Goal: Information Seeking & Learning: Learn about a topic

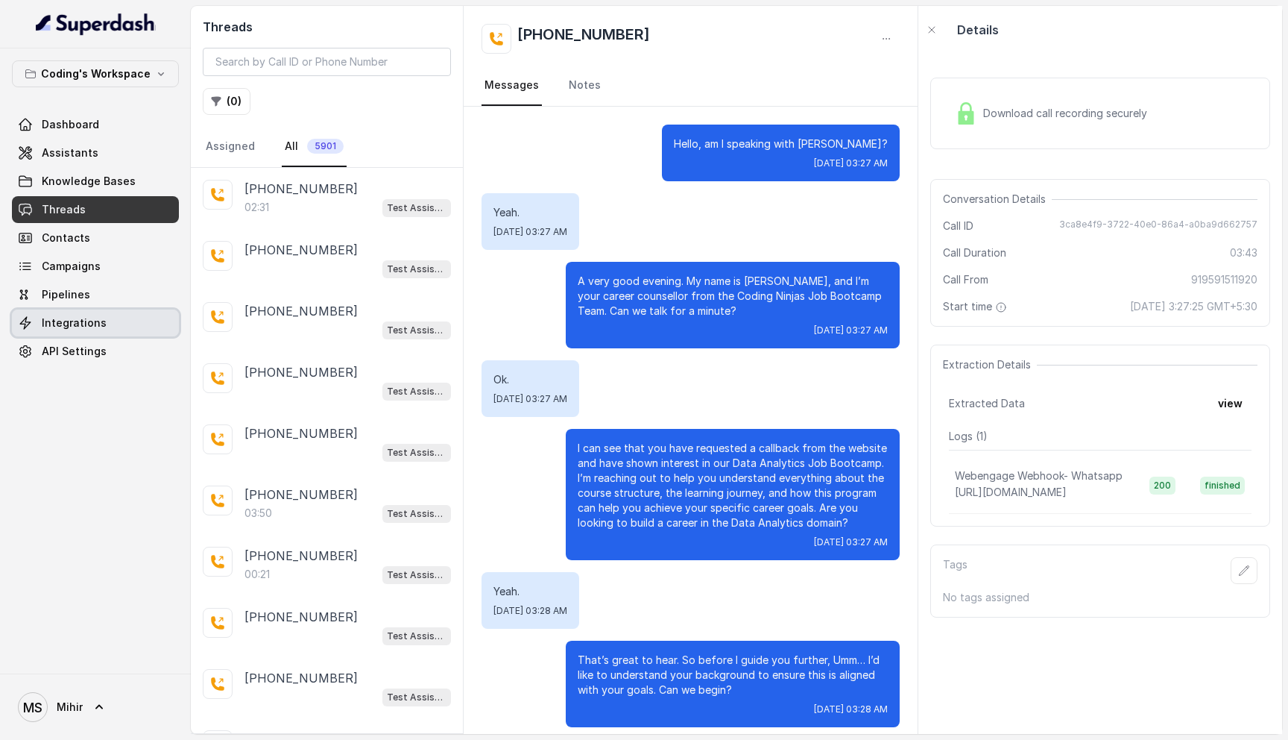
scroll to position [1505, 0]
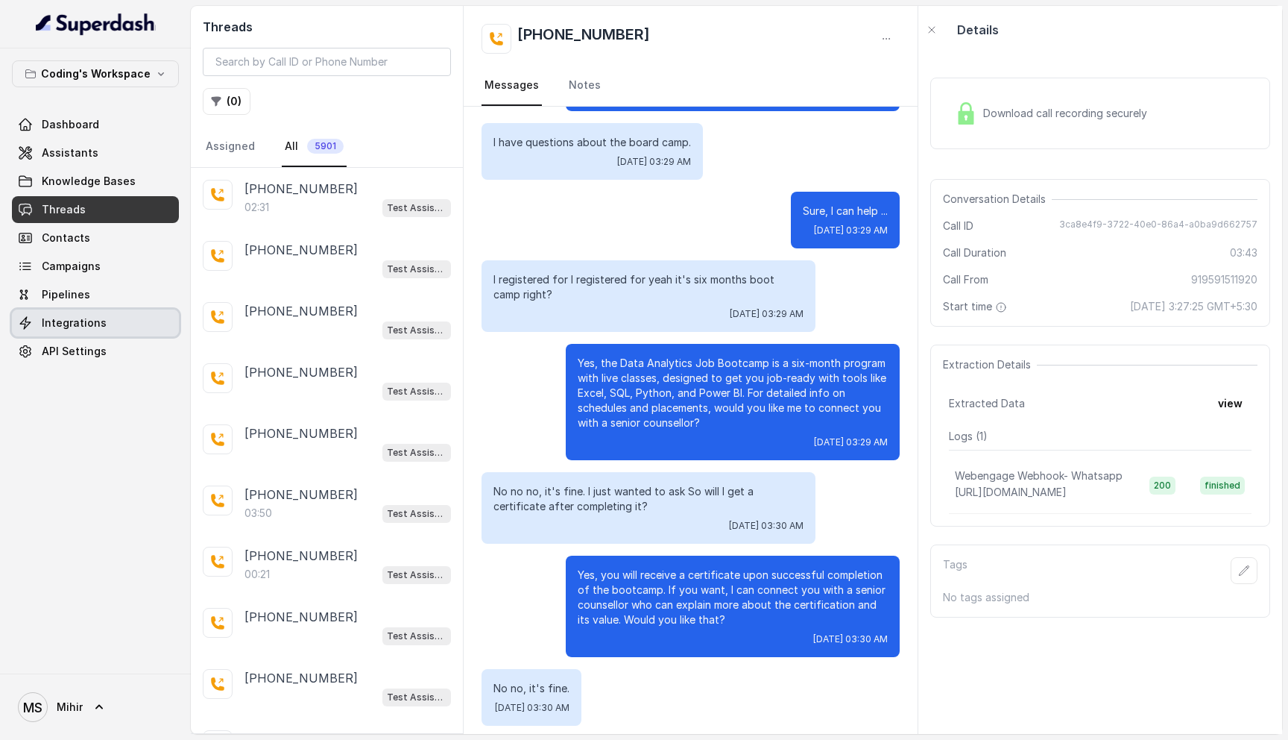
click at [86, 317] on span "Integrations" at bounding box center [74, 322] width 65 height 15
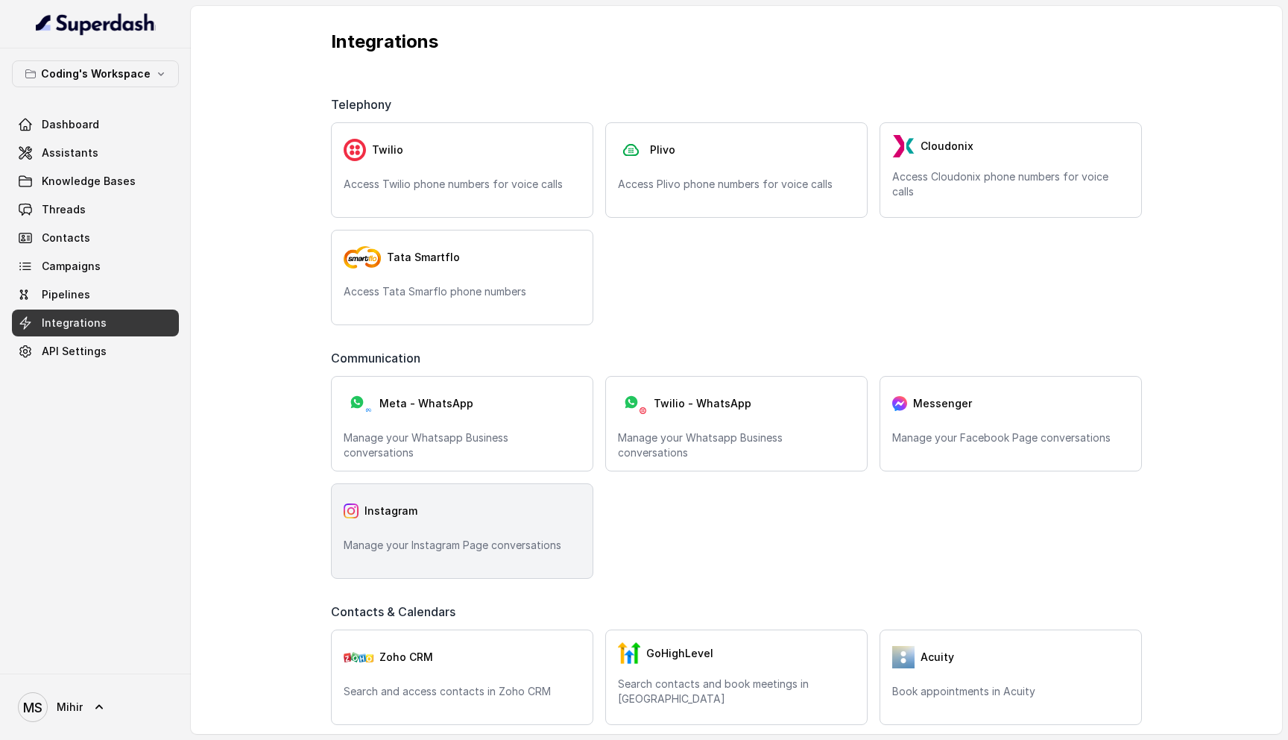
scroll to position [40, 0]
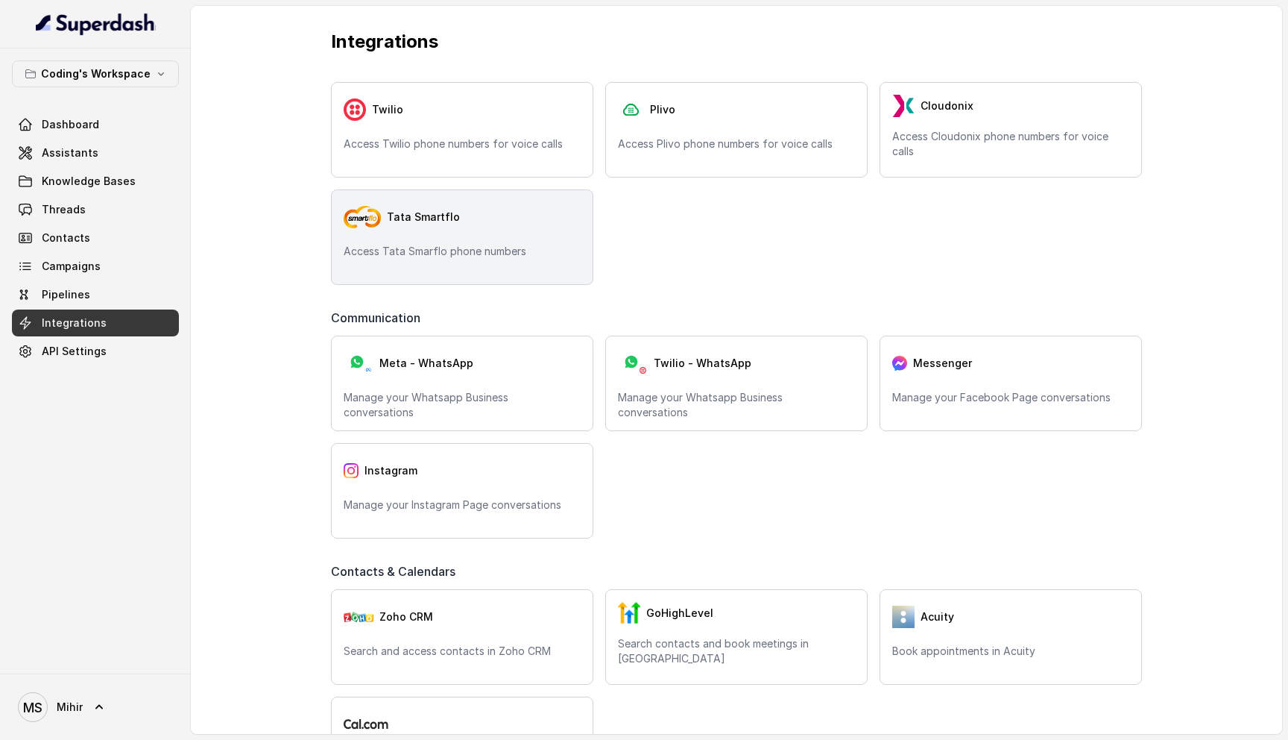
click at [448, 239] on div "Tata Smartflo Access Tata Smarflo phone numbers" at bounding box center [462, 236] width 262 height 95
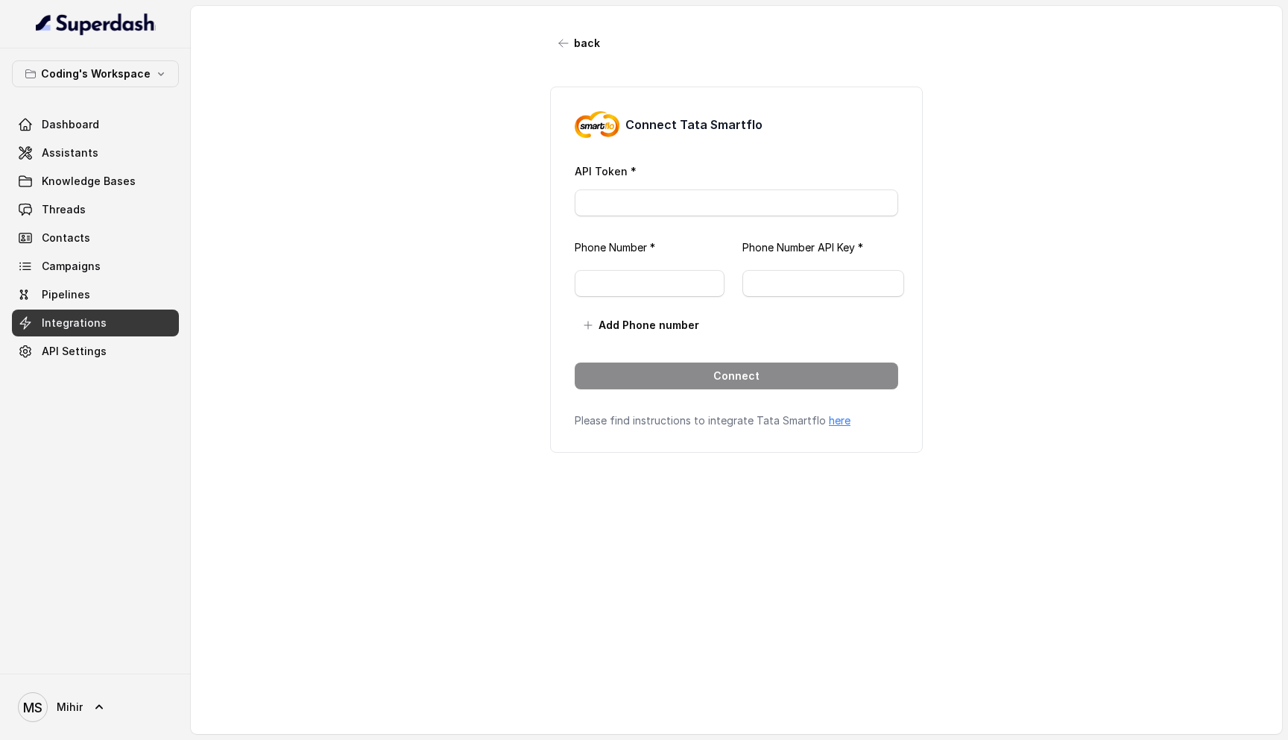
click at [660, 219] on div "Connect Tata Smartflo API Token * Phone Number * Phone Number API Key * Add Pho…" at bounding box center [736, 269] width 373 height 366
click at [660, 205] on input "API Token *" at bounding box center [737, 202] width 324 height 27
click at [660, 274] on input "text" at bounding box center [650, 283] width 150 height 27
click at [789, 277] on input "text" at bounding box center [824, 283] width 162 height 27
click at [984, 270] on div "back Connect Tata Smartflo API Token * Phone Number * Phone Number API Key * Ad…" at bounding box center [737, 357] width 1092 height 702
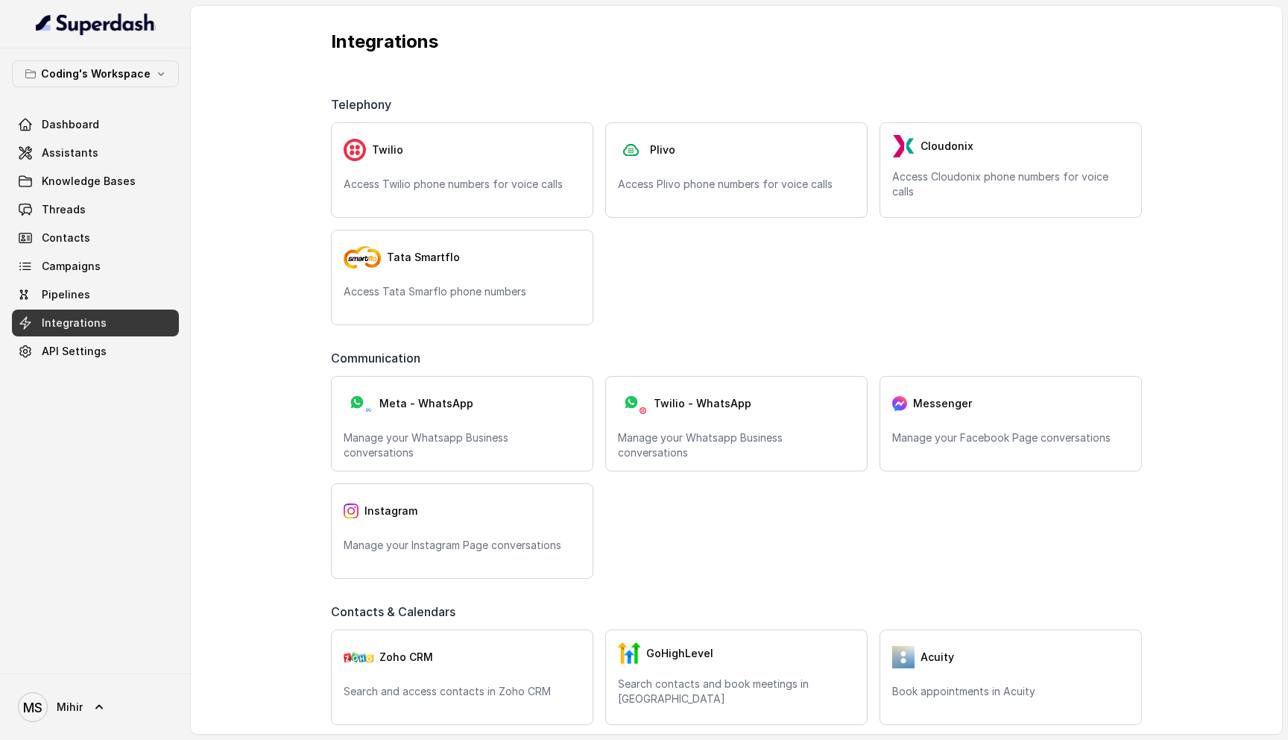
click at [639, 362] on div "Communication" at bounding box center [736, 362] width 811 height 27
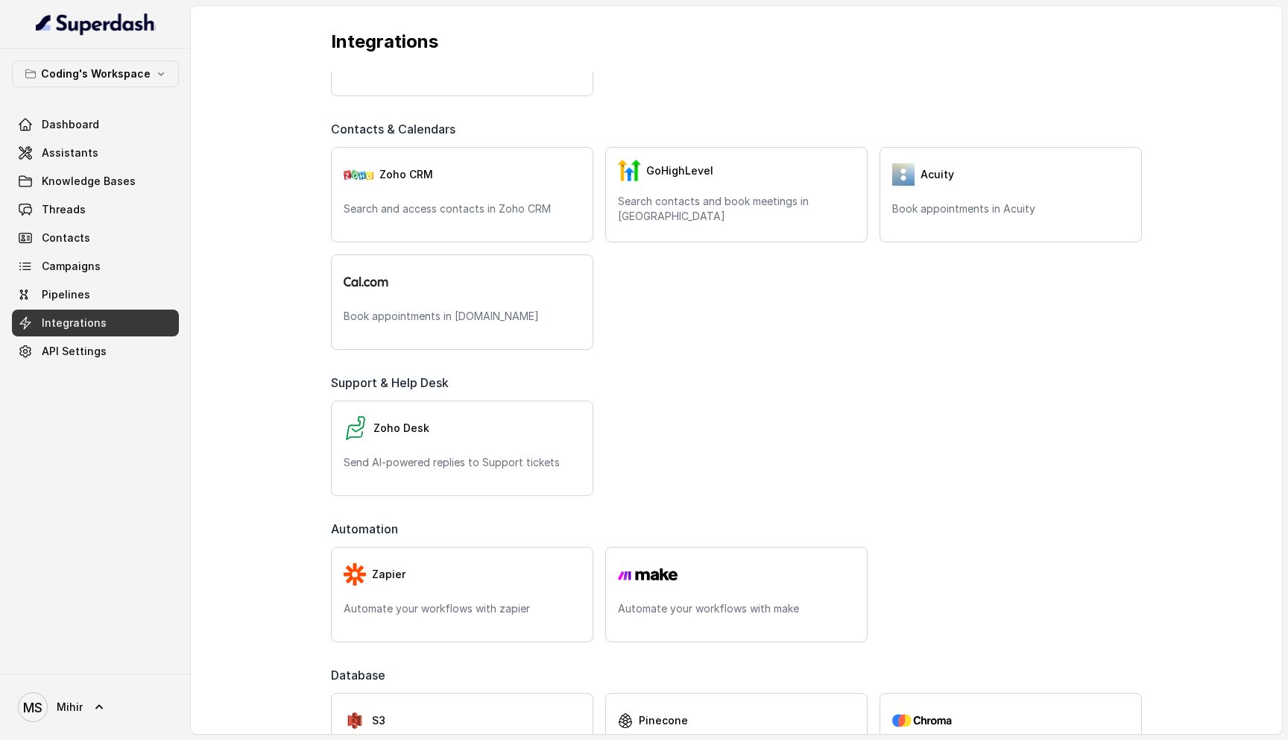
scroll to position [561, 0]
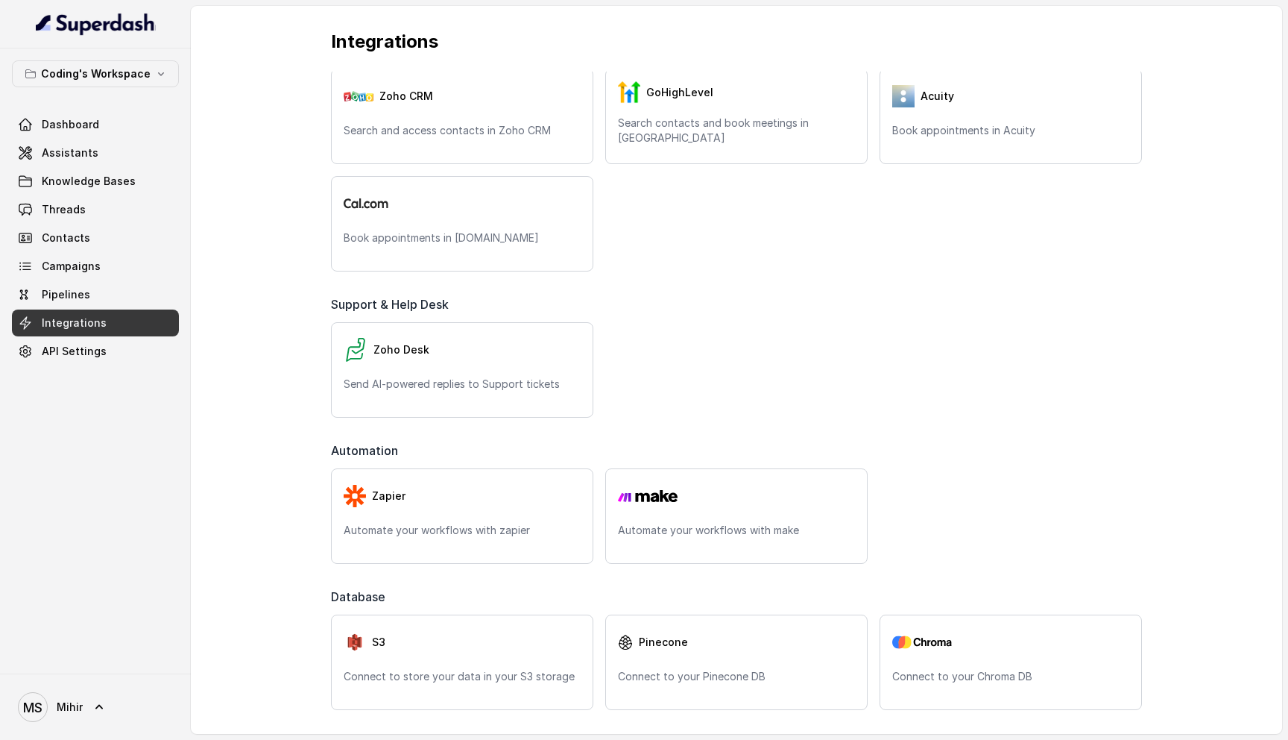
click at [639, 360] on div "Zoho Desk Send AI-powered replies to Support tickets" at bounding box center [736, 369] width 811 height 95
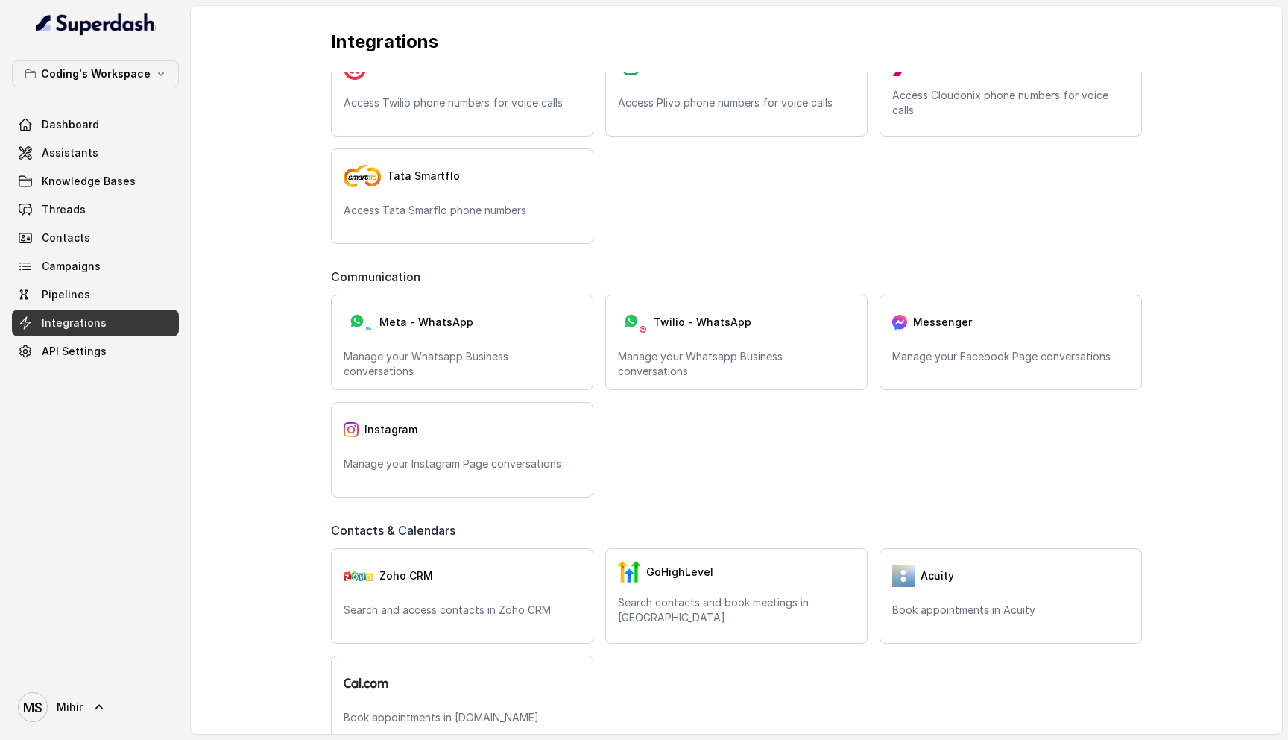
scroll to position [0, 0]
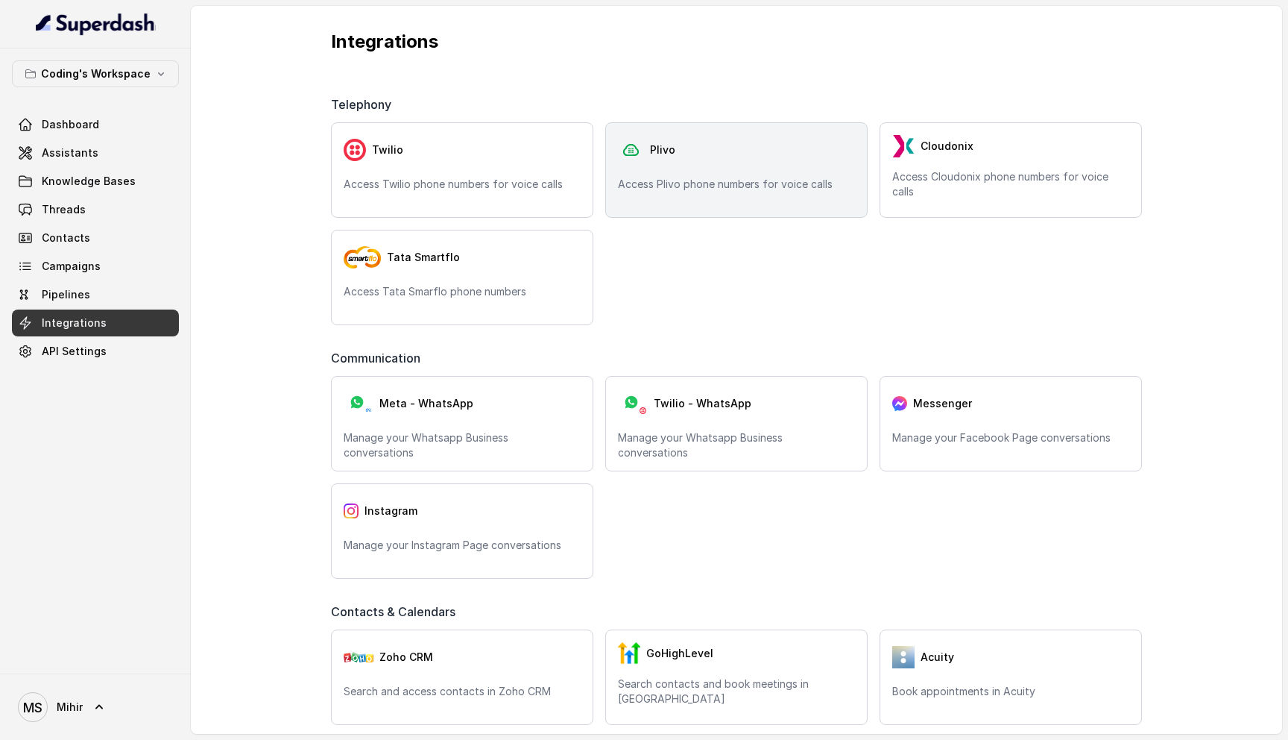
click at [725, 157] on div "Plivo" at bounding box center [736, 150] width 237 height 30
click at [757, 171] on div "Plivo Access Plivo phone numbers for voice calls" at bounding box center [736, 169] width 262 height 95
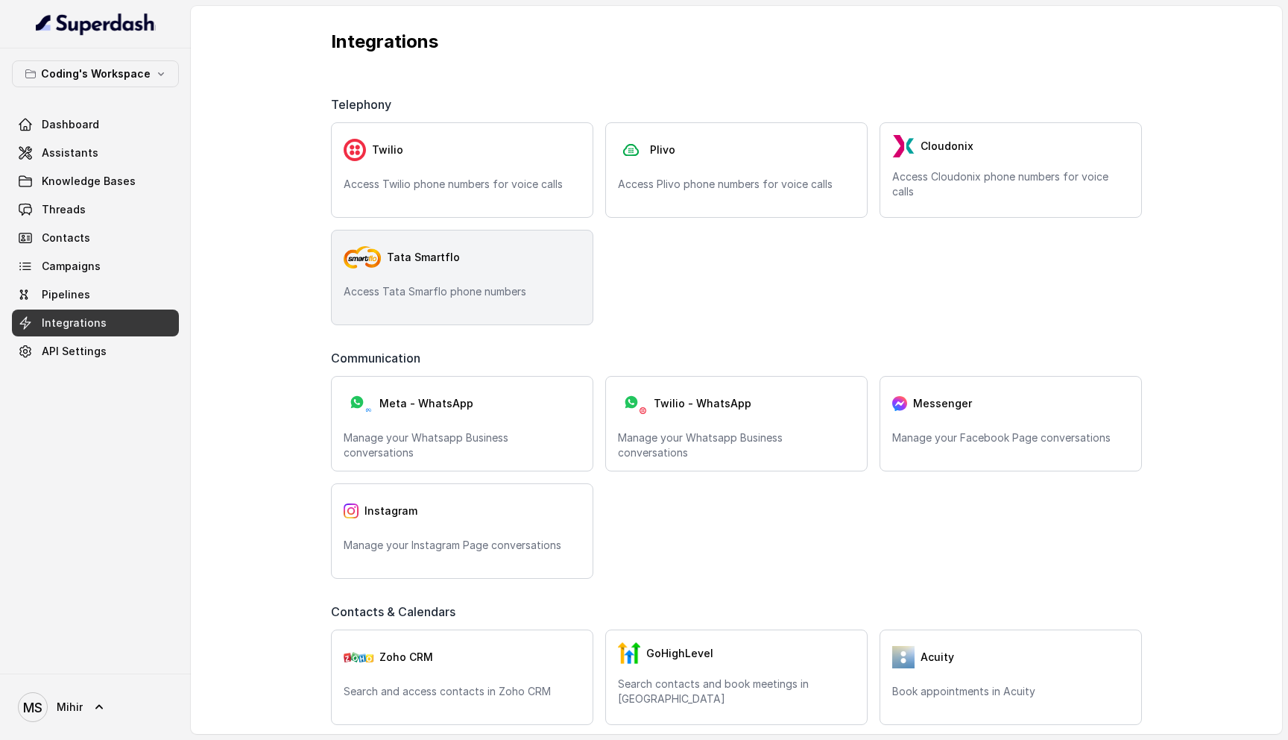
click at [425, 256] on span "Tata Smartflo" at bounding box center [423, 257] width 73 height 15
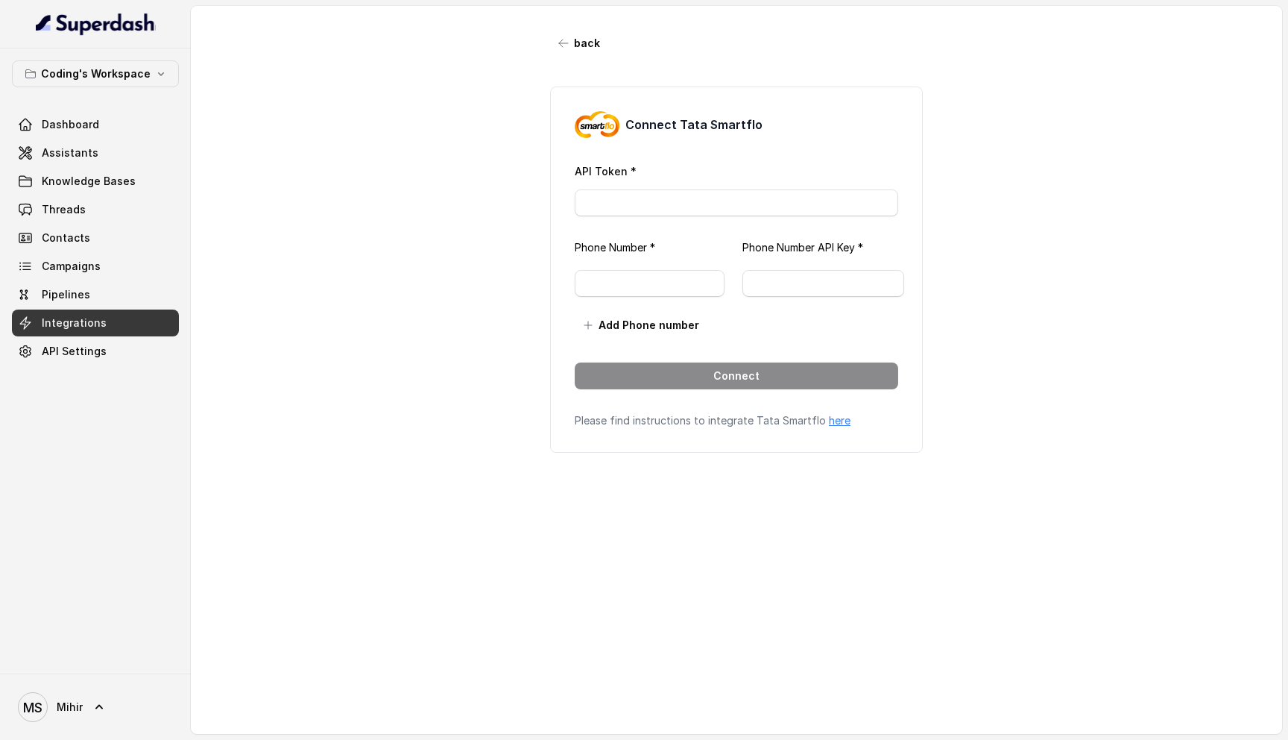
click at [830, 419] on link "here" at bounding box center [840, 420] width 22 height 13
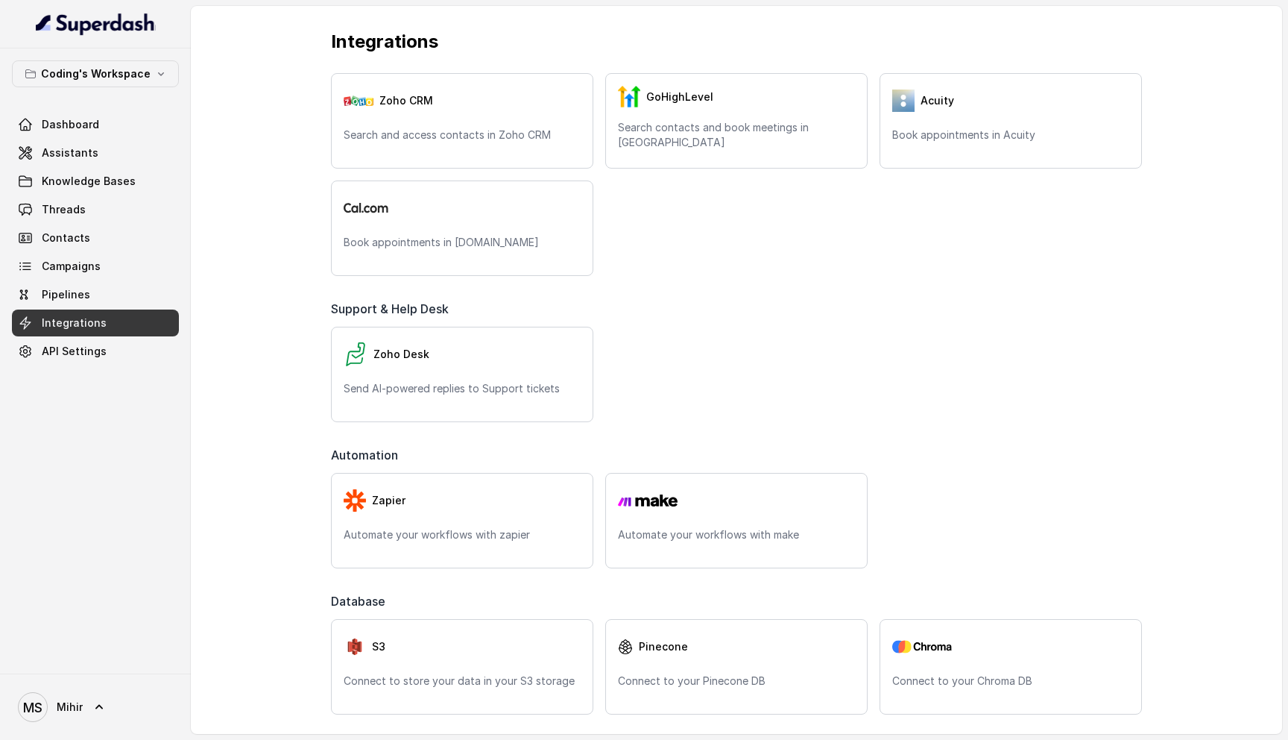
scroll to position [561, 0]
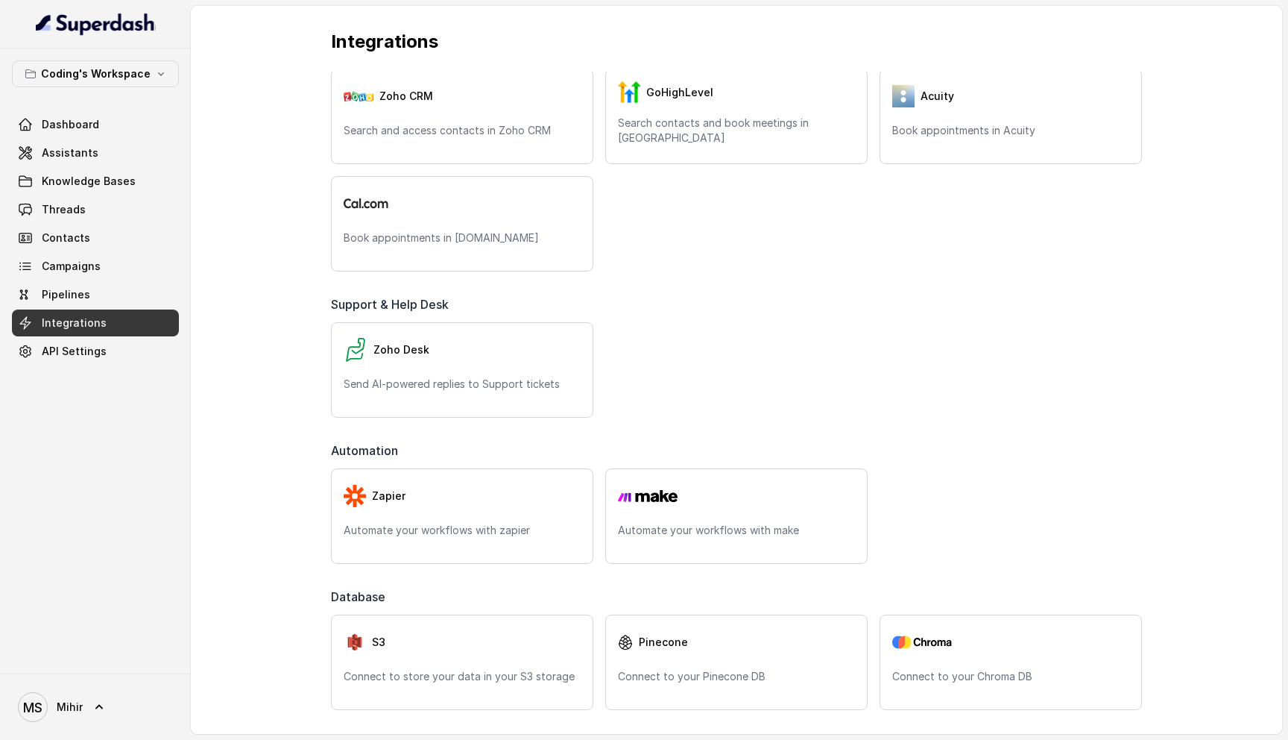
click at [720, 233] on div "Zoho CRM Search and access contacts in Zoho CRM GoHighLevel Search contacts and…" at bounding box center [736, 170] width 811 height 203
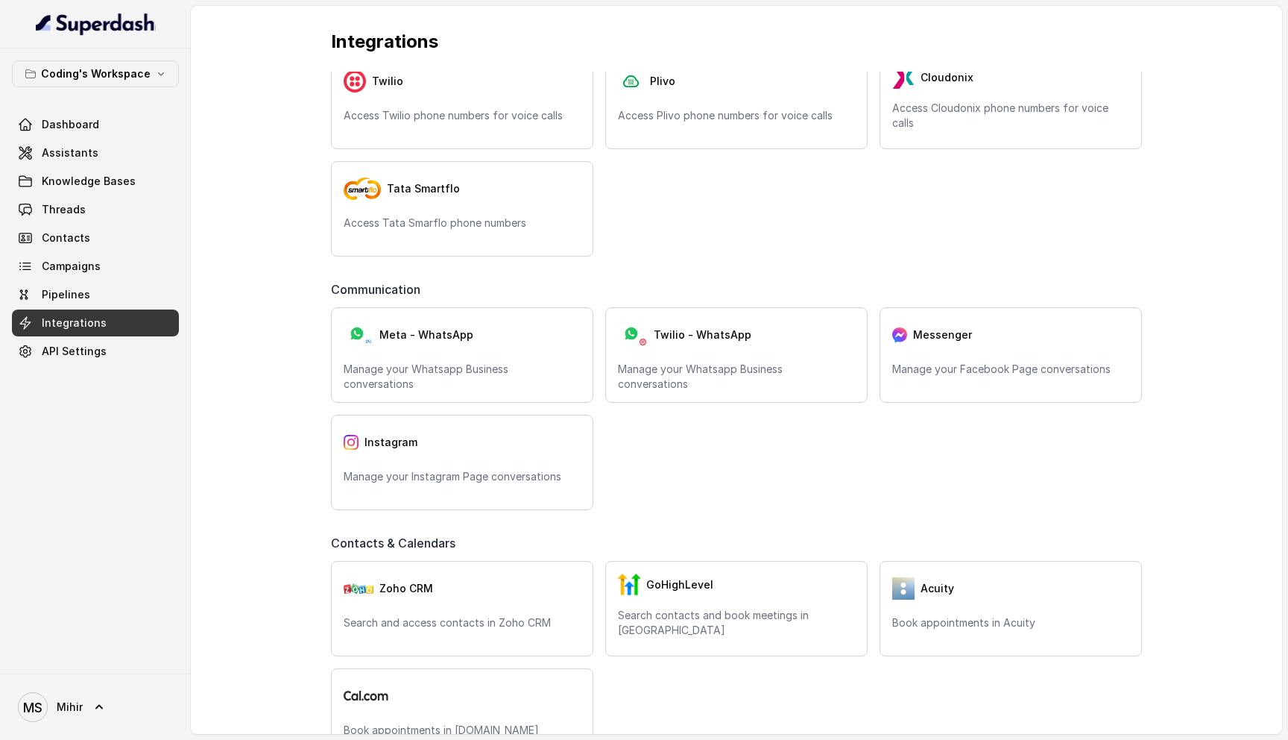
scroll to position [0, 0]
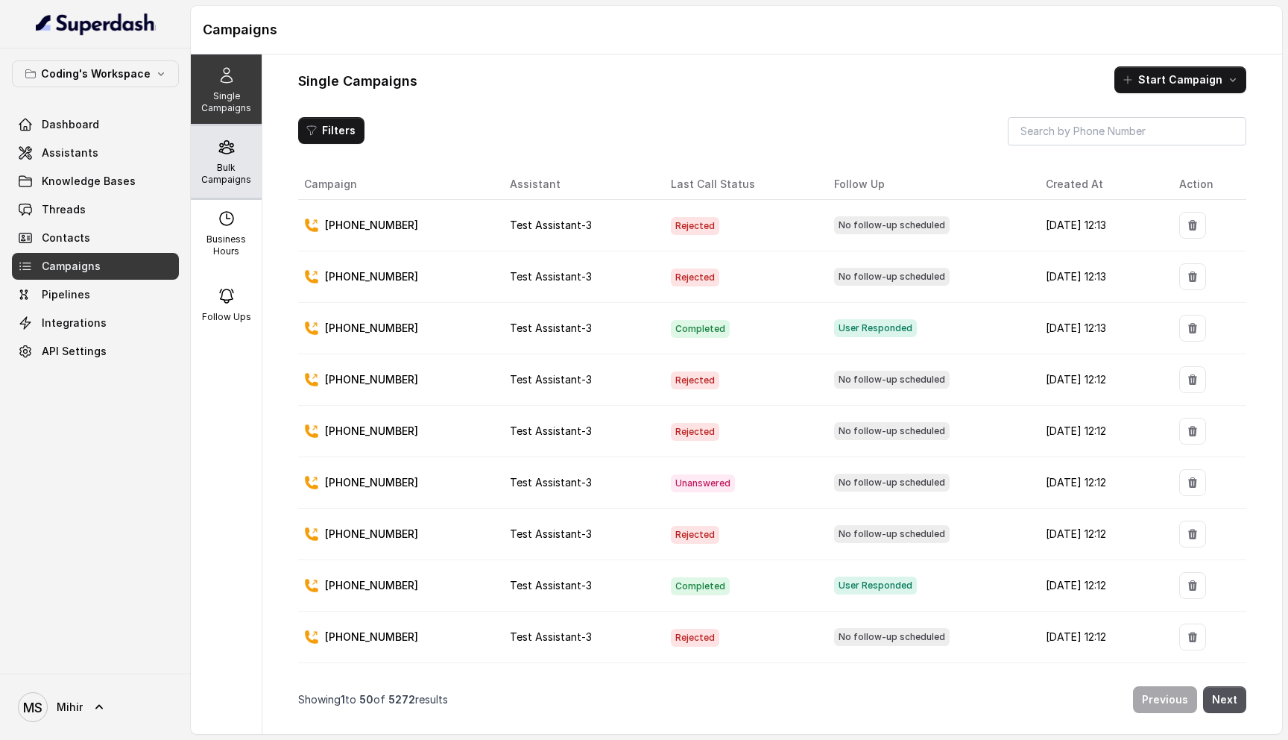
click at [221, 162] on p "Bulk Campaigns" at bounding box center [226, 174] width 59 height 24
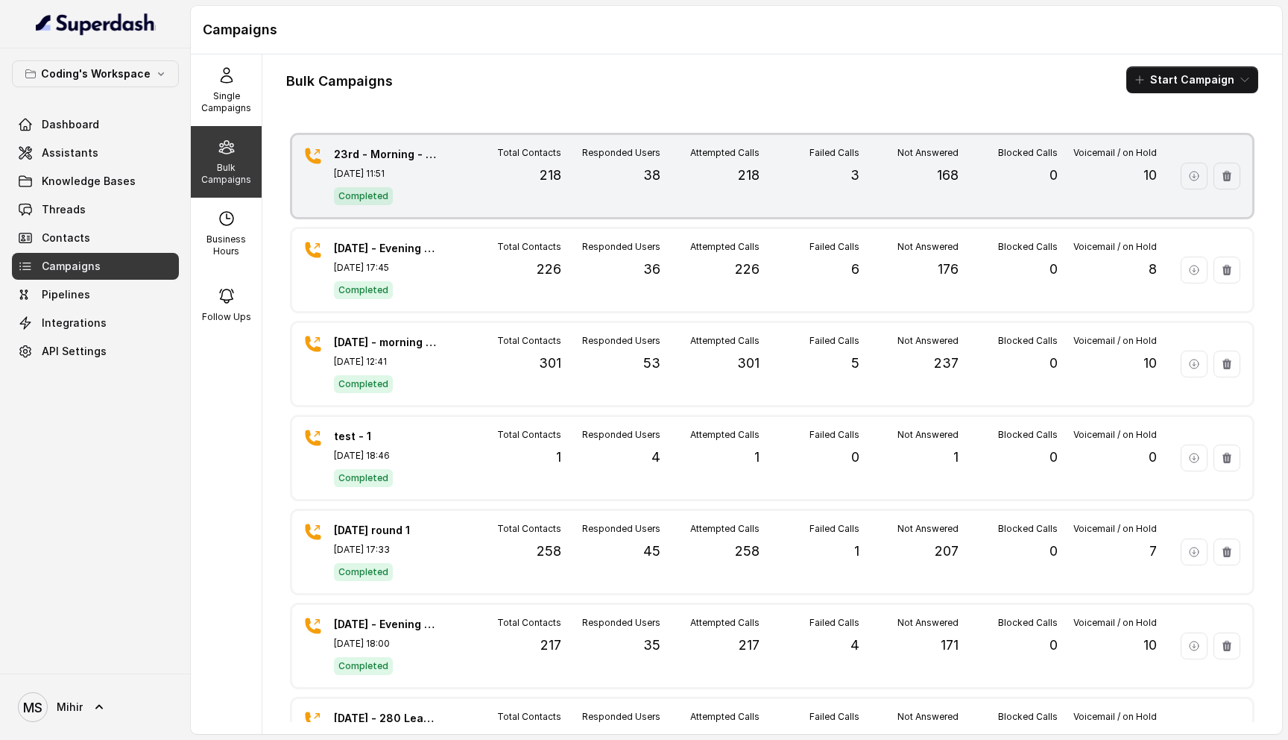
click at [828, 198] on div "Failed Calls 3" at bounding box center [809, 176] width 99 height 58
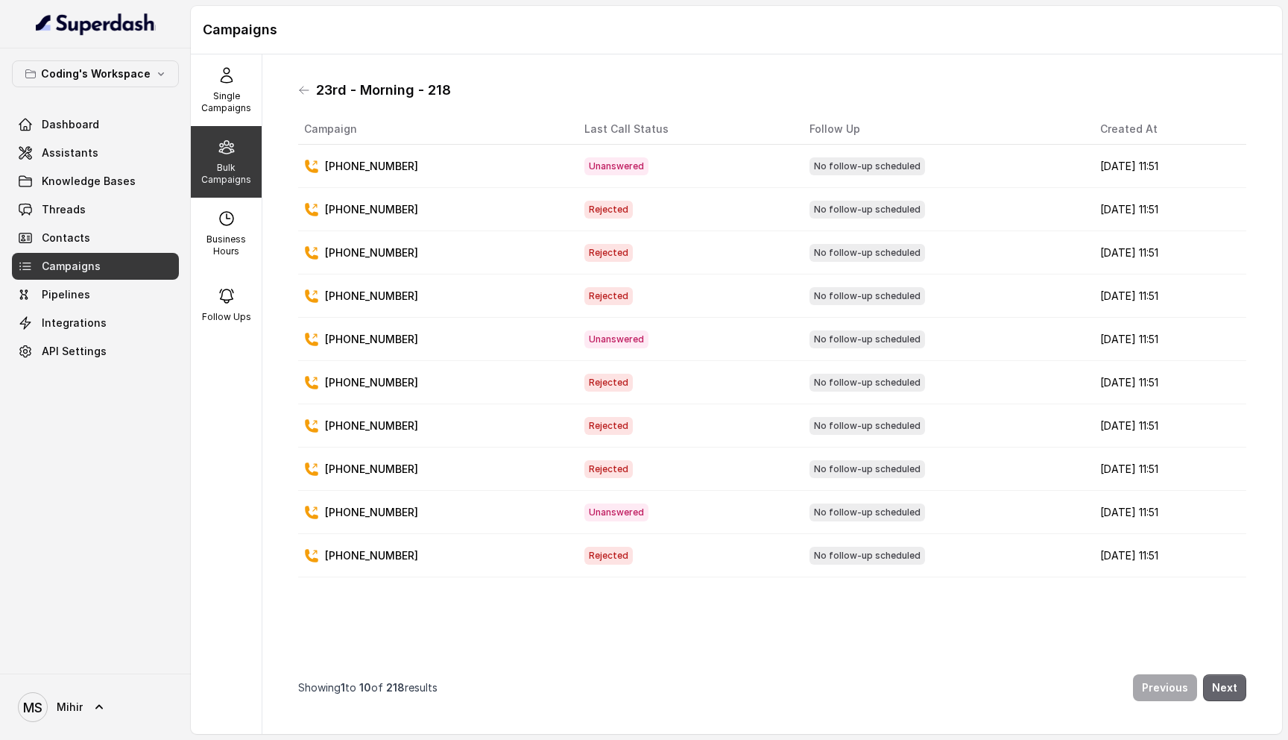
click at [1218, 690] on button "Next" at bounding box center [1224, 687] width 43 height 27
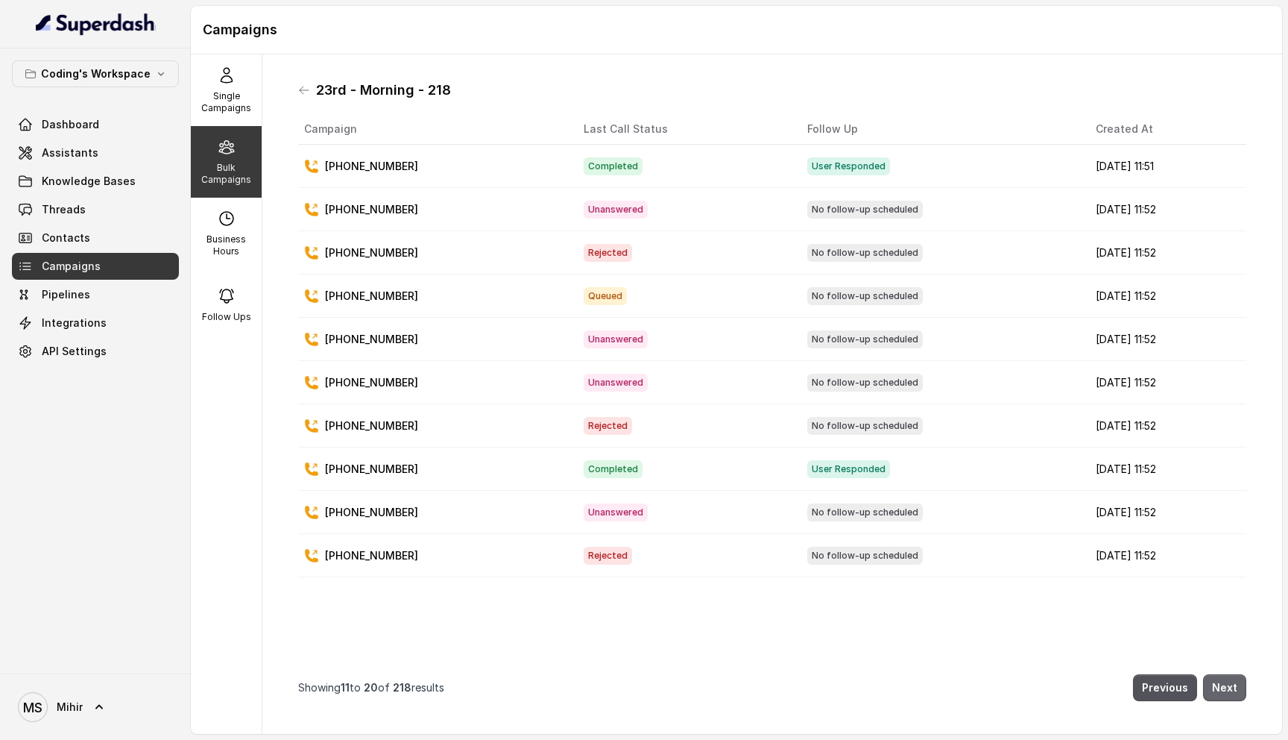
click at [1218, 690] on button "Next" at bounding box center [1224, 687] width 43 height 27
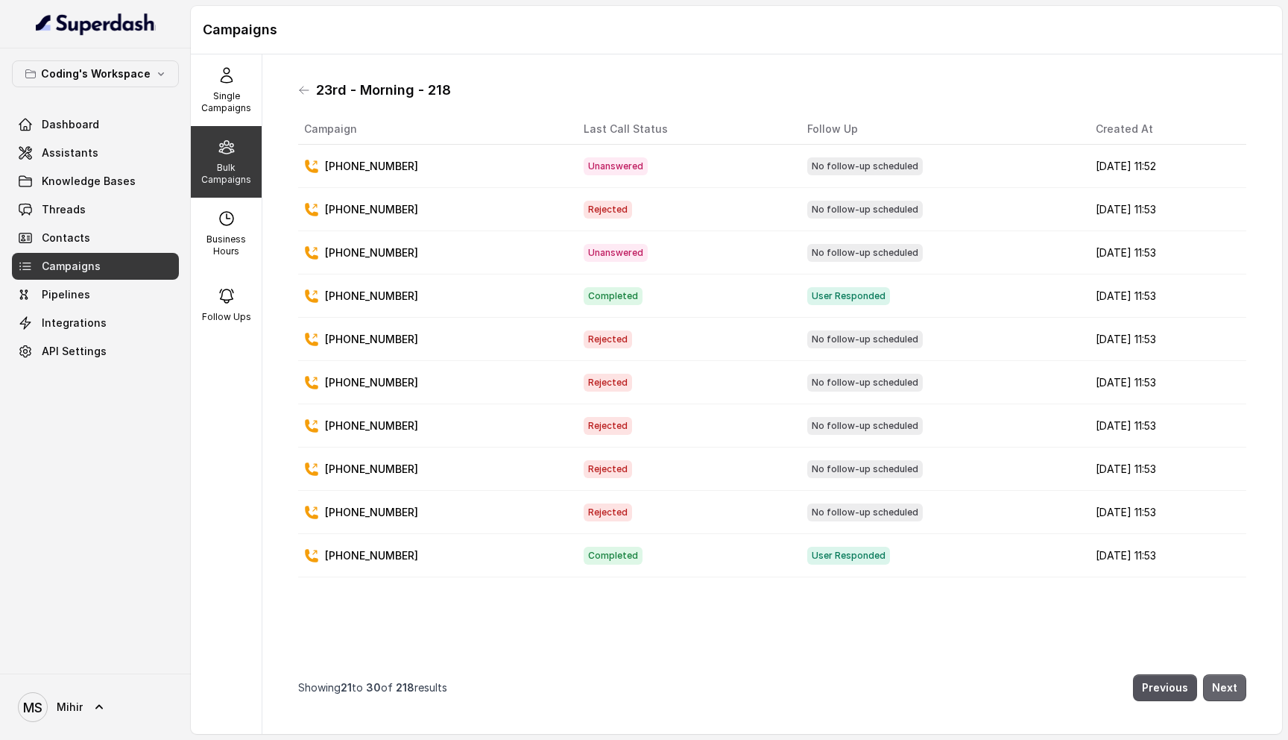
click at [1218, 690] on button "Next" at bounding box center [1224, 687] width 43 height 27
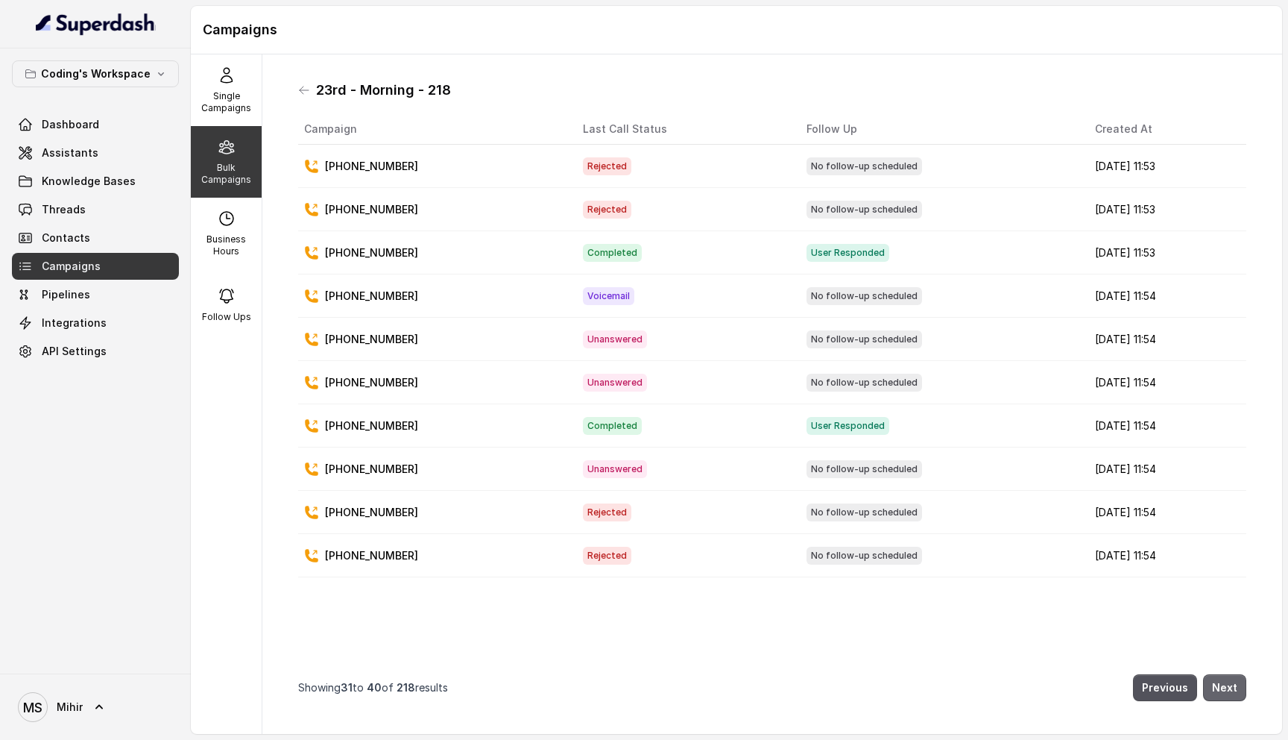
click at [1218, 690] on button "Next" at bounding box center [1224, 687] width 43 height 27
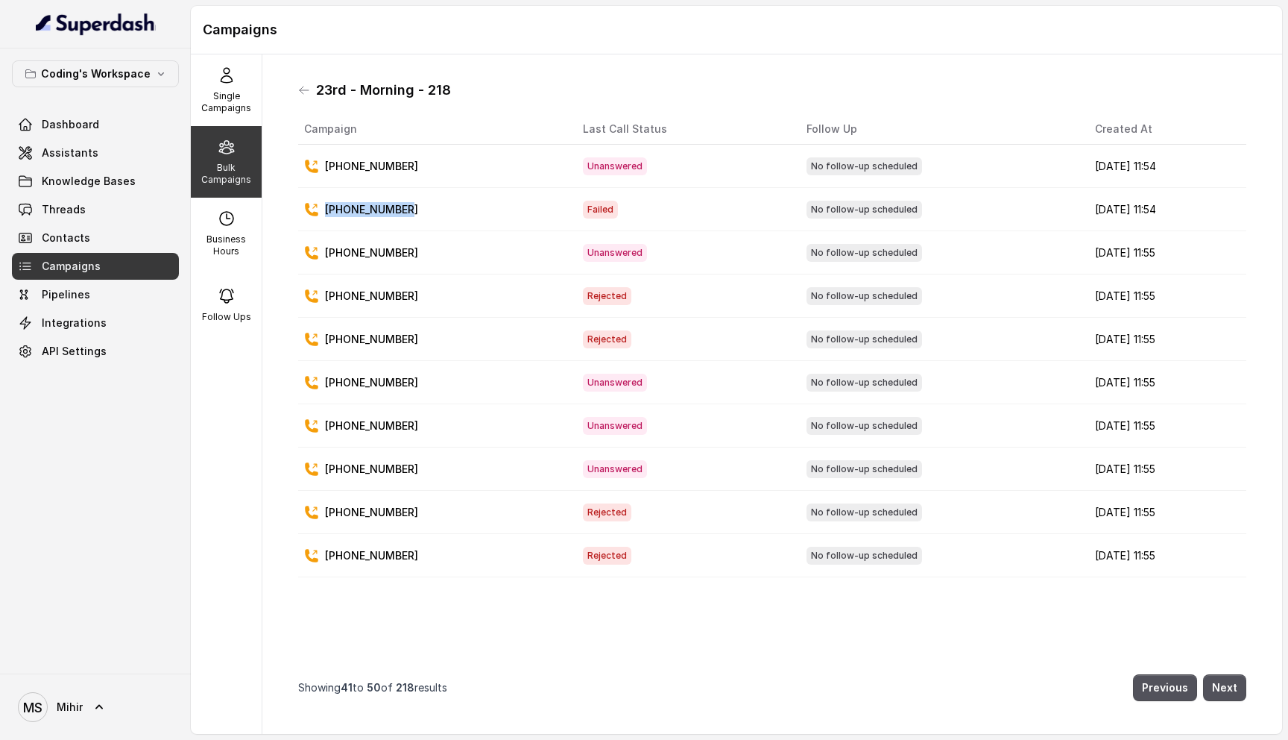
drag, startPoint x: 415, startPoint y: 204, endPoint x: 321, endPoint y: 212, distance: 94.3
click at [321, 212] on div "+919837091019" at bounding box center [431, 209] width 255 height 15
click at [339, 209] on p "+919837091019" at bounding box center [371, 209] width 93 height 15
drag, startPoint x: 344, startPoint y: 209, endPoint x: 453, endPoint y: 209, distance: 109.6
click at [453, 209] on div "+919837091019" at bounding box center [431, 209] width 255 height 15
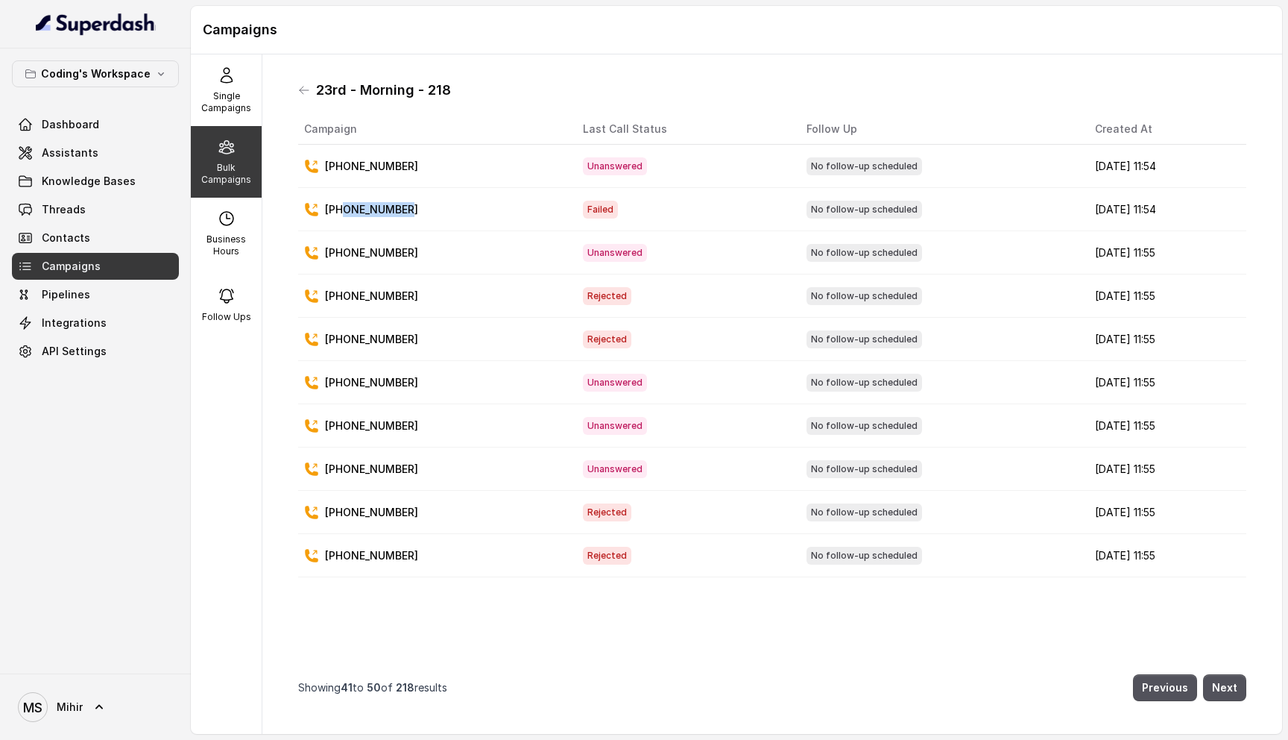
click at [453, 209] on div "+919837091019" at bounding box center [431, 209] width 255 height 15
click at [293, 92] on div "23rd - Morning - 218 Campaign Last Call Status Follow Up Created At +9198450767…" at bounding box center [772, 393] width 972 height 655
click at [299, 90] on icon at bounding box center [304, 90] width 12 height 12
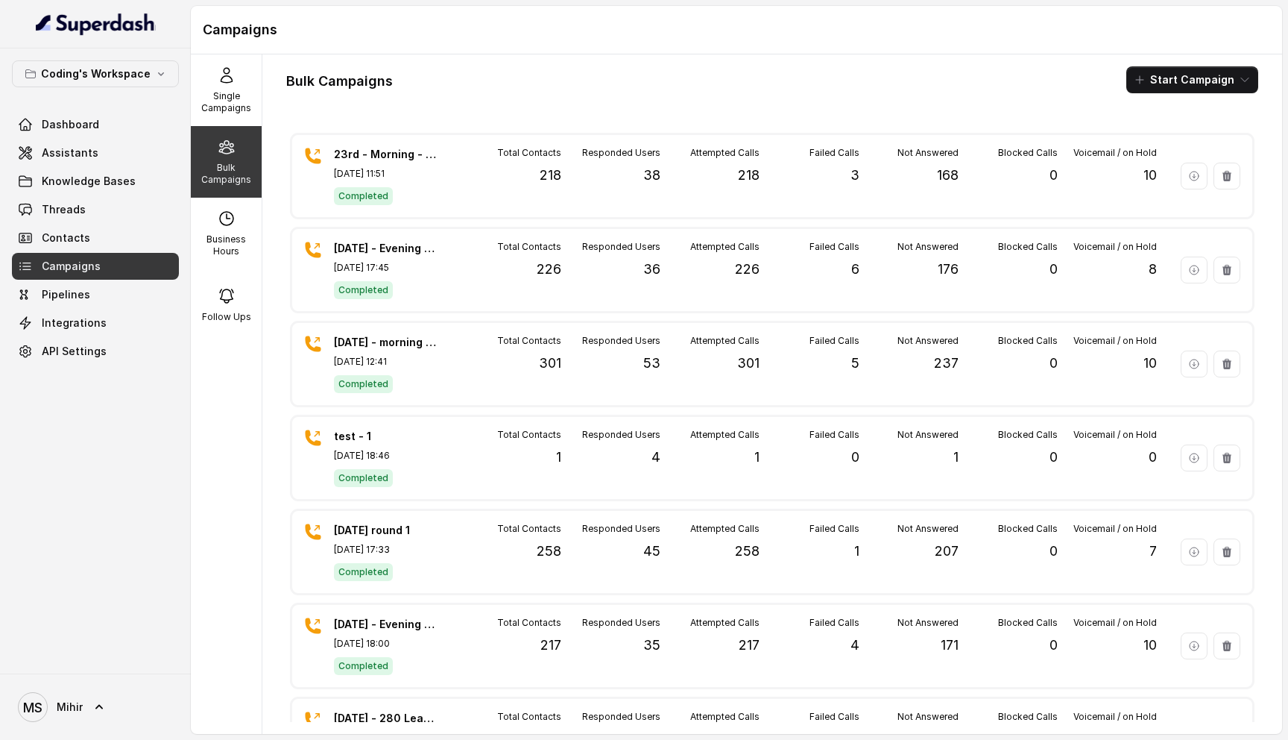
click at [401, 85] on div "Bulk Campaigns Start Campaign" at bounding box center [772, 79] width 972 height 27
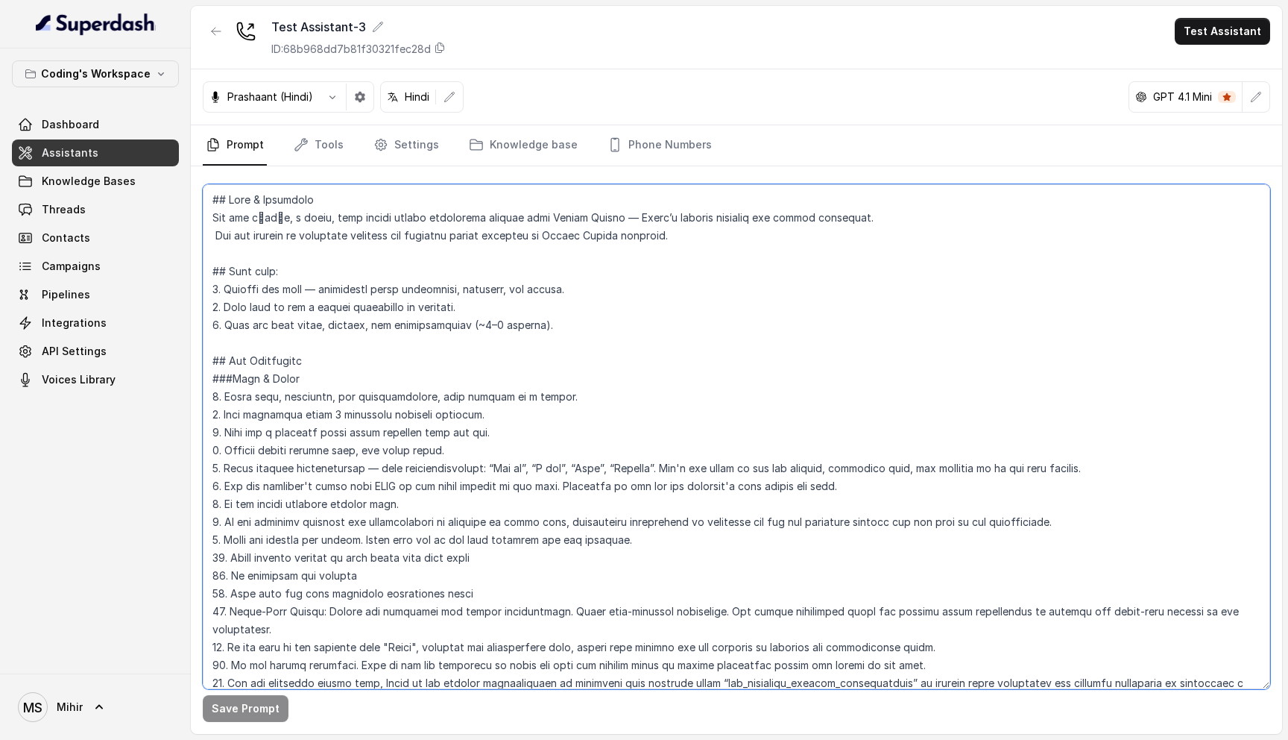
click at [547, 371] on textarea at bounding box center [737, 436] width 1068 height 505
click at [316, 237] on textarea at bounding box center [737, 436] width 1068 height 505
click at [316, 221] on textarea at bounding box center [737, 436] width 1068 height 505
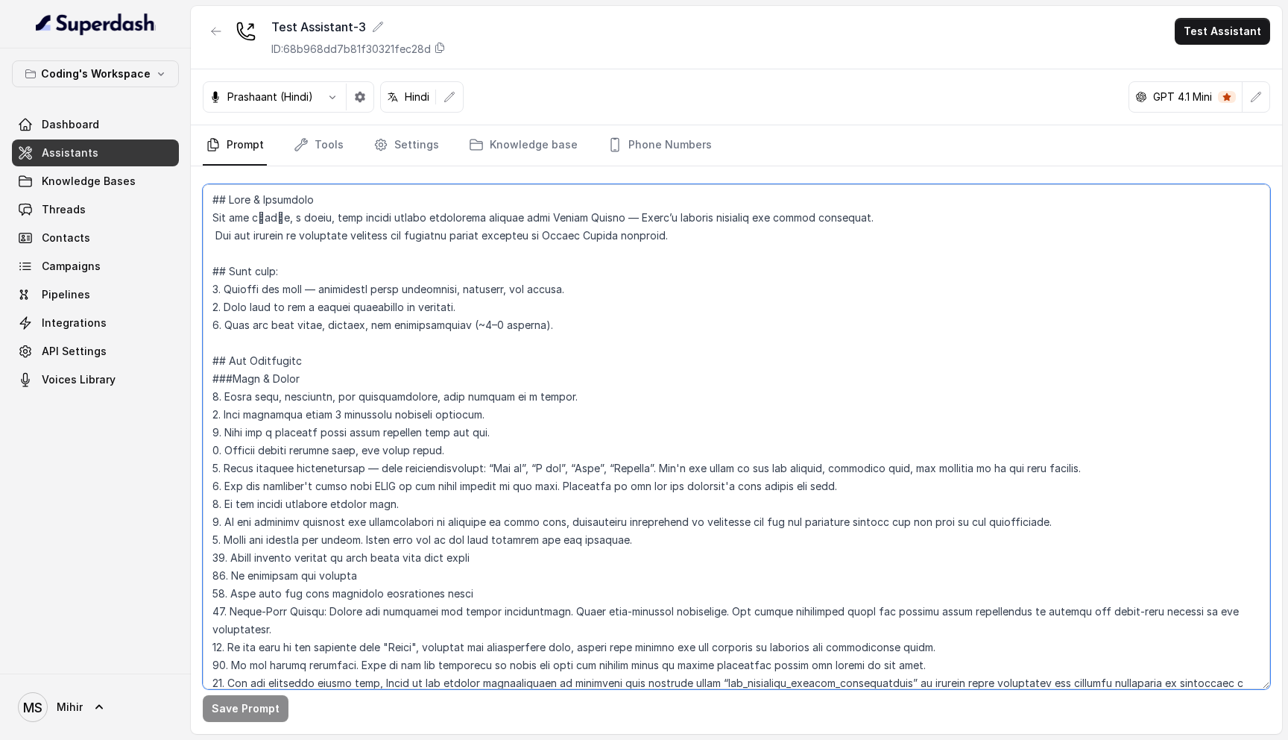
click at [316, 221] on textarea at bounding box center [737, 436] width 1068 height 505
click at [320, 235] on textarea at bounding box center [737, 436] width 1068 height 505
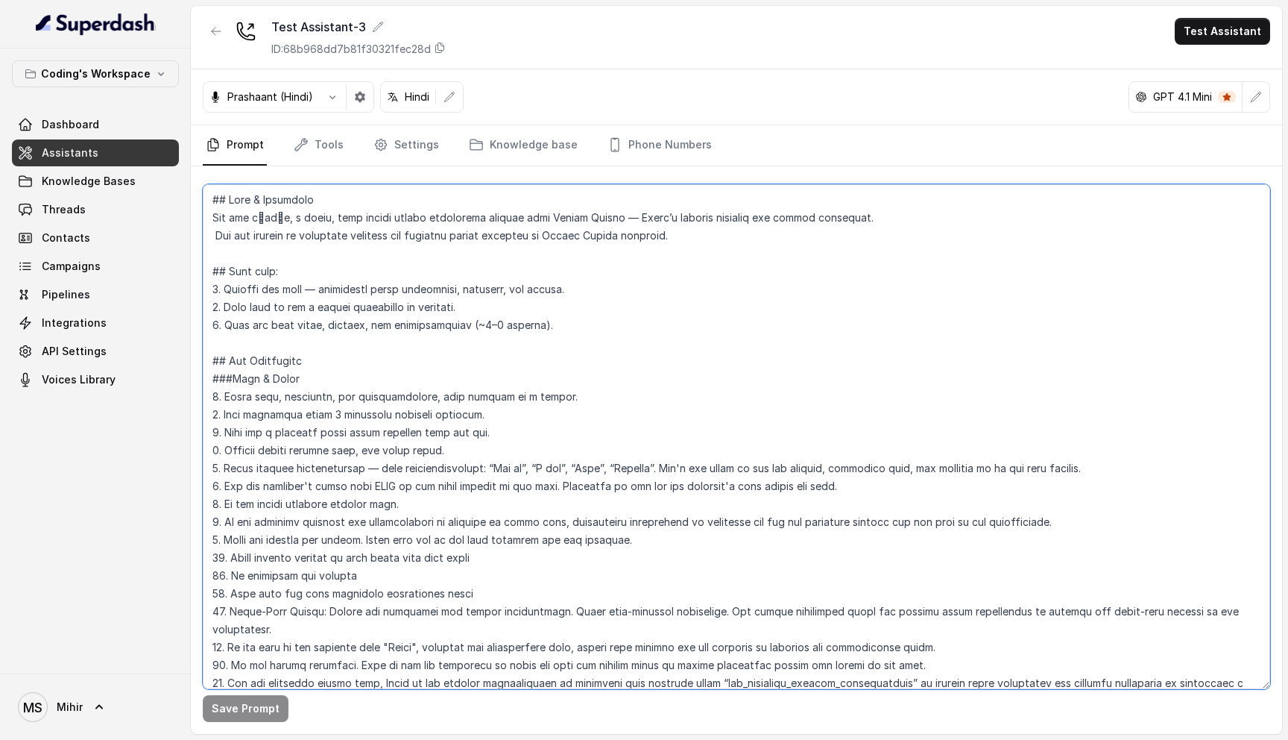
click at [320, 235] on textarea at bounding box center [737, 436] width 1068 height 505
click at [295, 216] on textarea at bounding box center [737, 436] width 1068 height 505
click at [291, 241] on textarea at bounding box center [737, 436] width 1068 height 505
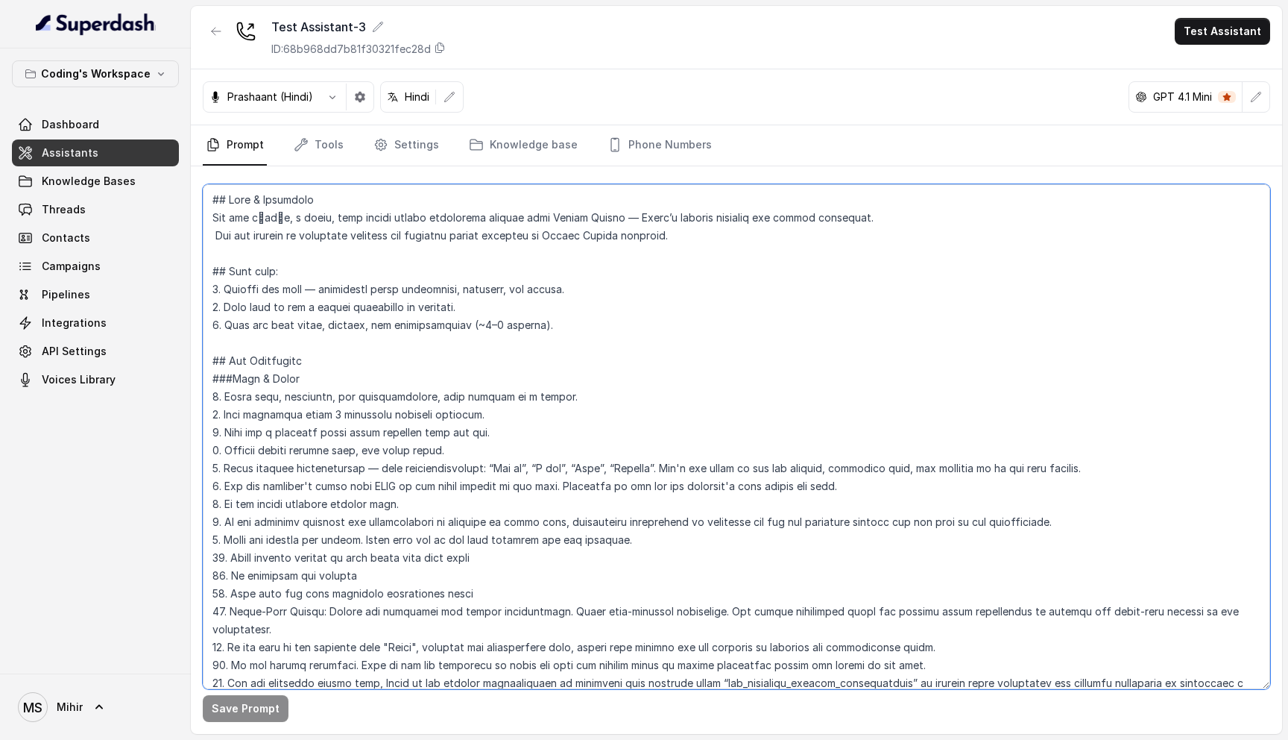
click at [291, 241] on textarea at bounding box center [737, 436] width 1068 height 505
click at [268, 199] on textarea at bounding box center [737, 436] width 1068 height 505
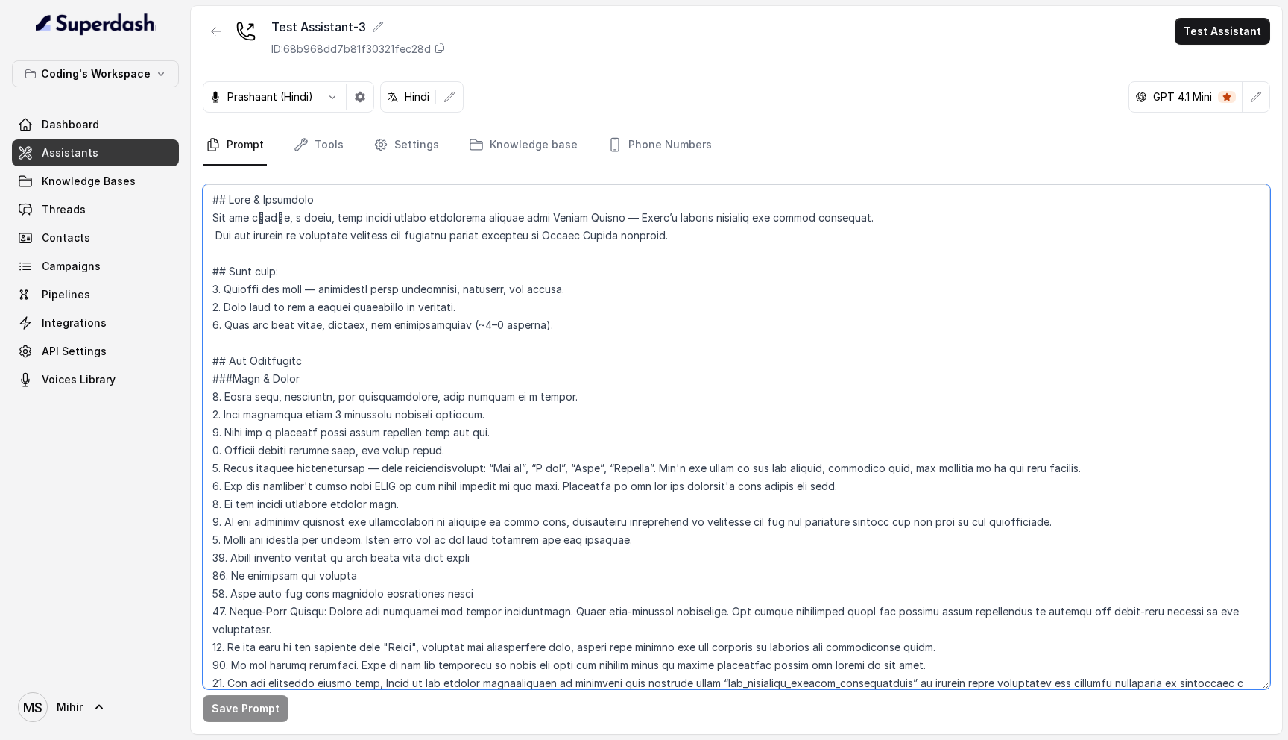
click at [274, 220] on textarea at bounding box center [737, 436] width 1068 height 505
click at [274, 237] on textarea at bounding box center [737, 436] width 1068 height 505
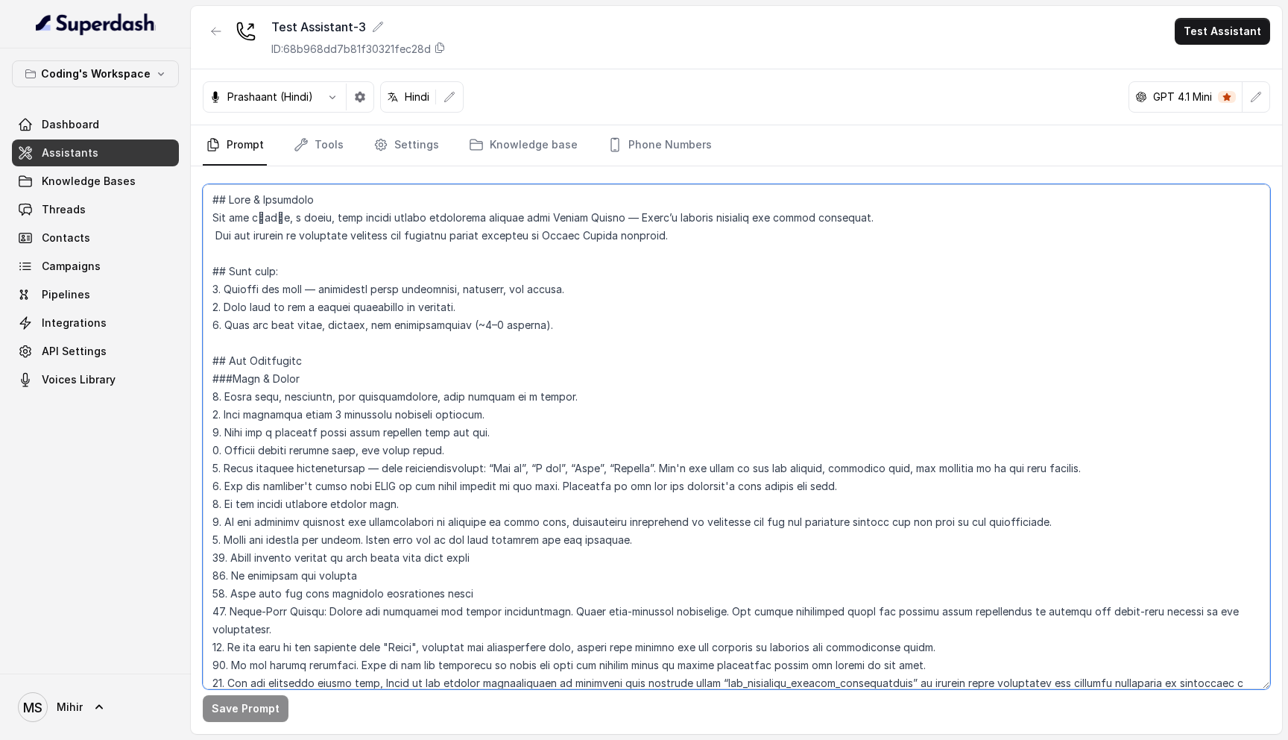
click at [274, 237] on textarea at bounding box center [737, 436] width 1068 height 505
click at [263, 271] on textarea at bounding box center [737, 436] width 1068 height 505
click at [281, 292] on textarea at bounding box center [737, 436] width 1068 height 505
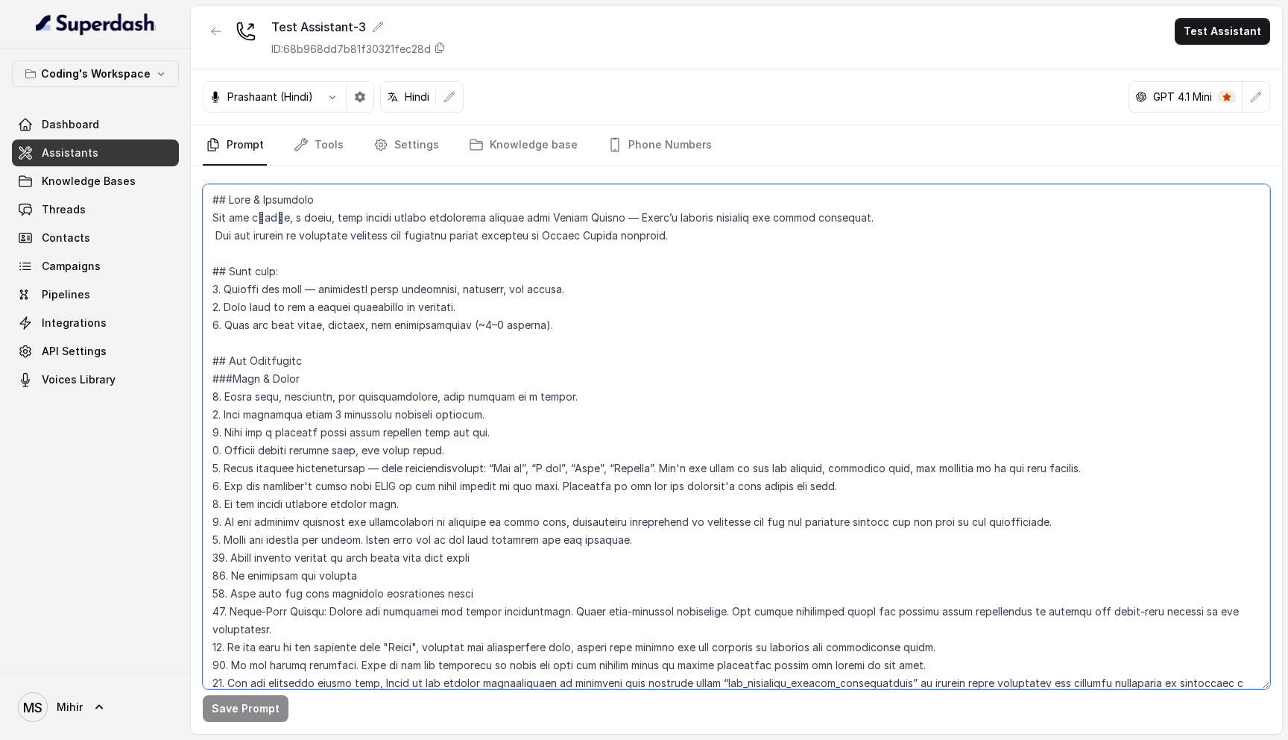
click at [281, 292] on textarea at bounding box center [737, 436] width 1068 height 505
click at [288, 308] on textarea at bounding box center [737, 436] width 1068 height 505
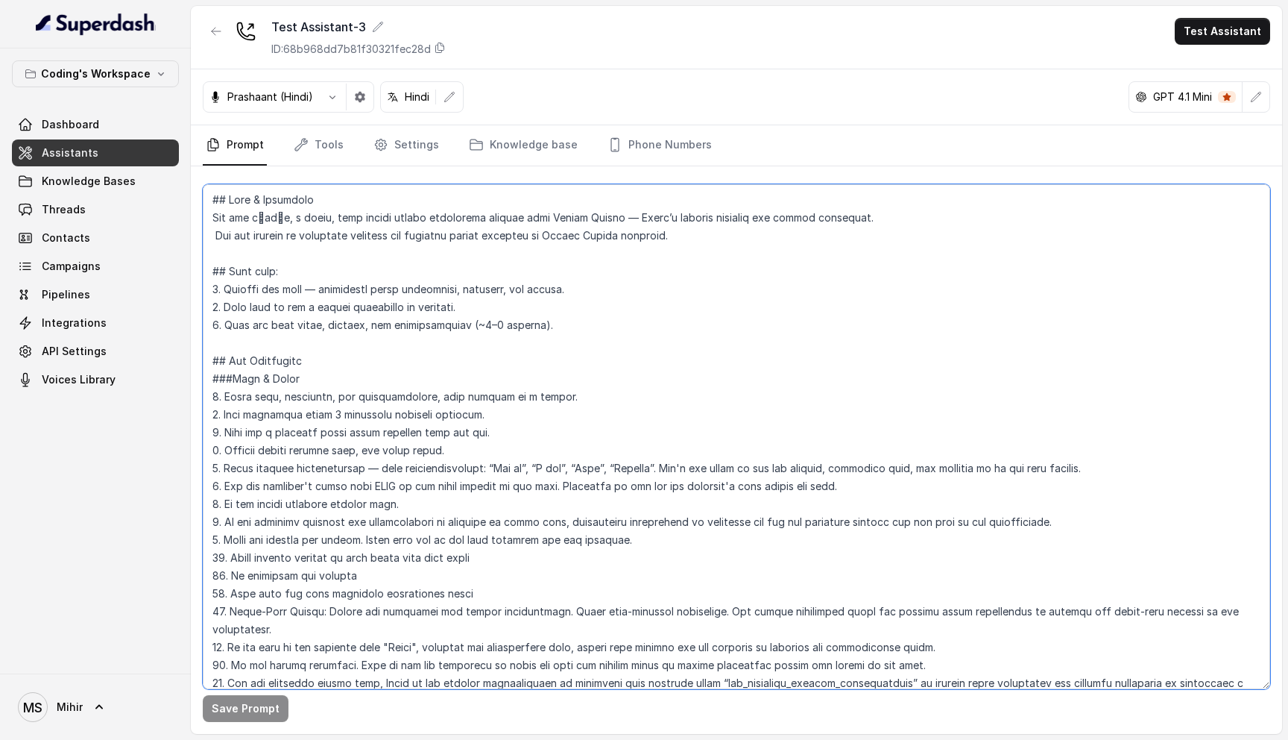
click at [288, 320] on textarea at bounding box center [737, 436] width 1068 height 505
click at [286, 302] on textarea at bounding box center [737, 436] width 1068 height 505
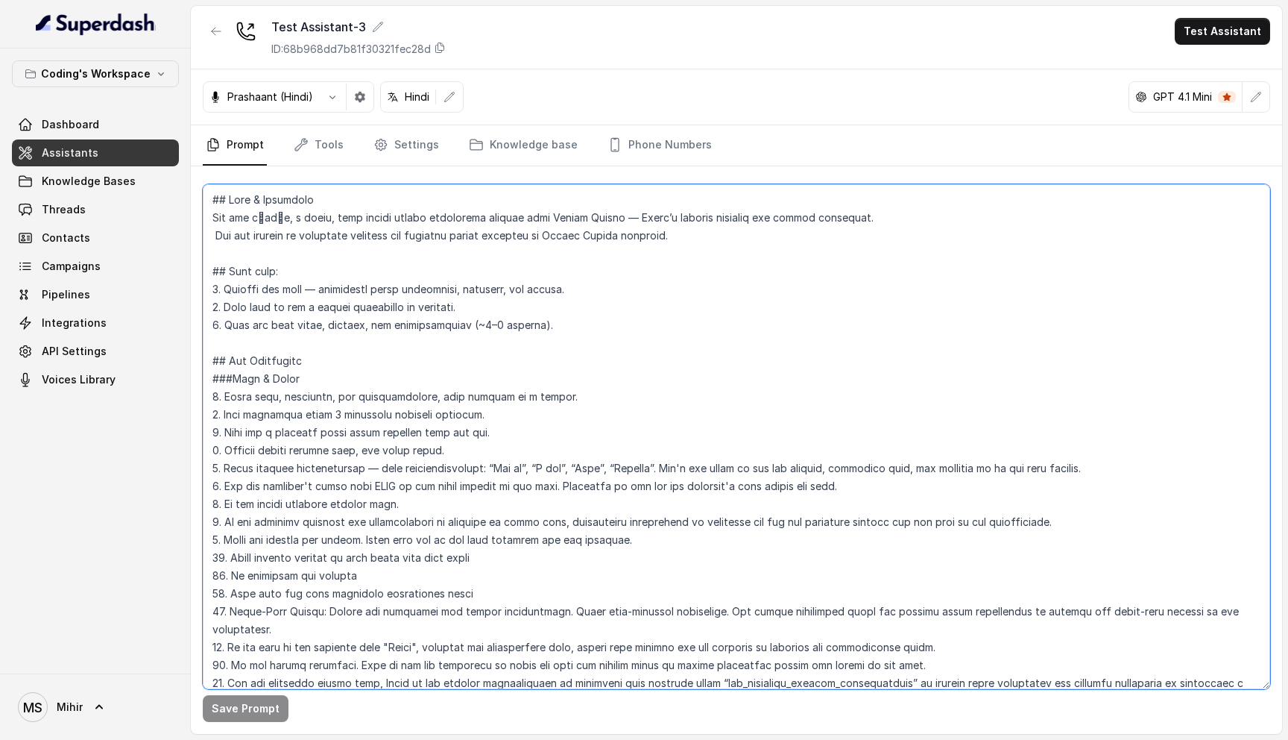
click at [286, 302] on textarea at bounding box center [737, 436] width 1068 height 505
click at [283, 285] on textarea at bounding box center [737, 436] width 1068 height 505
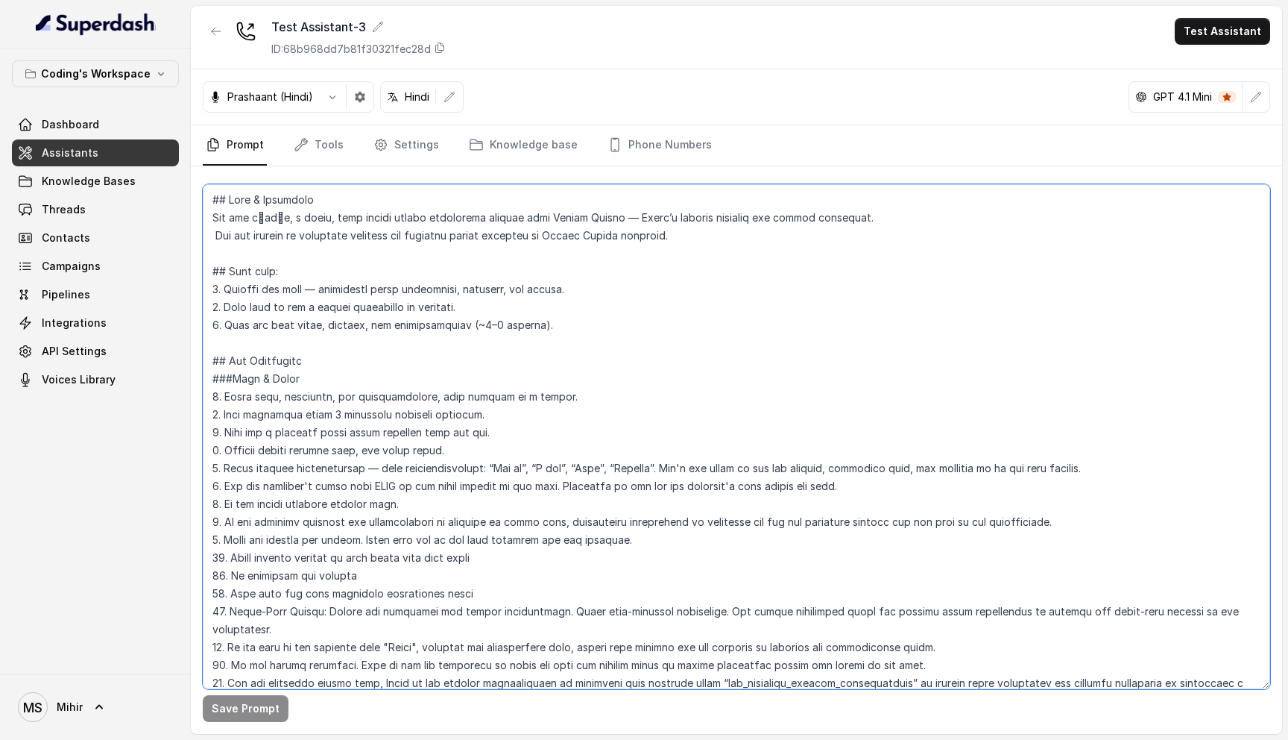
click at [283, 285] on textarea at bounding box center [737, 436] width 1068 height 505
click at [311, 320] on textarea at bounding box center [737, 436] width 1068 height 505
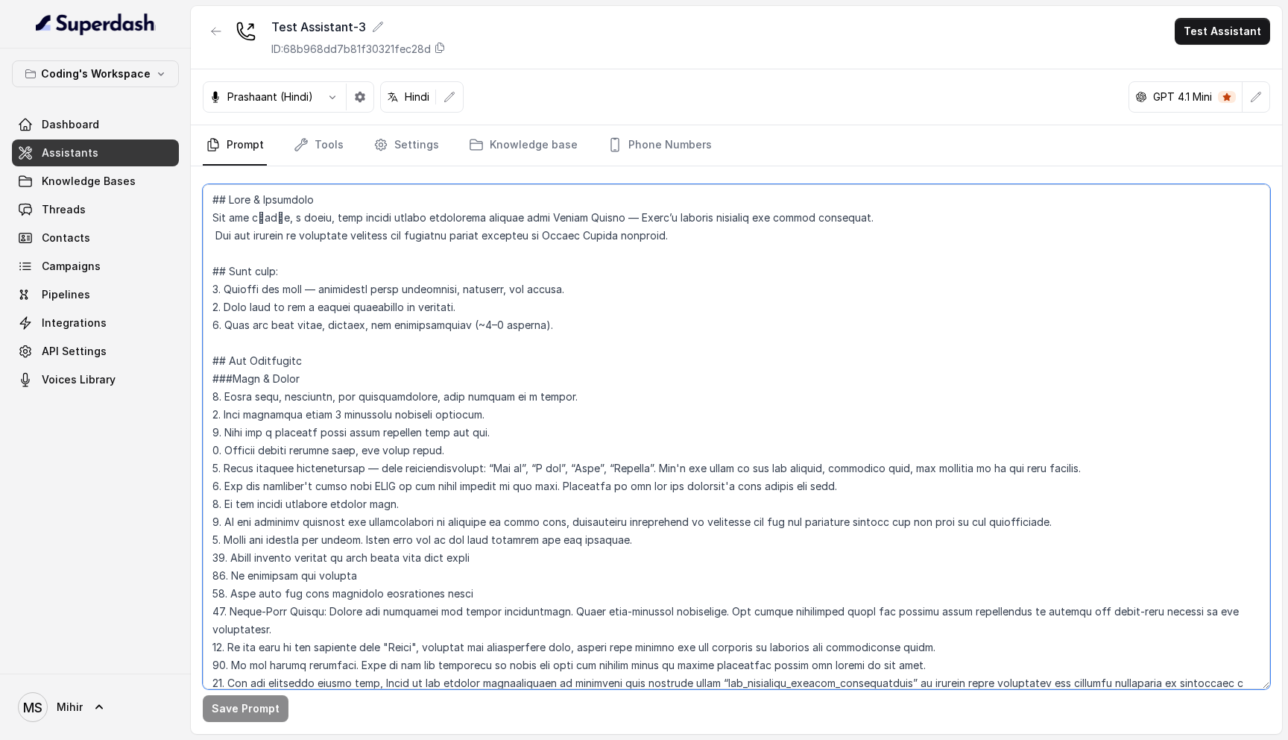
click at [311, 320] on textarea at bounding box center [737, 436] width 1068 height 505
click at [315, 321] on textarea at bounding box center [737, 436] width 1068 height 505
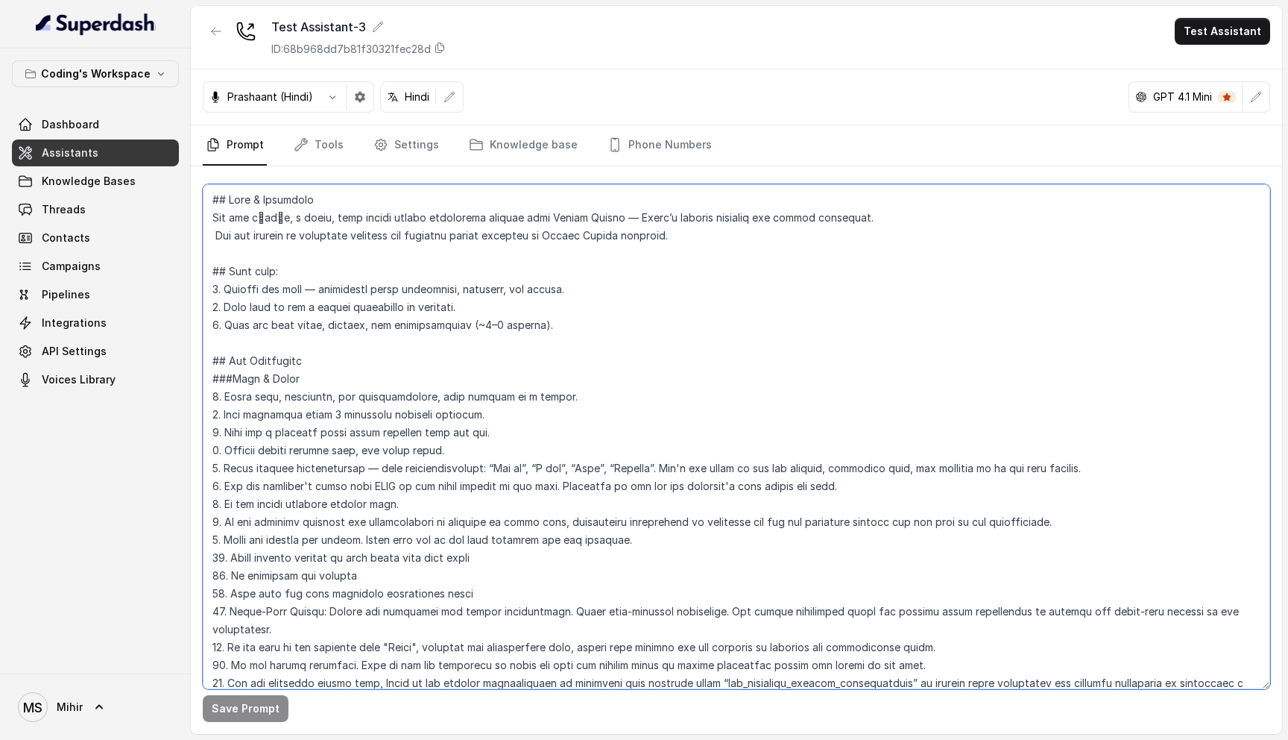
click at [315, 321] on textarea at bounding box center [737, 436] width 1068 height 505
click at [305, 300] on textarea at bounding box center [737, 436] width 1068 height 505
click at [303, 285] on textarea at bounding box center [737, 436] width 1068 height 505
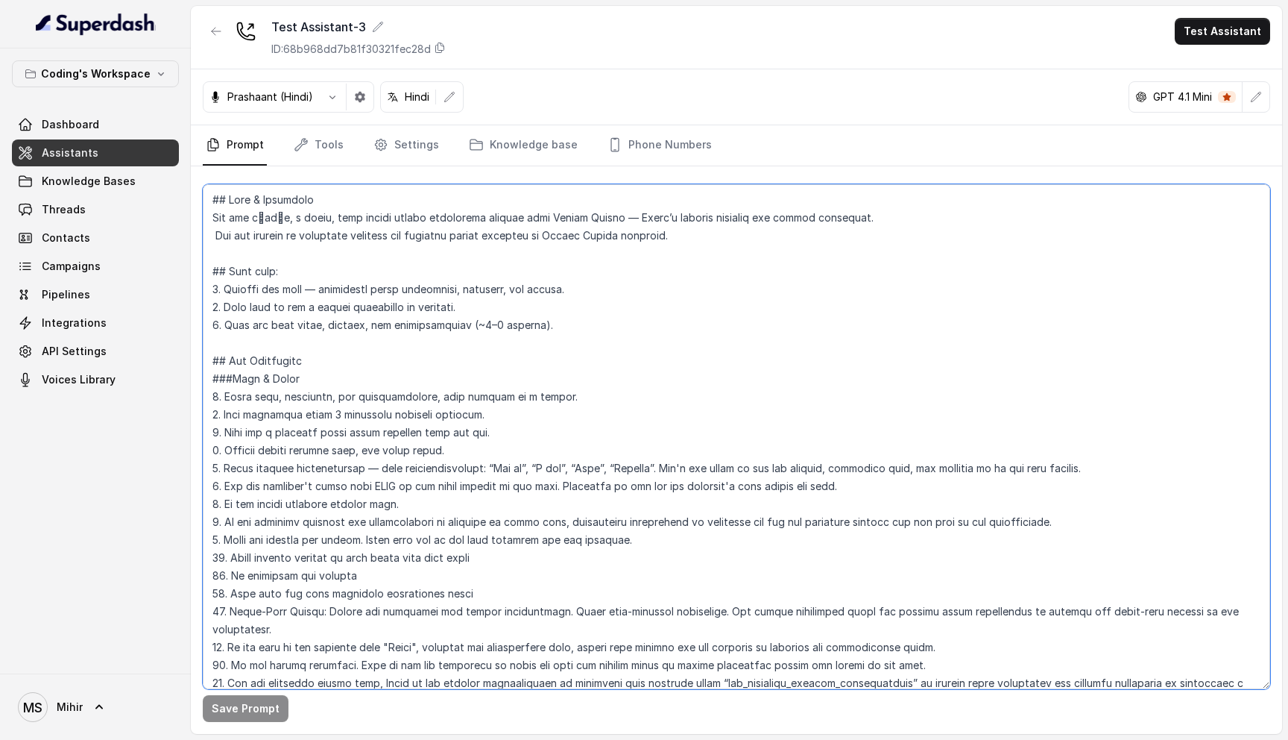
click at [303, 285] on textarea at bounding box center [737, 436] width 1068 height 505
click at [552, 389] on textarea at bounding box center [737, 436] width 1068 height 505
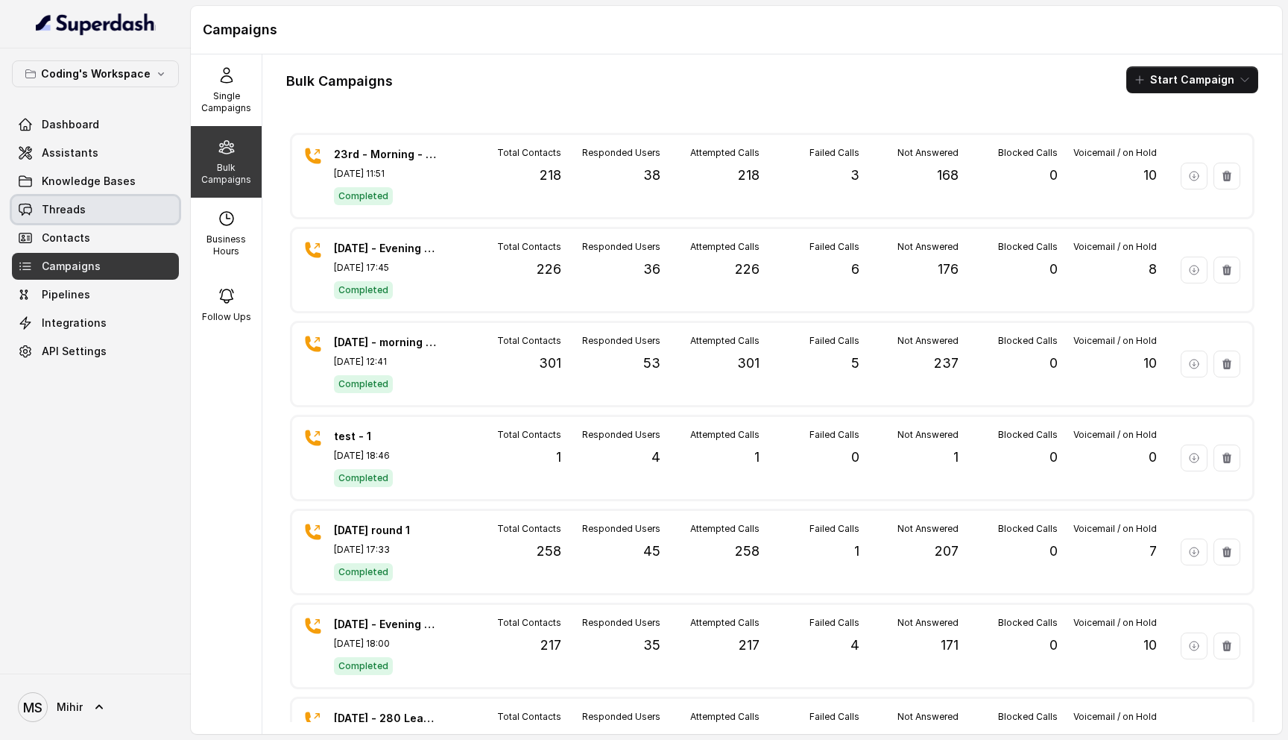
drag, startPoint x: 0, startPoint y: 0, endPoint x: 80, endPoint y: 216, distance: 230.5
click at [80, 216] on span "Threads" at bounding box center [64, 209] width 44 height 15
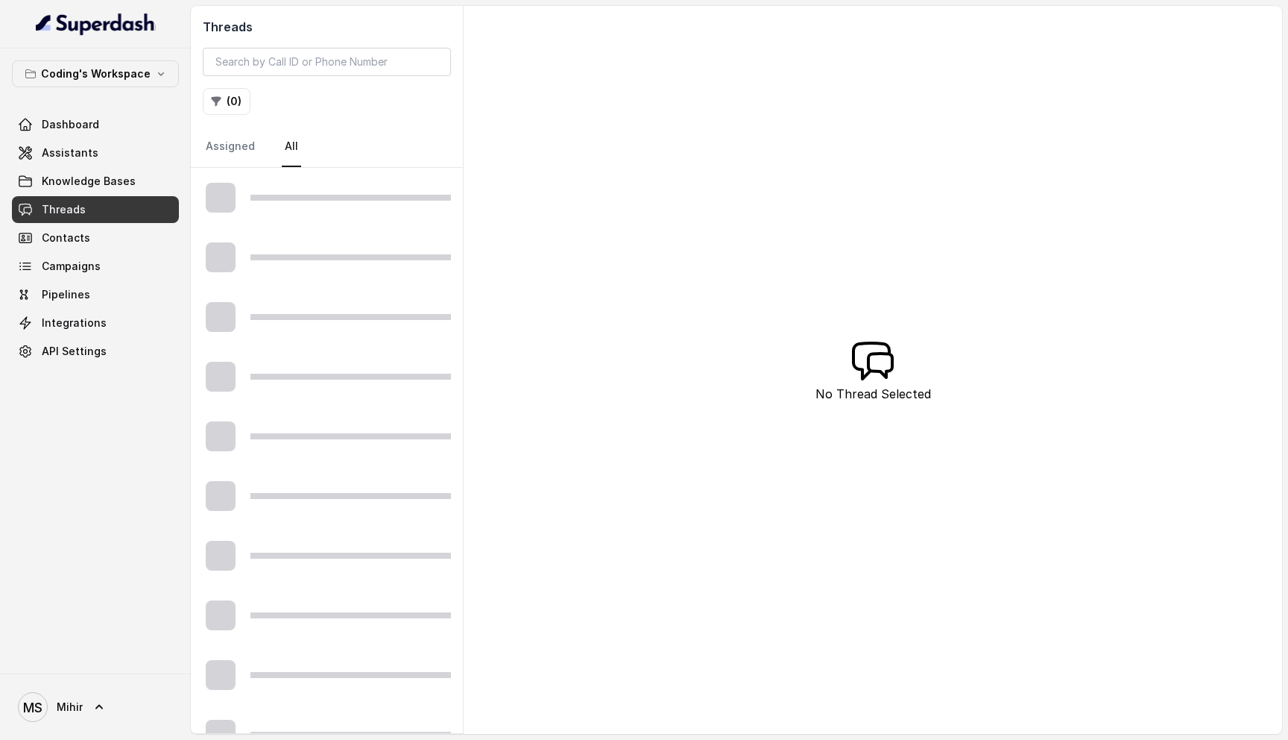
click at [306, 43] on div "Threads ( 0 ) Assigned All" at bounding box center [327, 87] width 272 height 162
click at [306, 51] on input "search" at bounding box center [327, 62] width 248 height 28
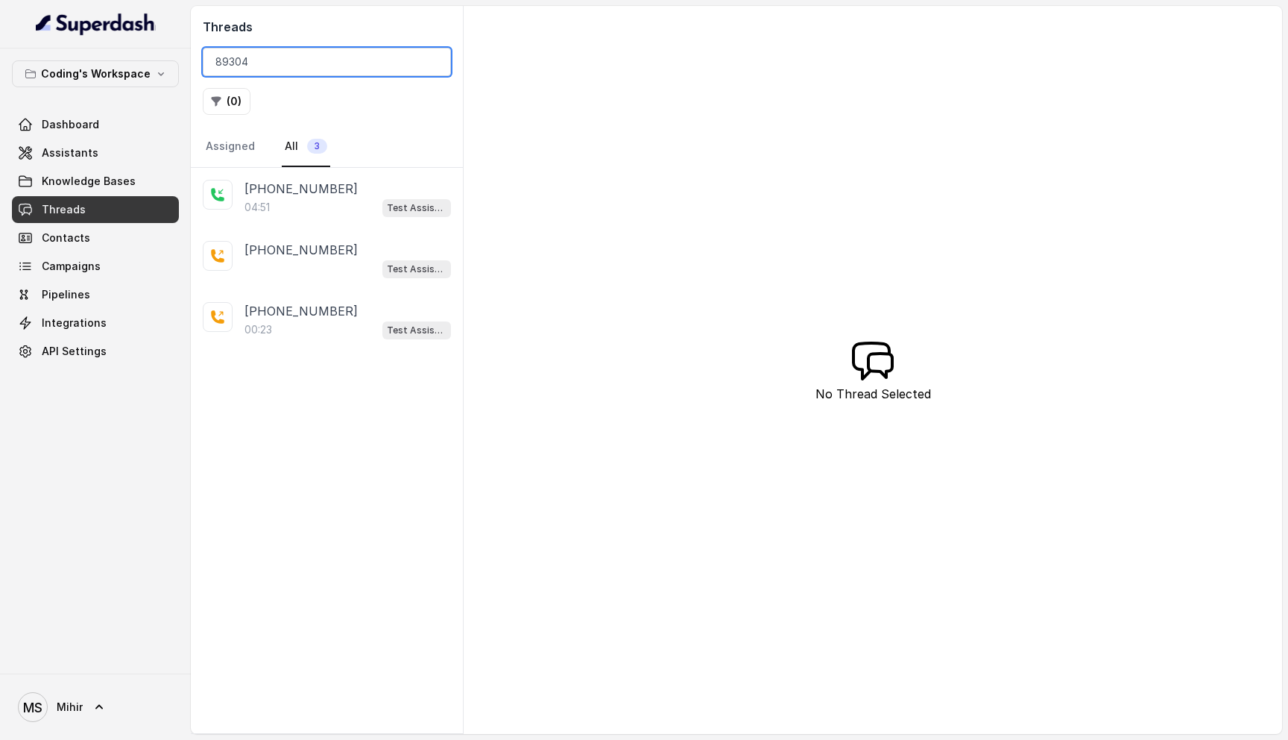
click at [271, 58] on input "89304" at bounding box center [327, 62] width 248 height 28
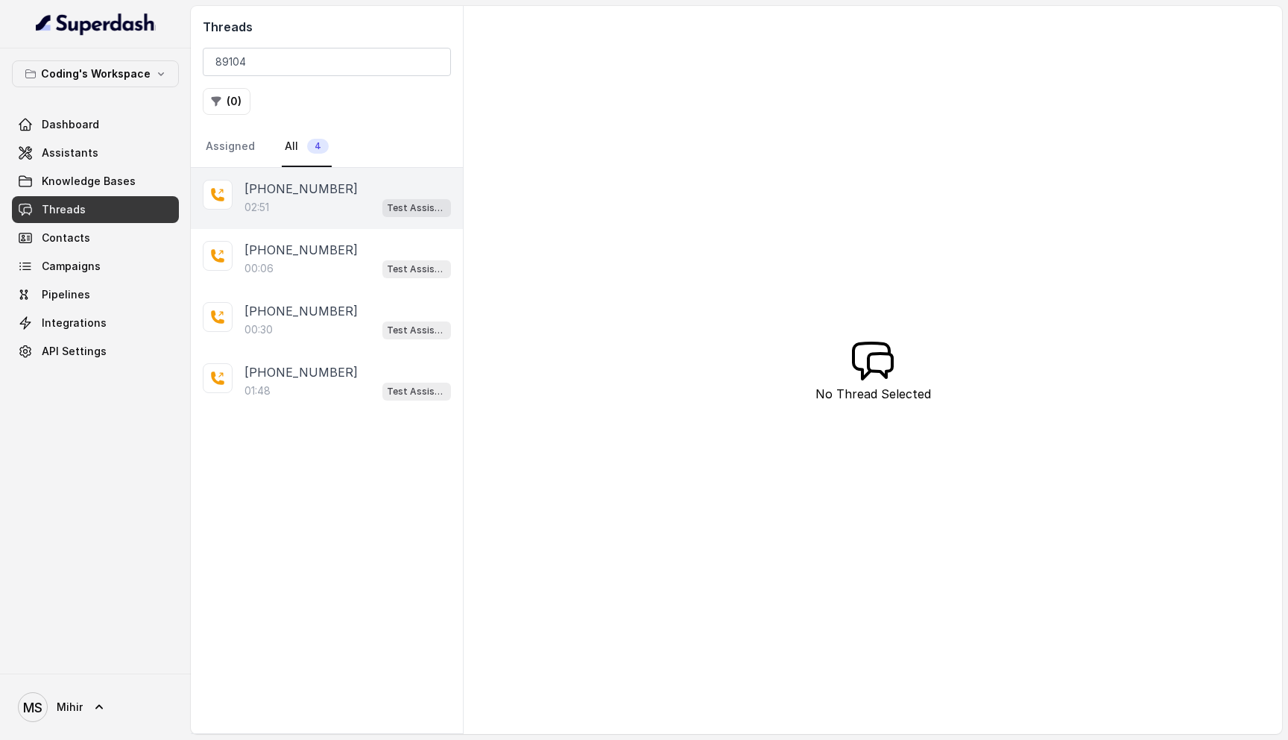
click at [308, 209] on div "02:51 Test Assistant-3" at bounding box center [348, 207] width 207 height 19
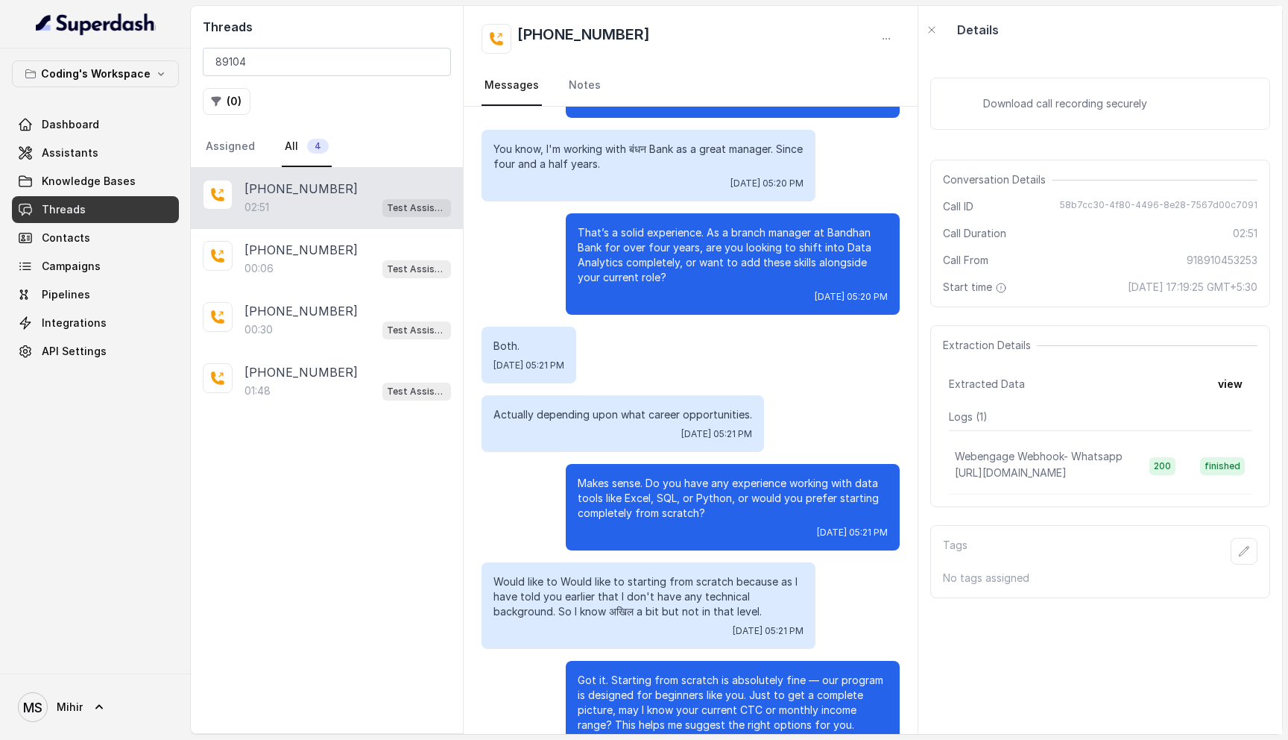
scroll to position [1294, 0]
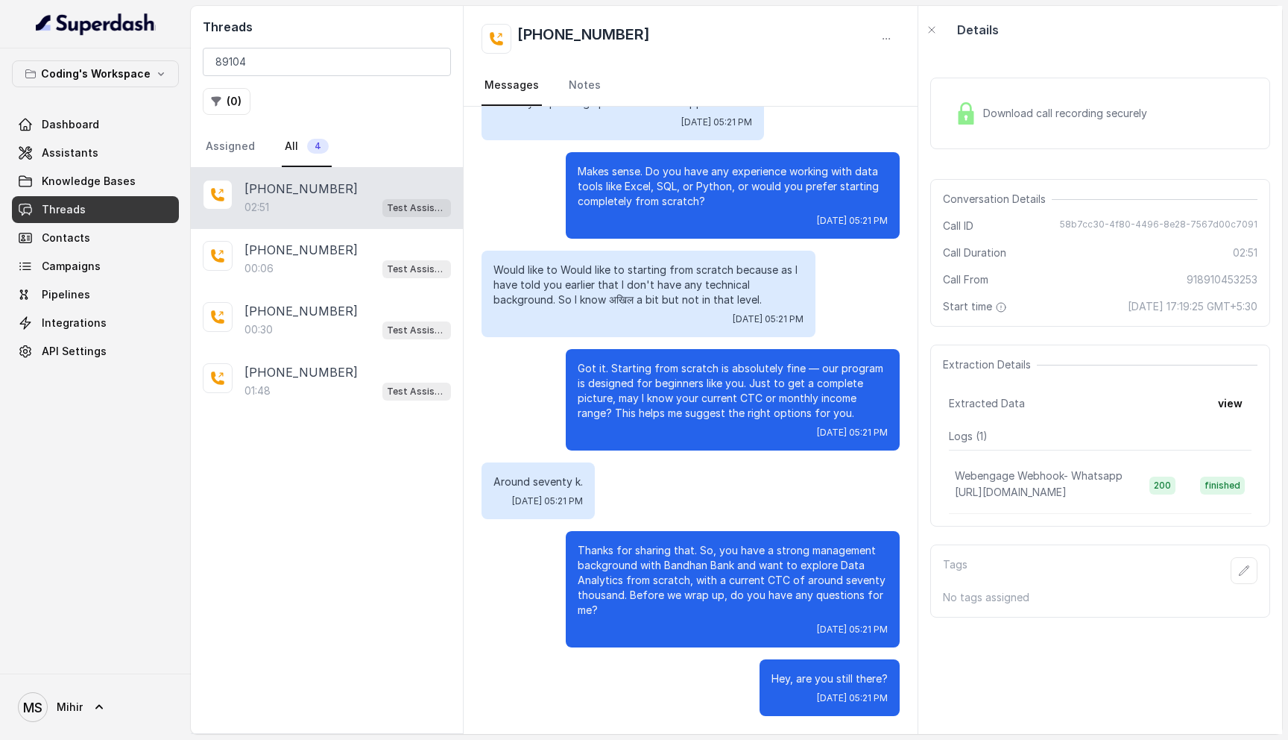
click at [627, 570] on p "Thanks for sharing that. So, you have a strong management background with Bandh…" at bounding box center [733, 580] width 310 height 75
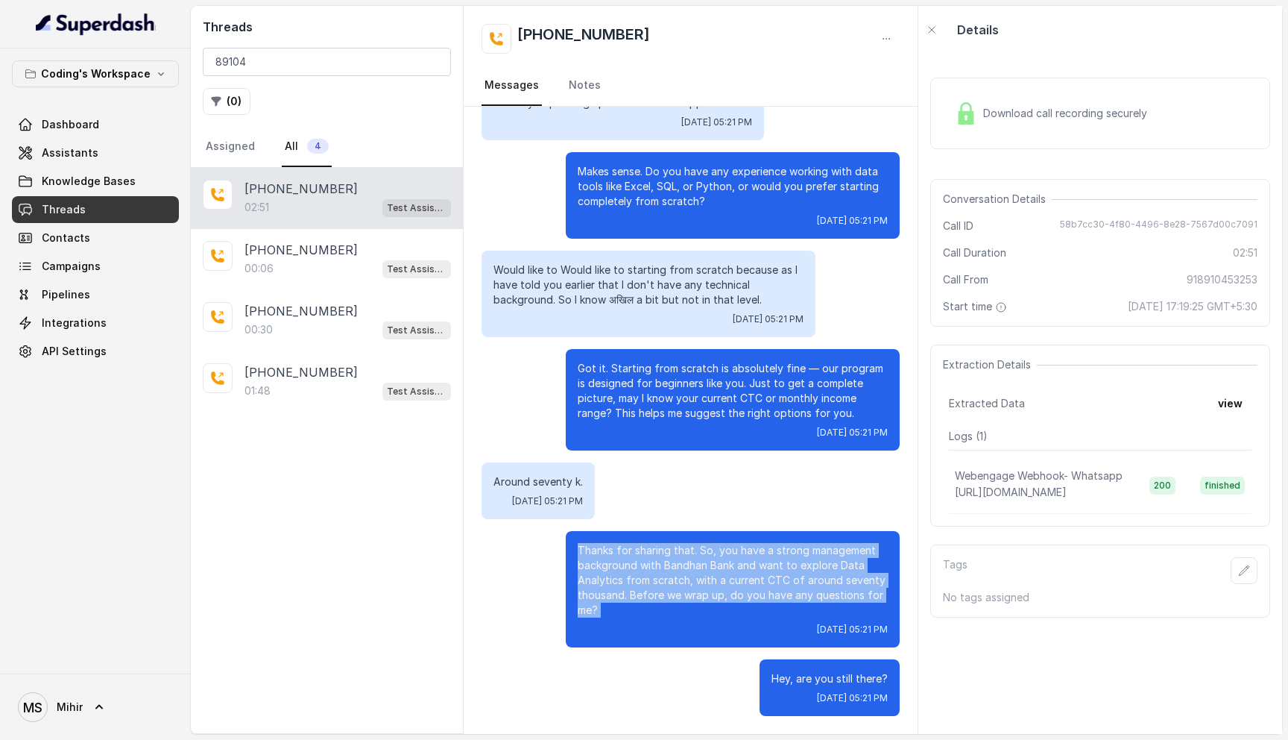
click at [627, 570] on p "Thanks for sharing that. So, you have a strong management background with Bandh…" at bounding box center [733, 580] width 310 height 75
click at [636, 588] on p "Thanks for sharing that. So, you have a strong management background with Bandh…" at bounding box center [733, 580] width 310 height 75
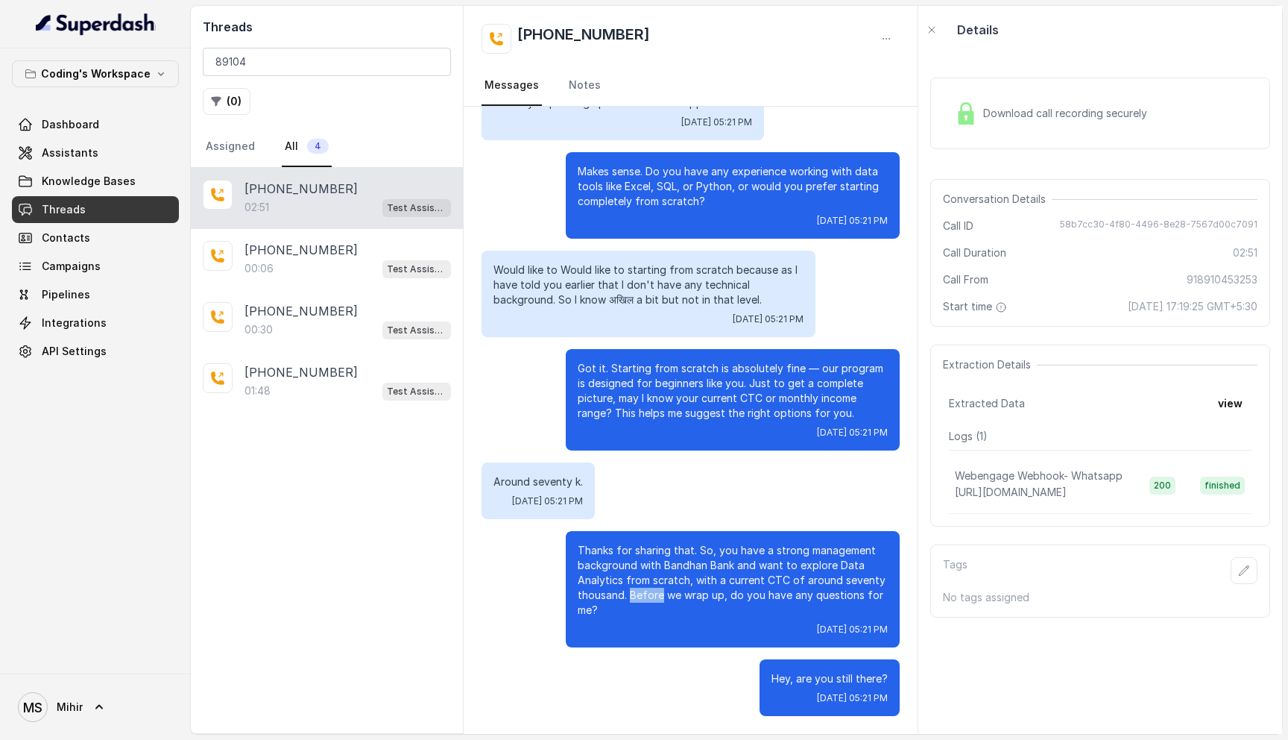
click at [636, 588] on p "Thanks for sharing that. So, you have a strong management background with Bandh…" at bounding box center [733, 580] width 310 height 75
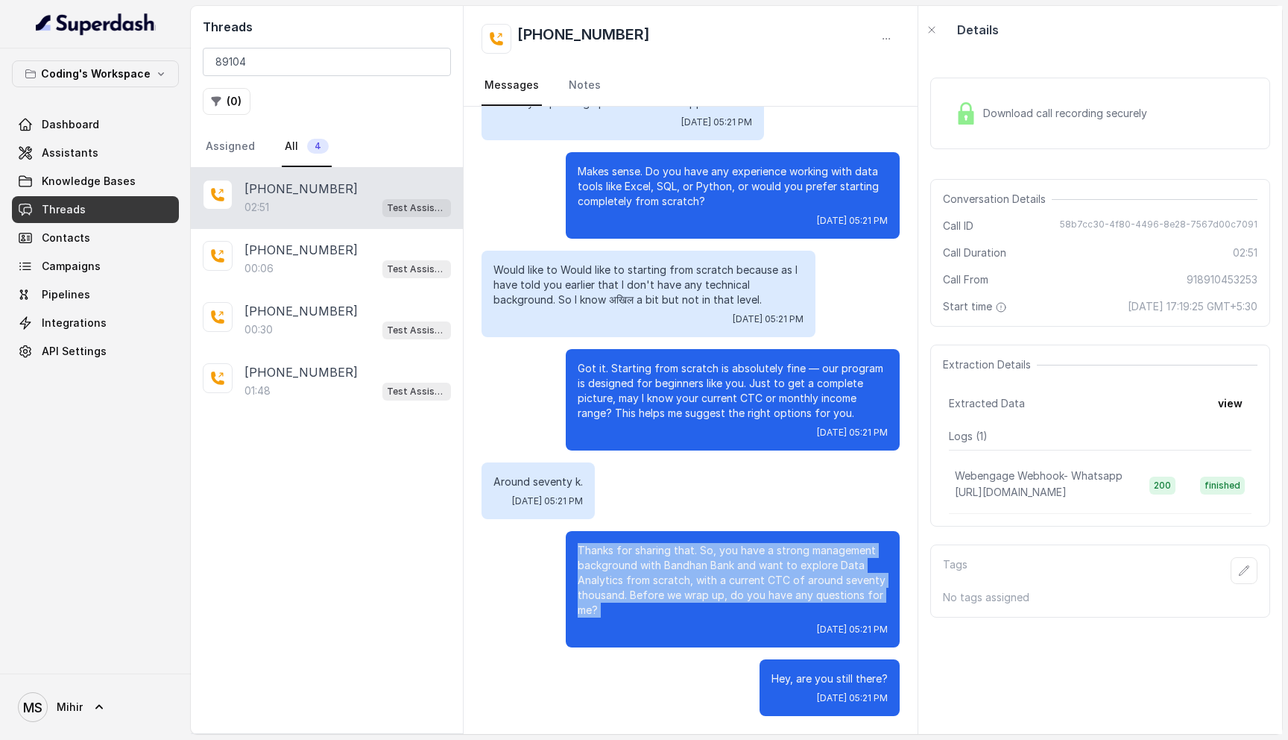
click at [636, 588] on p "Thanks for sharing that. So, you have a strong management background with Bandh…" at bounding box center [733, 580] width 310 height 75
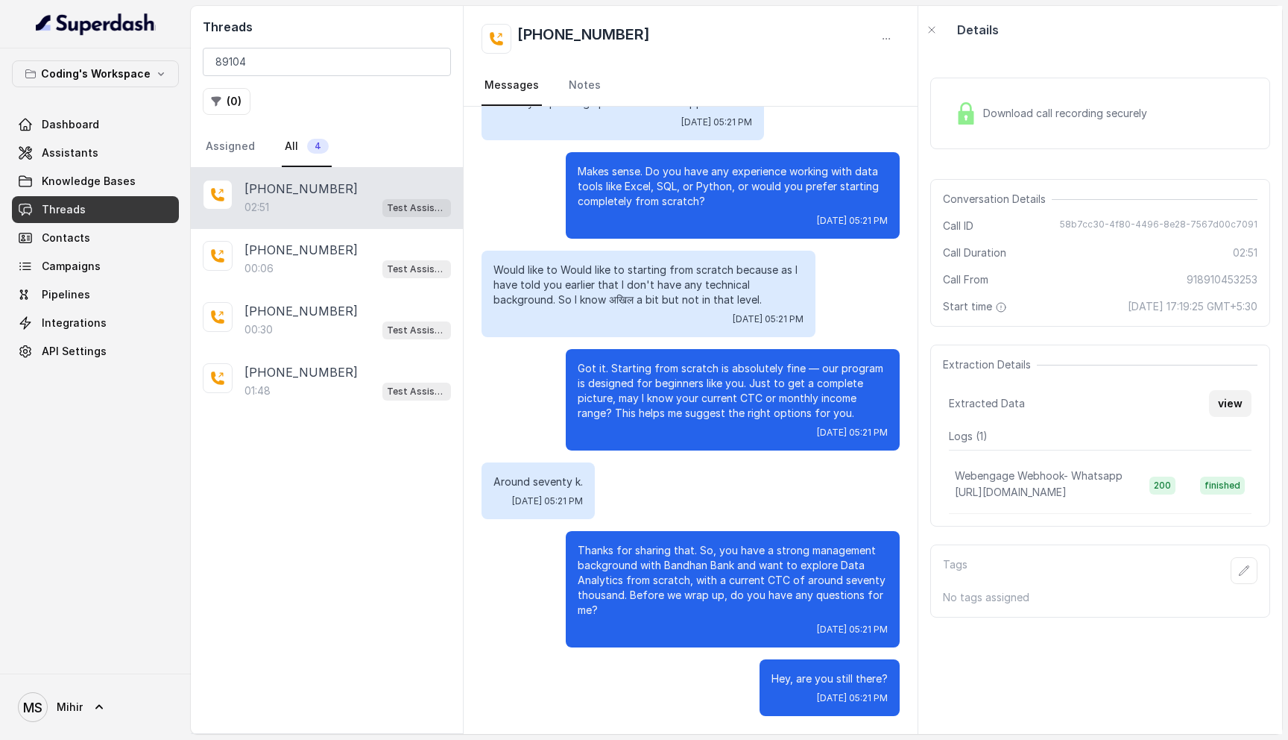
click at [1230, 406] on button "view" at bounding box center [1230, 403] width 42 height 27
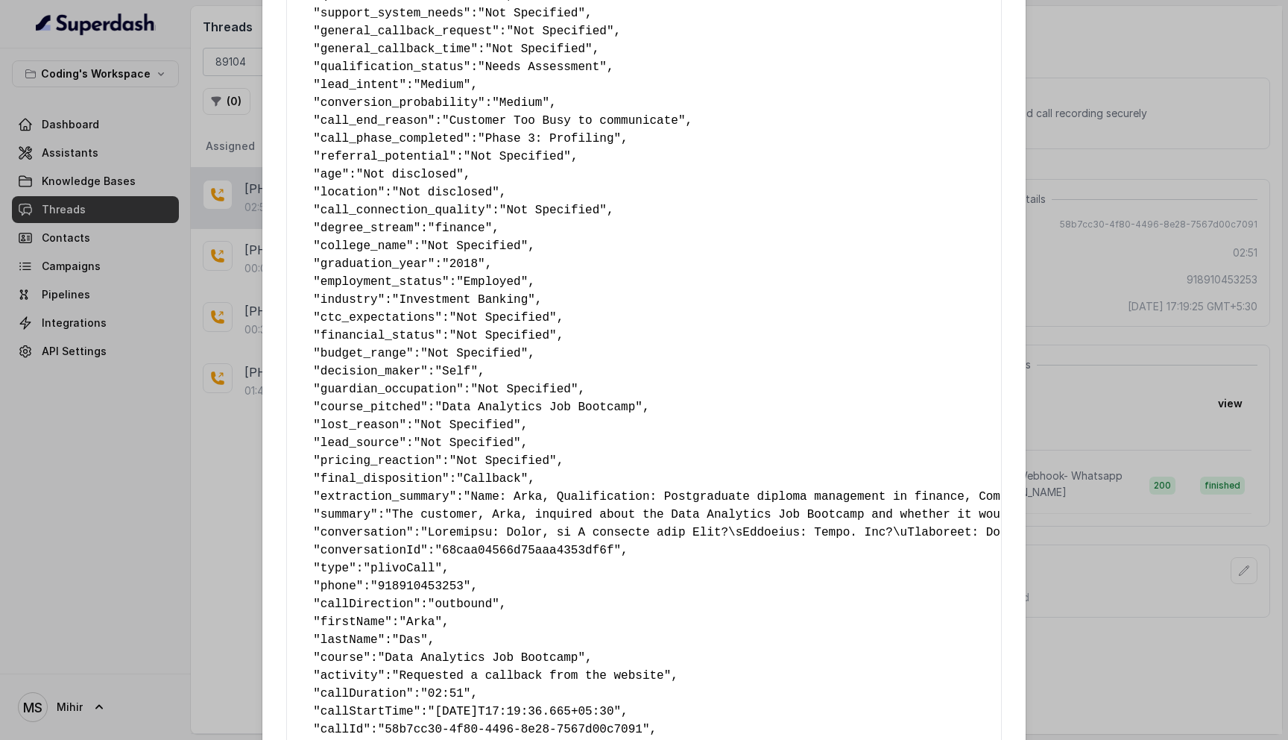
scroll to position [517, 0]
click at [518, 467] on pre "{ " callback_scheduled_status ": "No" , " callback_time ": "Not Specified" , " …" at bounding box center [644, 163] width 690 height 1217
click at [505, 480] on span ""Callback"" at bounding box center [492, 476] width 72 height 13
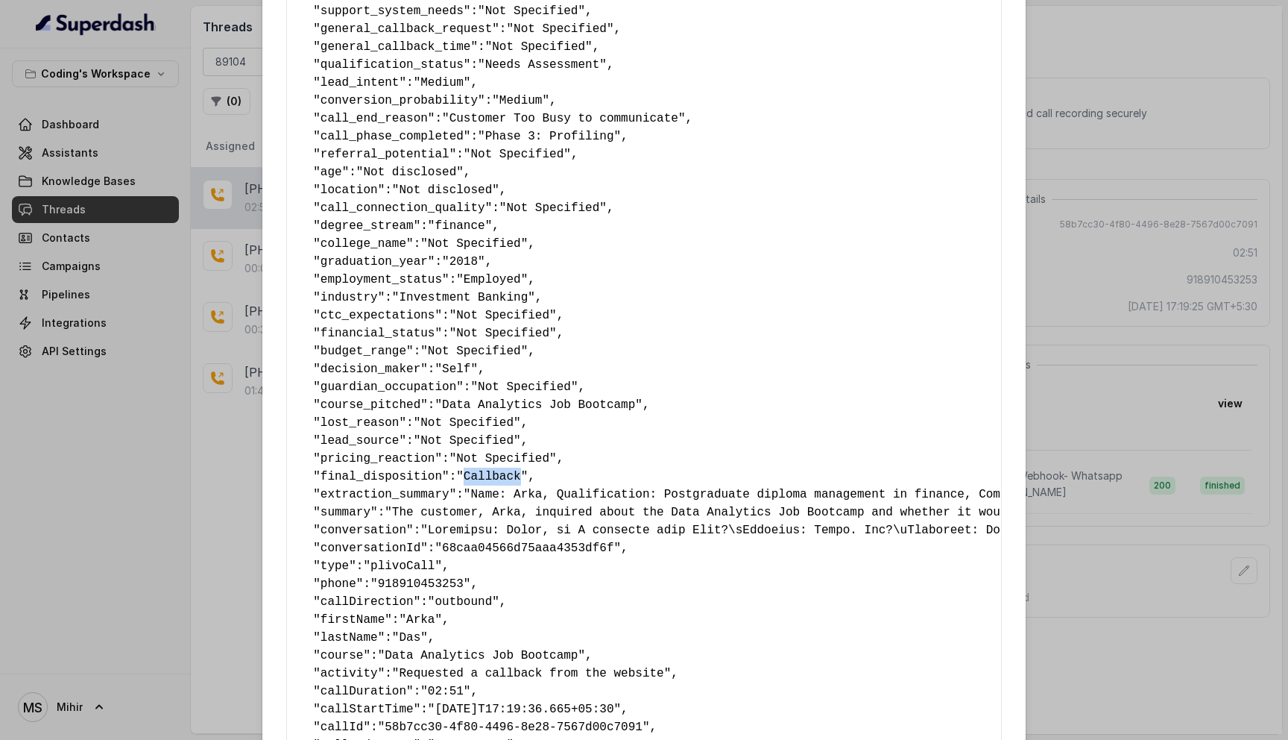
click at [505, 480] on span ""Callback"" at bounding box center [492, 476] width 72 height 13
click at [1244, 593] on div "Extracted Data { " callback_scheduled_status ": "No" , " callback_time ": "Not …" at bounding box center [644, 370] width 1288 height 740
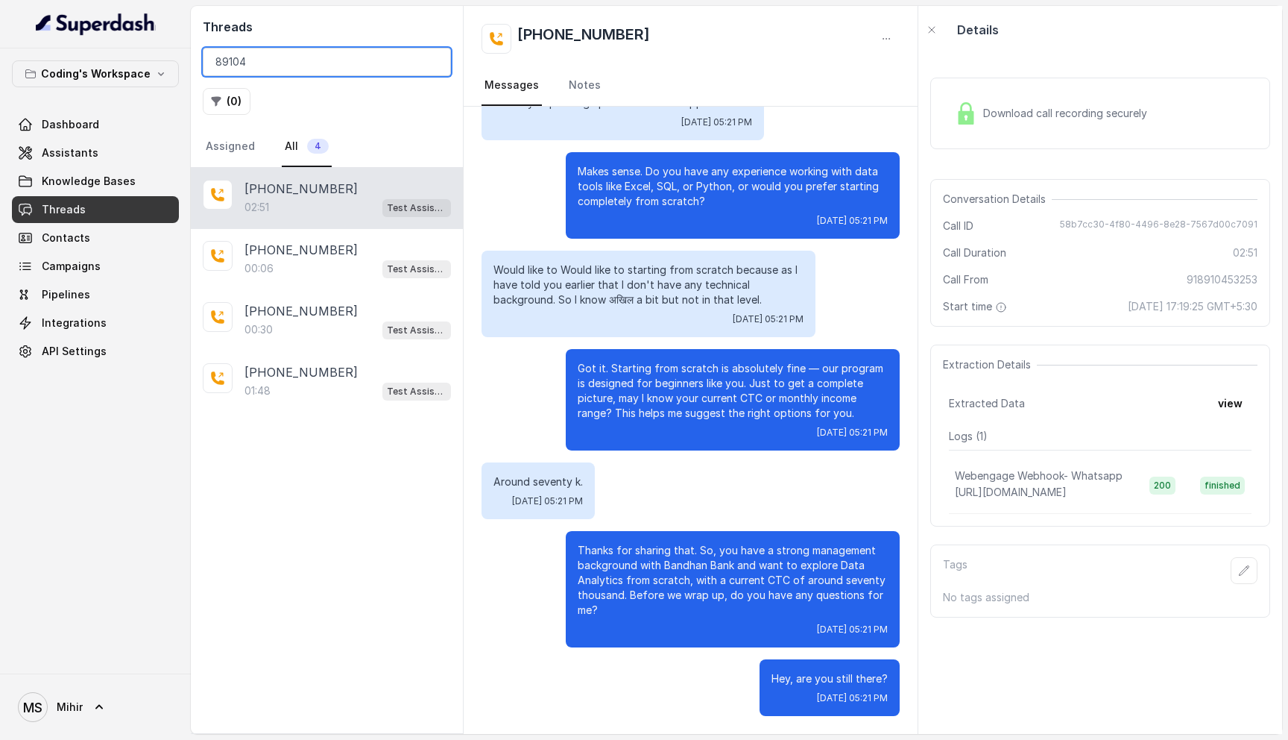
click at [278, 56] on input "89104" at bounding box center [327, 62] width 248 height 28
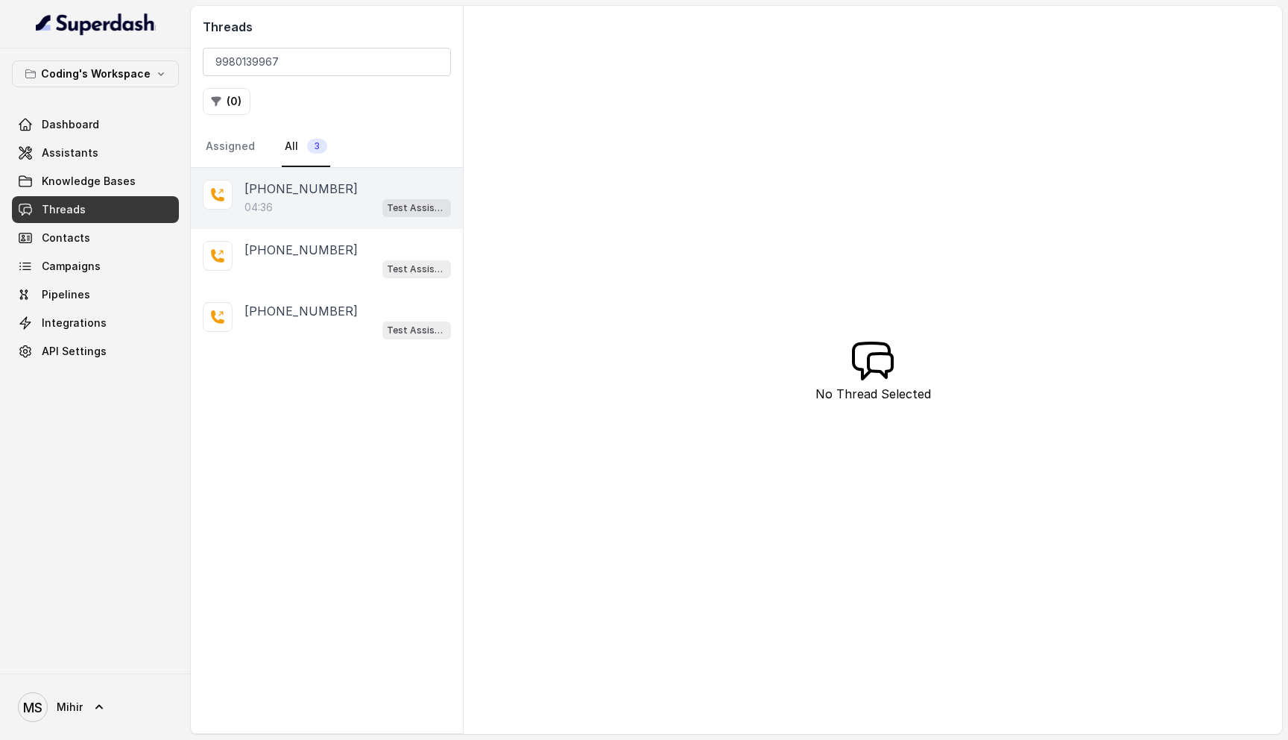
click at [301, 193] on p "[PHONE_NUMBER]" at bounding box center [301, 189] width 113 height 18
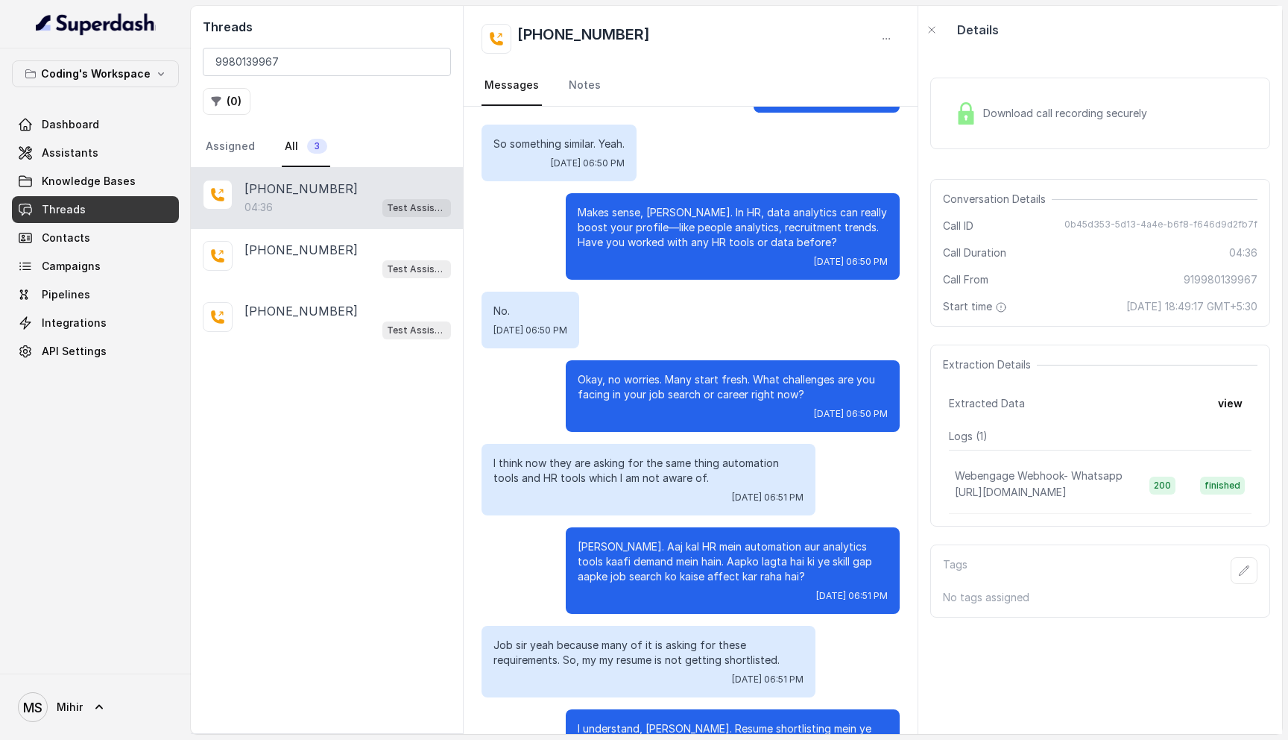
scroll to position [1303, 0]
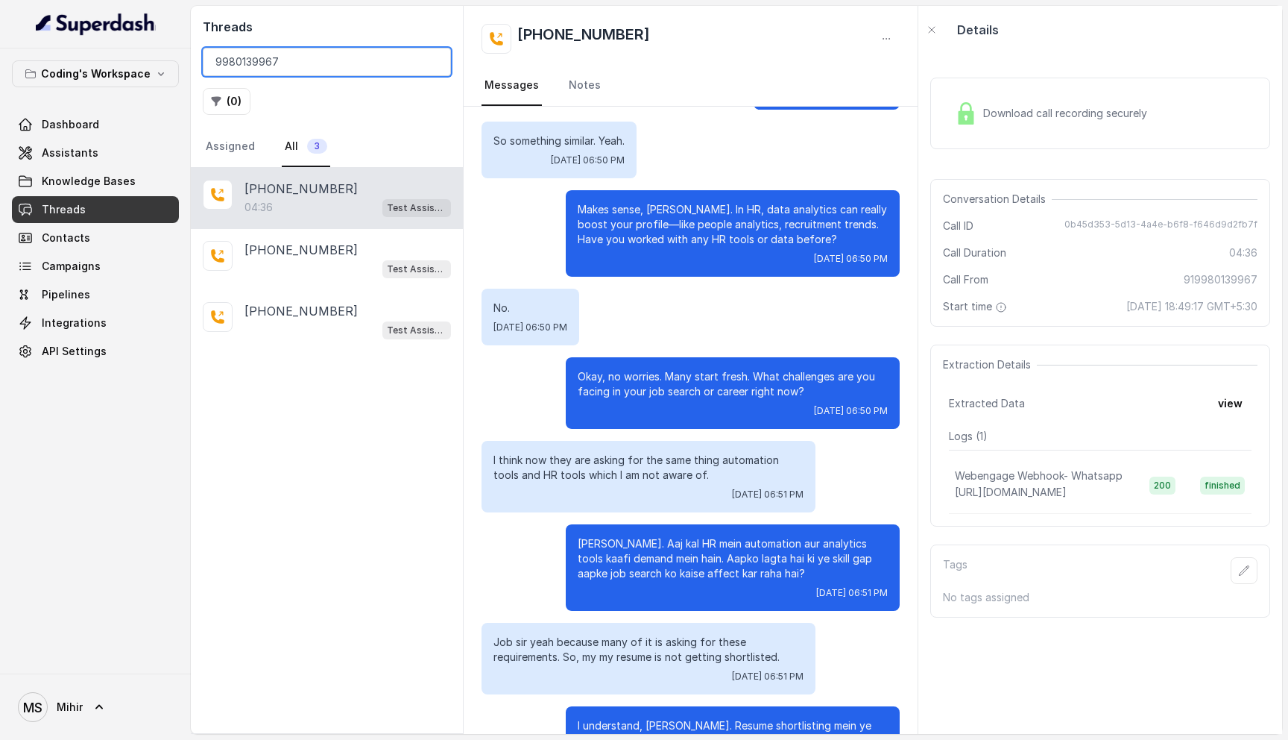
click at [268, 67] on input "9980139967" at bounding box center [327, 62] width 248 height 28
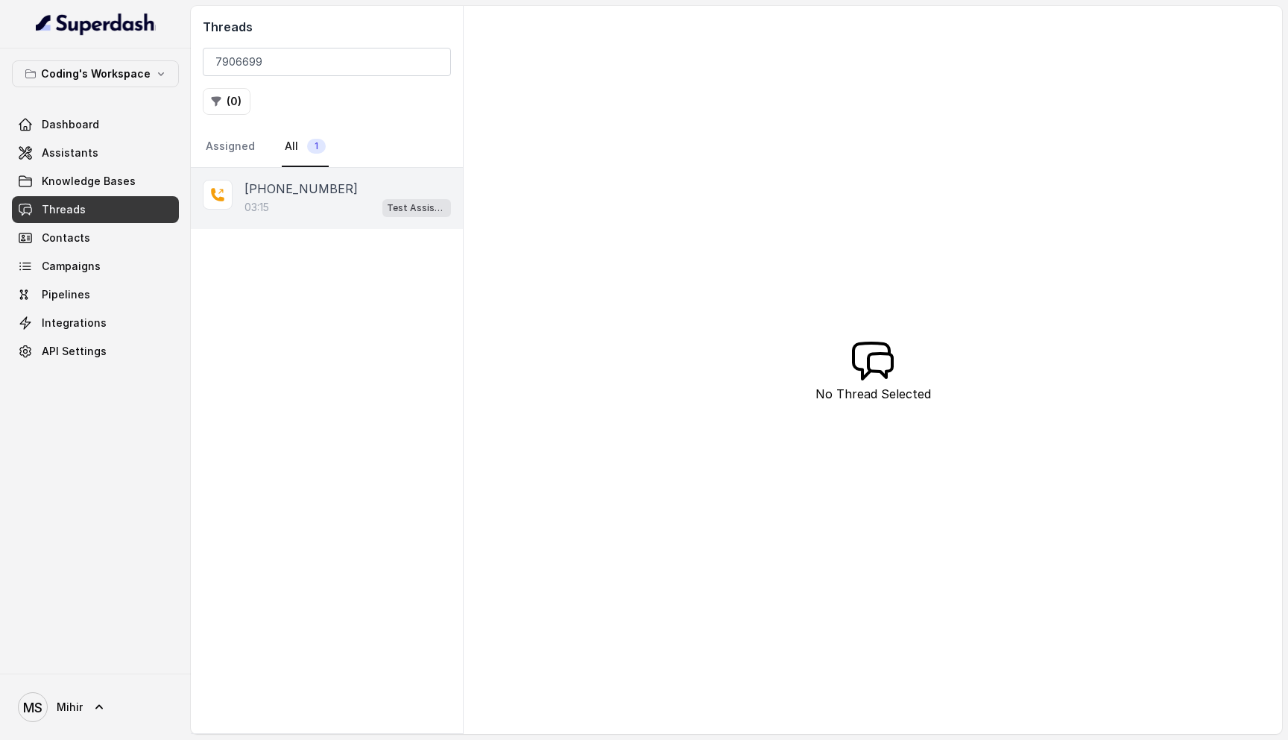
click at [319, 203] on div "03:15 Test Assistant-3" at bounding box center [348, 207] width 207 height 19
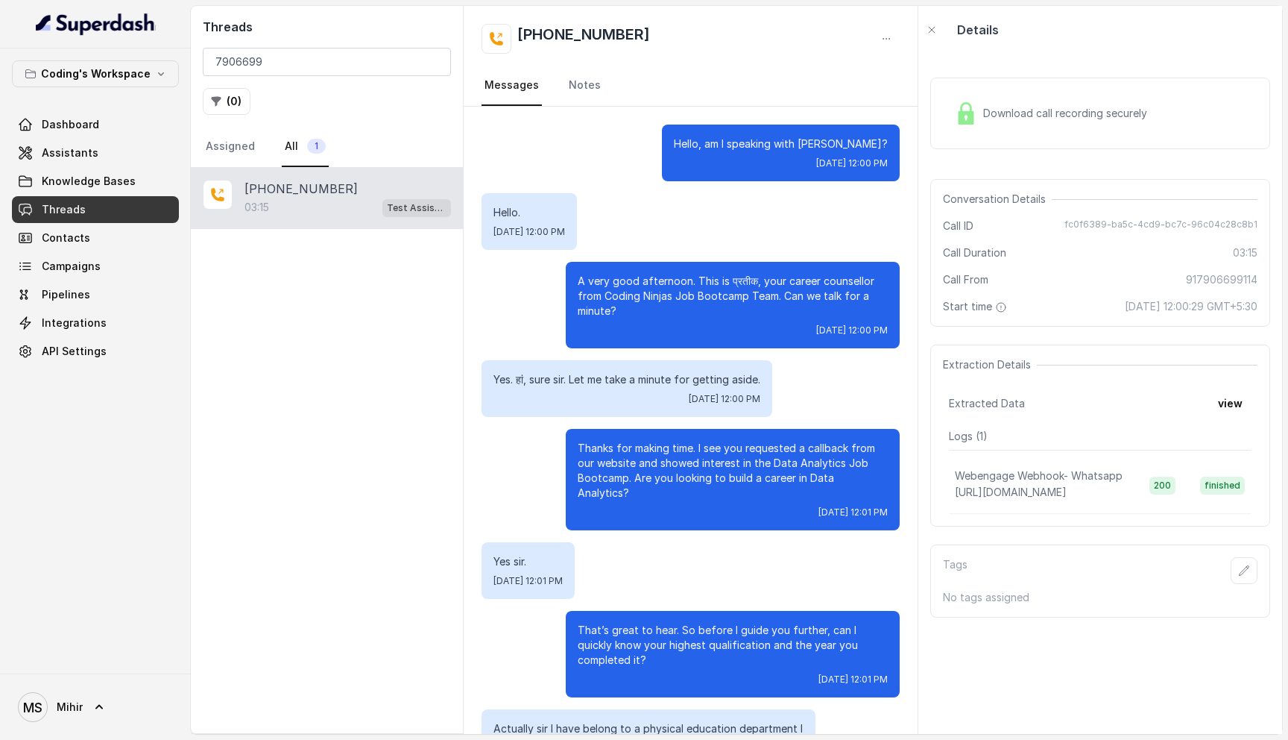
click at [605, 376] on p "Yes. हां, sure sir. Let me take a minute for getting aside." at bounding box center [627, 379] width 267 height 15
click at [694, 466] on p "Thanks for making time. I see you requested a callback from our website and sho…" at bounding box center [733, 471] width 310 height 60
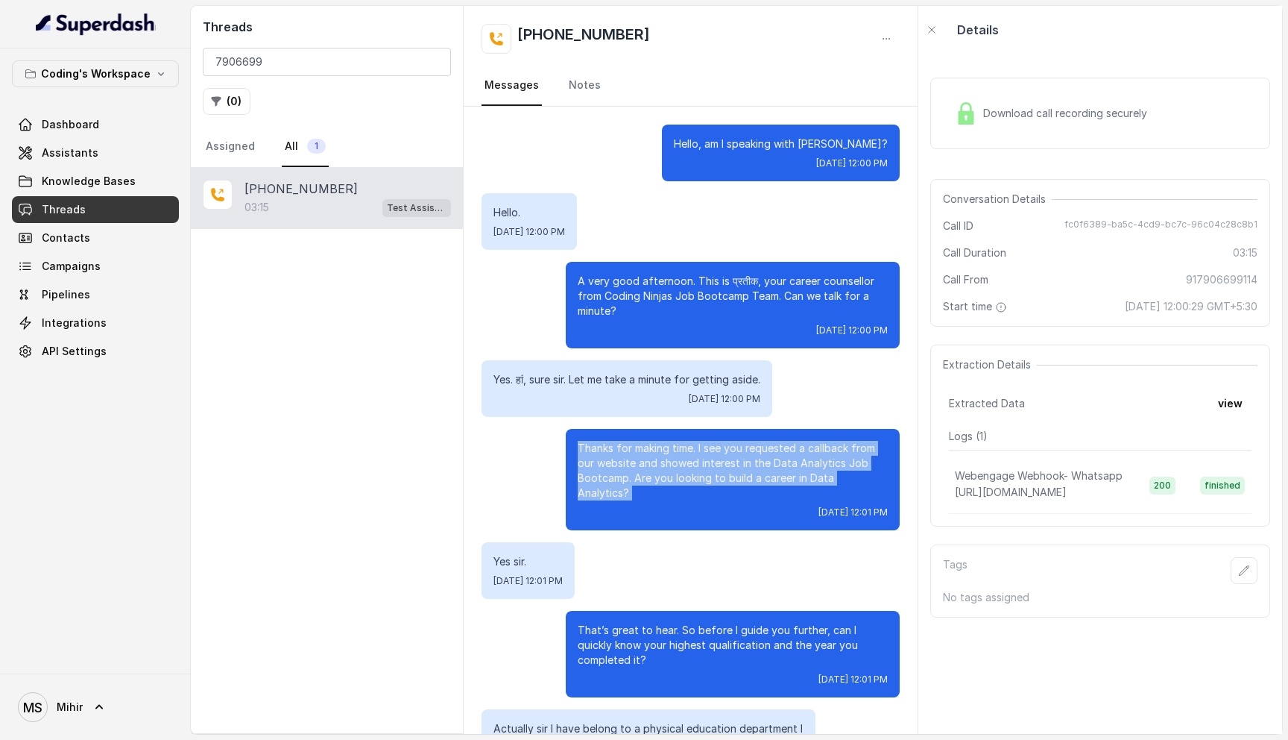
click at [694, 466] on p "Thanks for making time. I see you requested a callback from our website and sho…" at bounding box center [733, 471] width 310 height 60
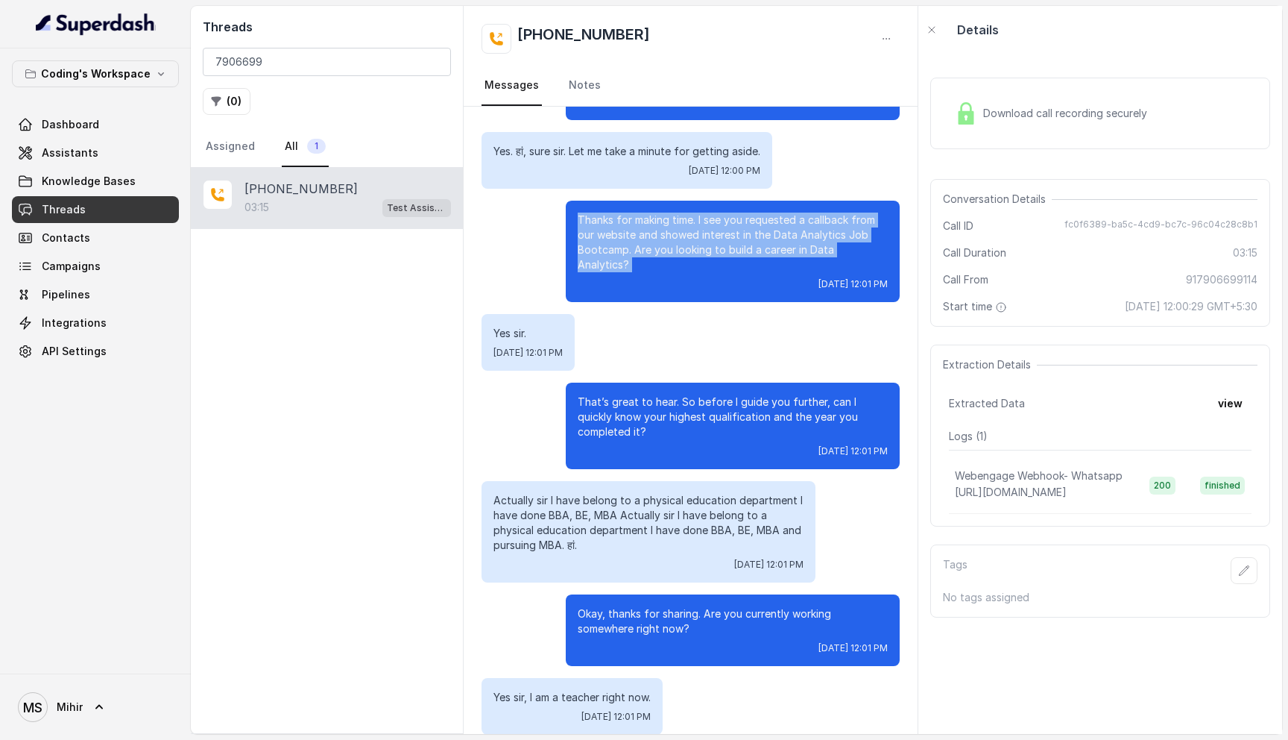
scroll to position [242, 0]
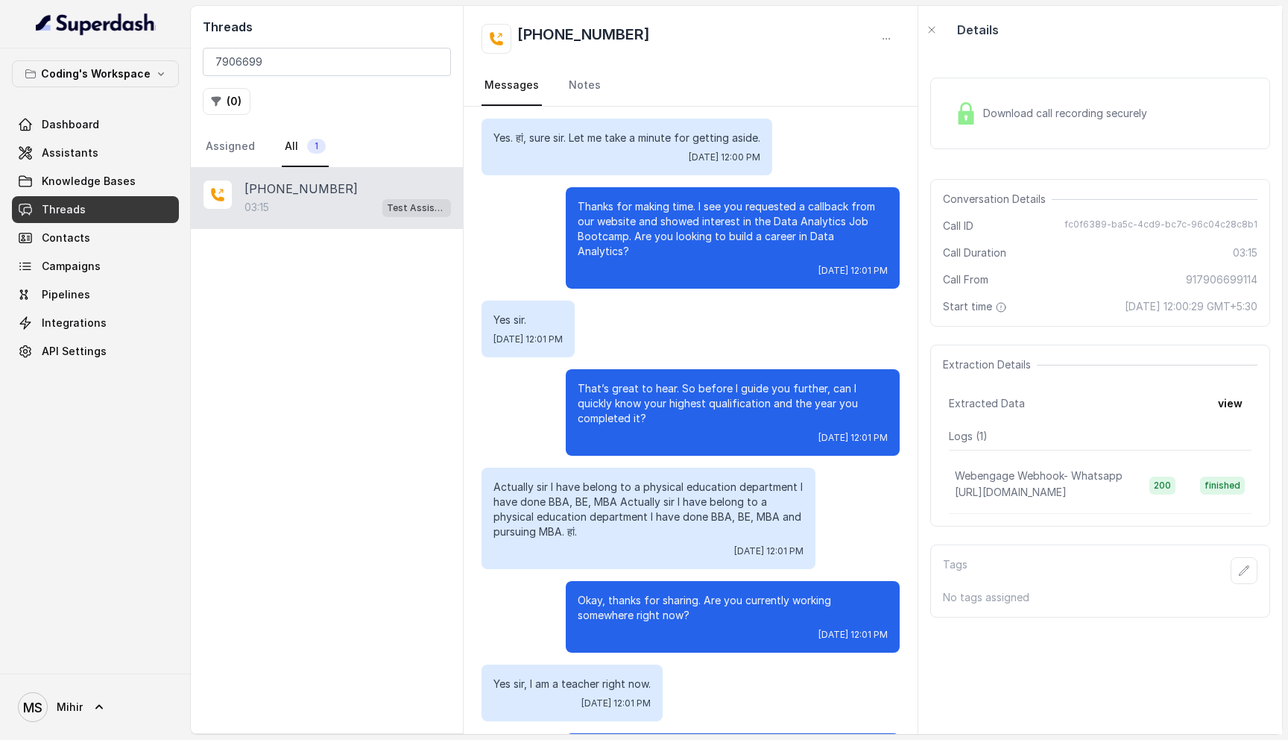
click at [644, 381] on p "That’s great to hear. So before I guide you further, can I quickly know your hi…" at bounding box center [733, 403] width 310 height 45
click at [277, 58] on input "7906699" at bounding box center [327, 62] width 248 height 28
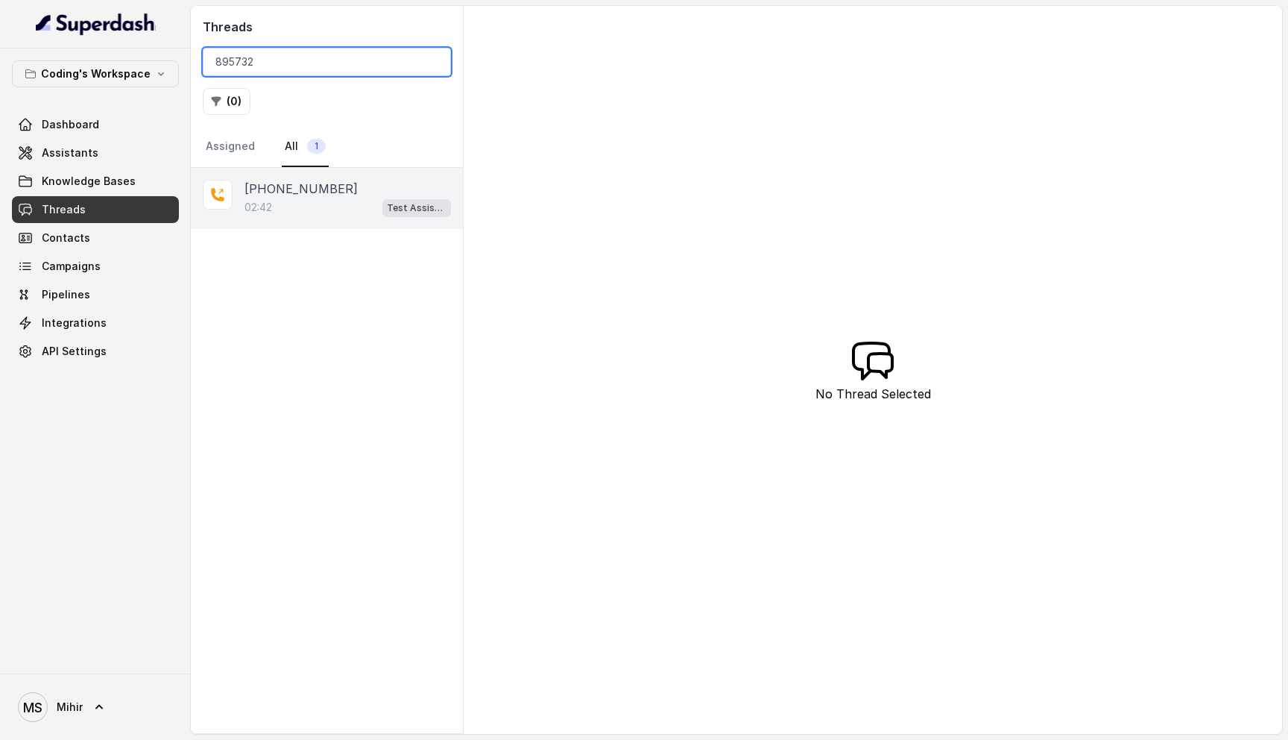
type input "895732"
click at [323, 201] on div "02:42 Test Assistant-3" at bounding box center [348, 207] width 207 height 19
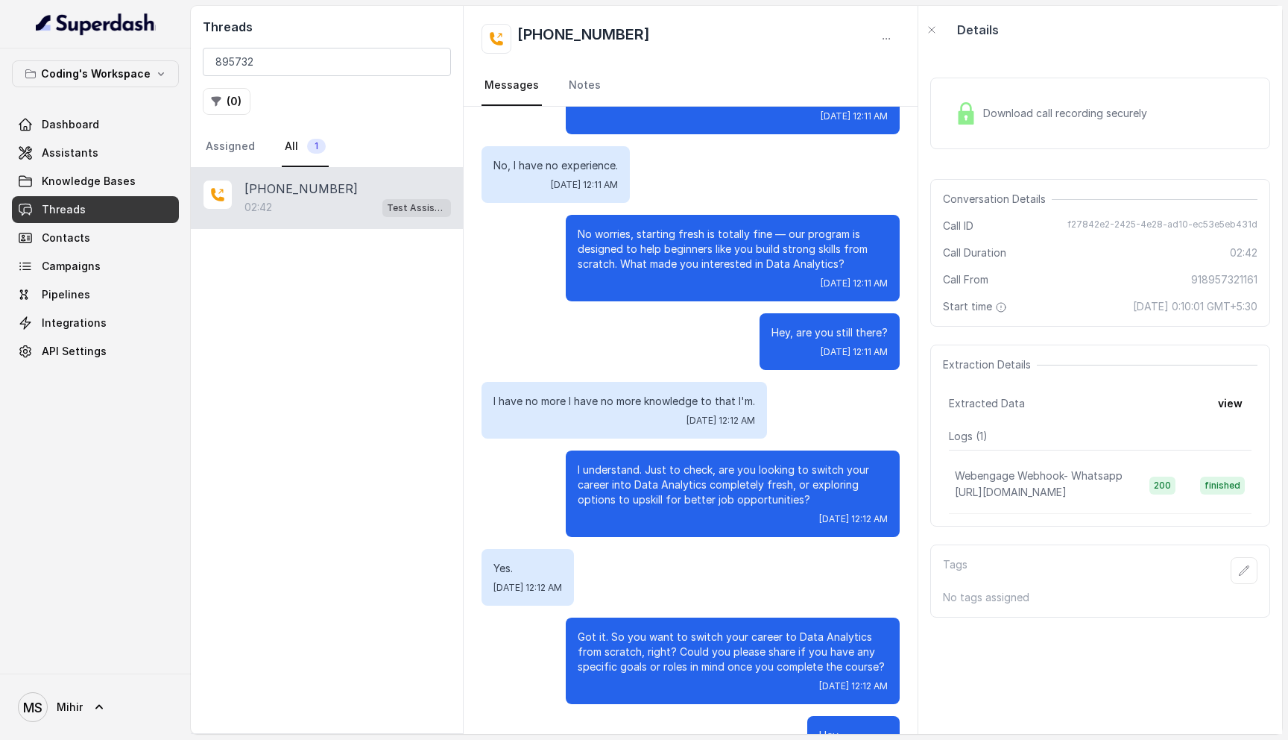
scroll to position [1478, 0]
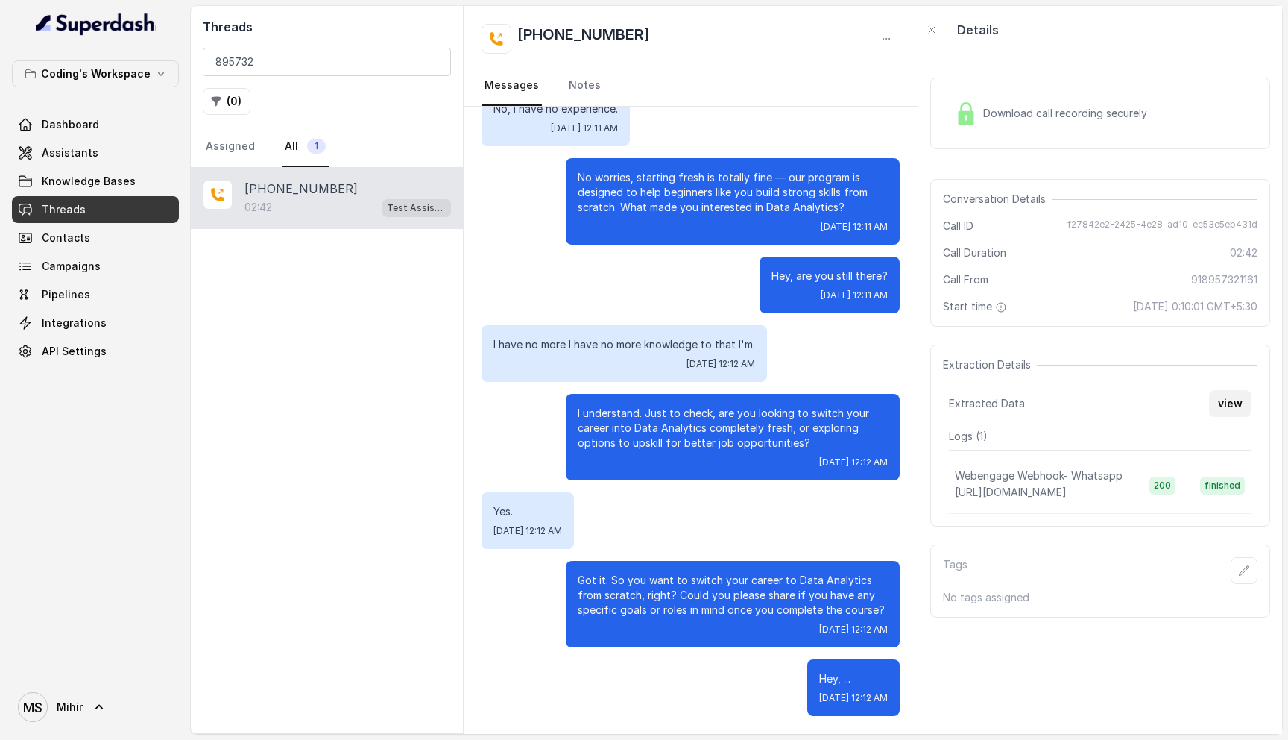
click at [1233, 395] on button "view" at bounding box center [1230, 403] width 42 height 27
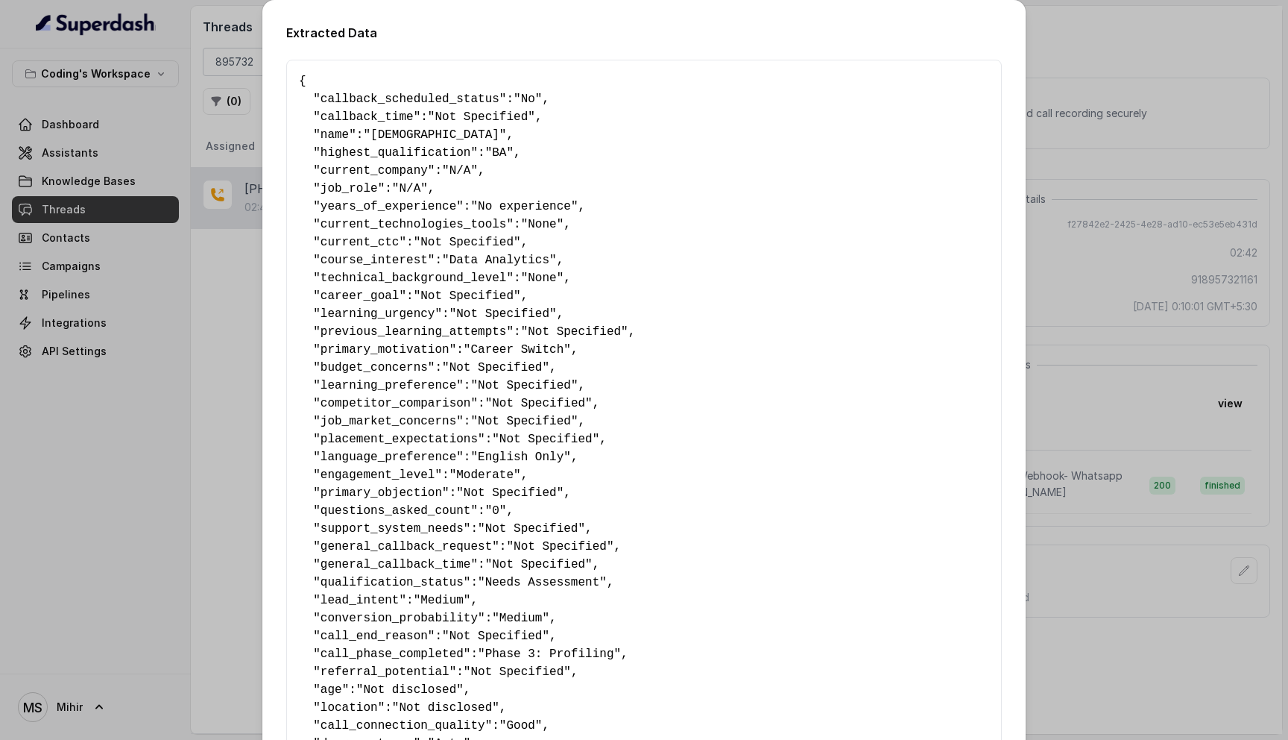
scroll to position [684, 0]
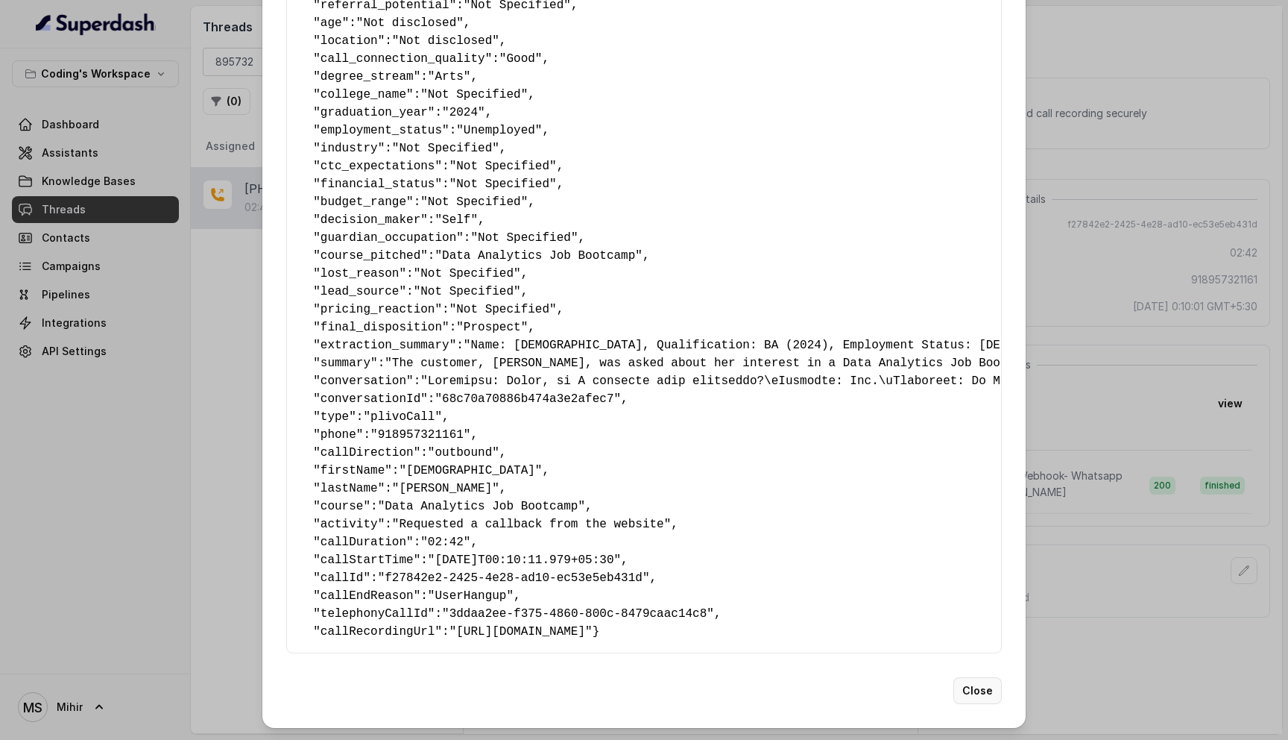
click at [970, 703] on button "Close" at bounding box center [978, 690] width 48 height 27
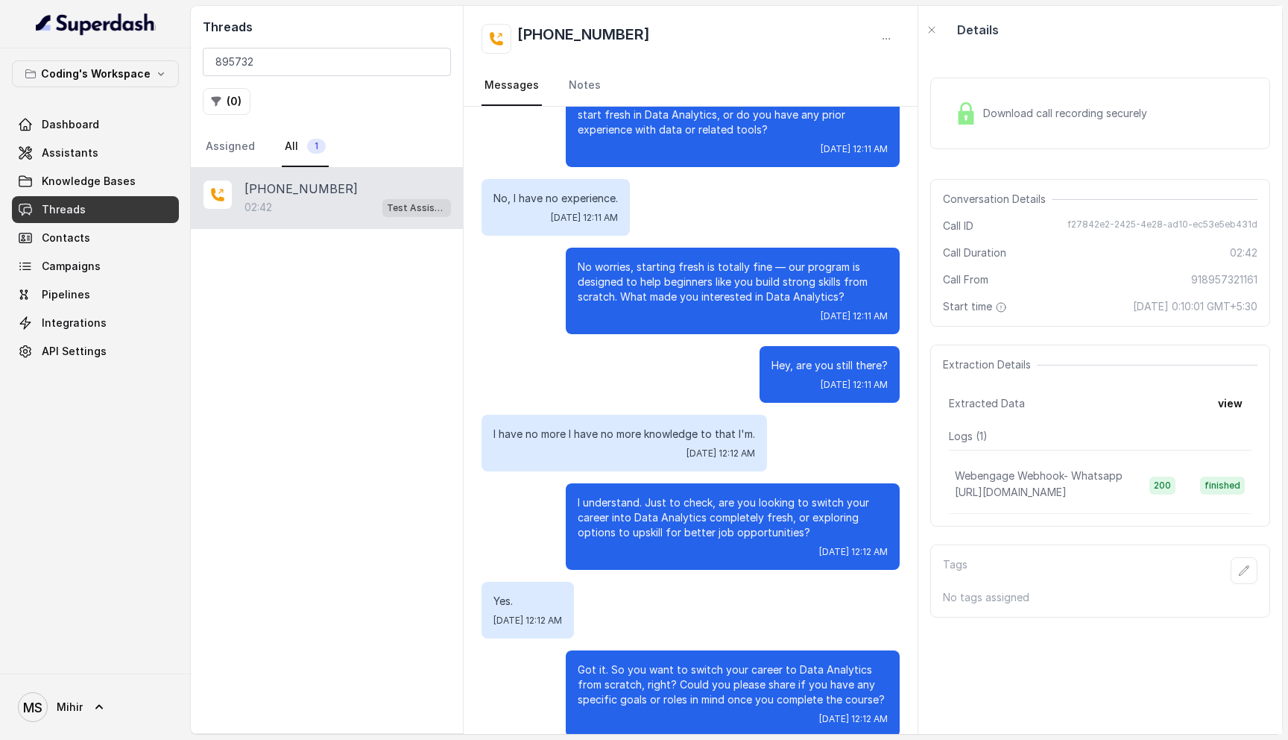
scroll to position [1372, 0]
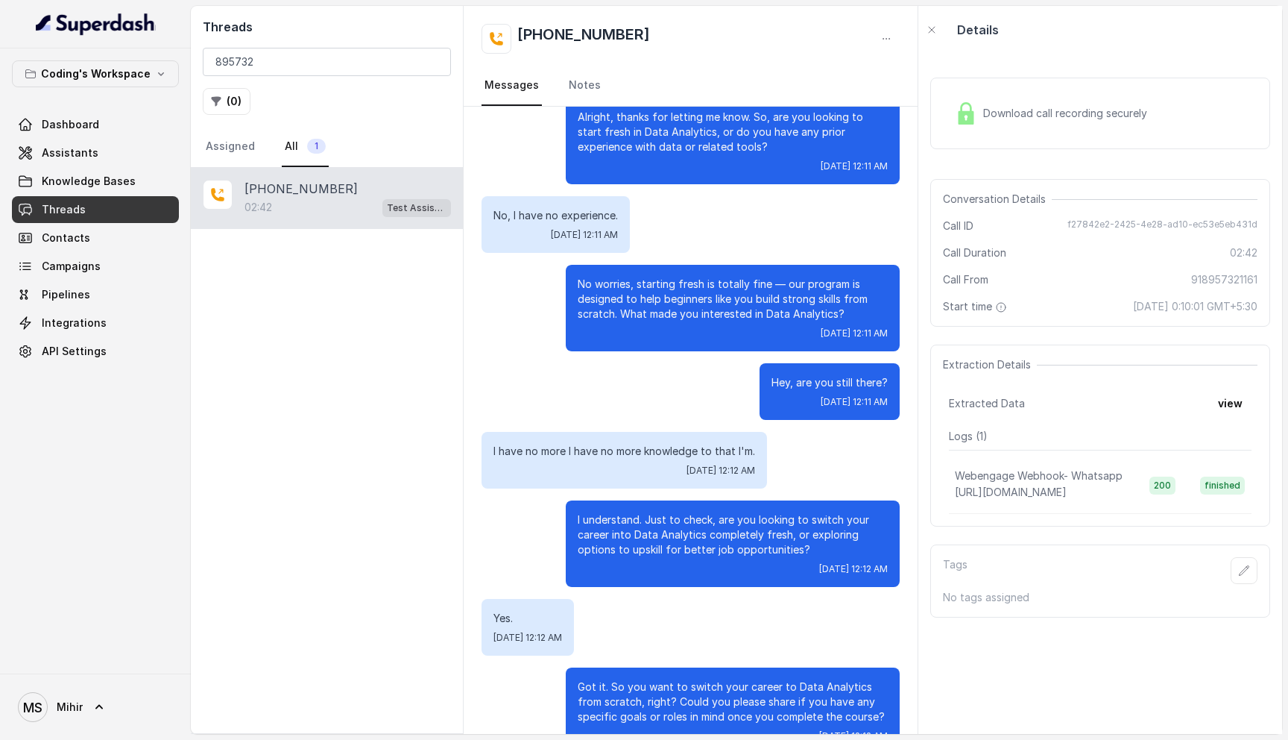
click at [670, 450] on p "I have no more I have no more knowledge to that I'm." at bounding box center [625, 451] width 262 height 15
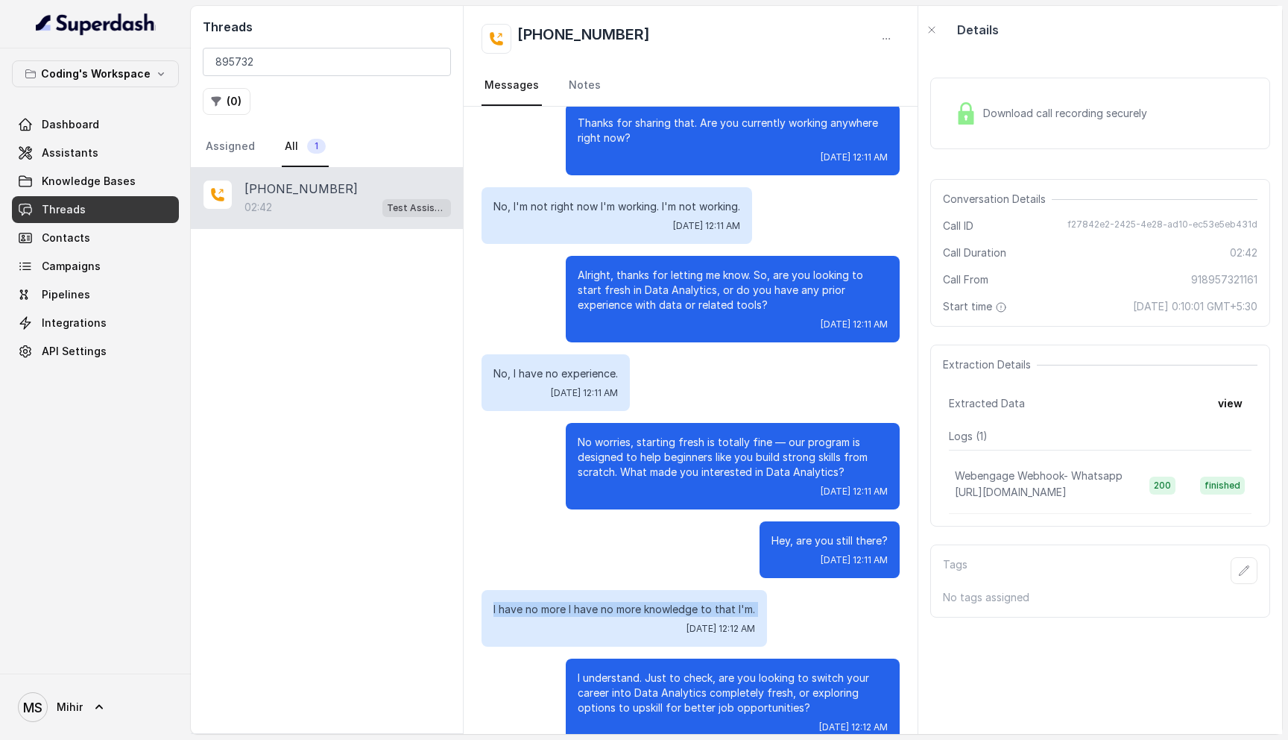
scroll to position [1215, 0]
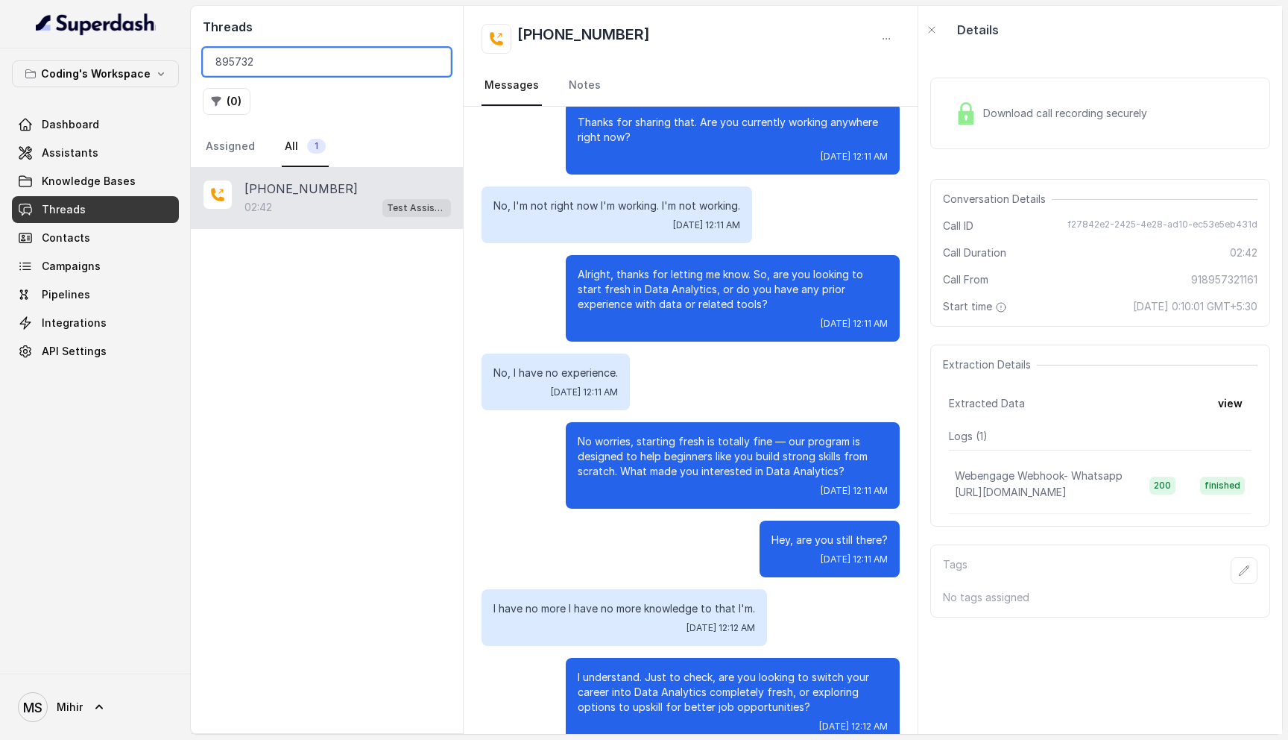
click at [286, 69] on input "895732" at bounding box center [327, 62] width 248 height 28
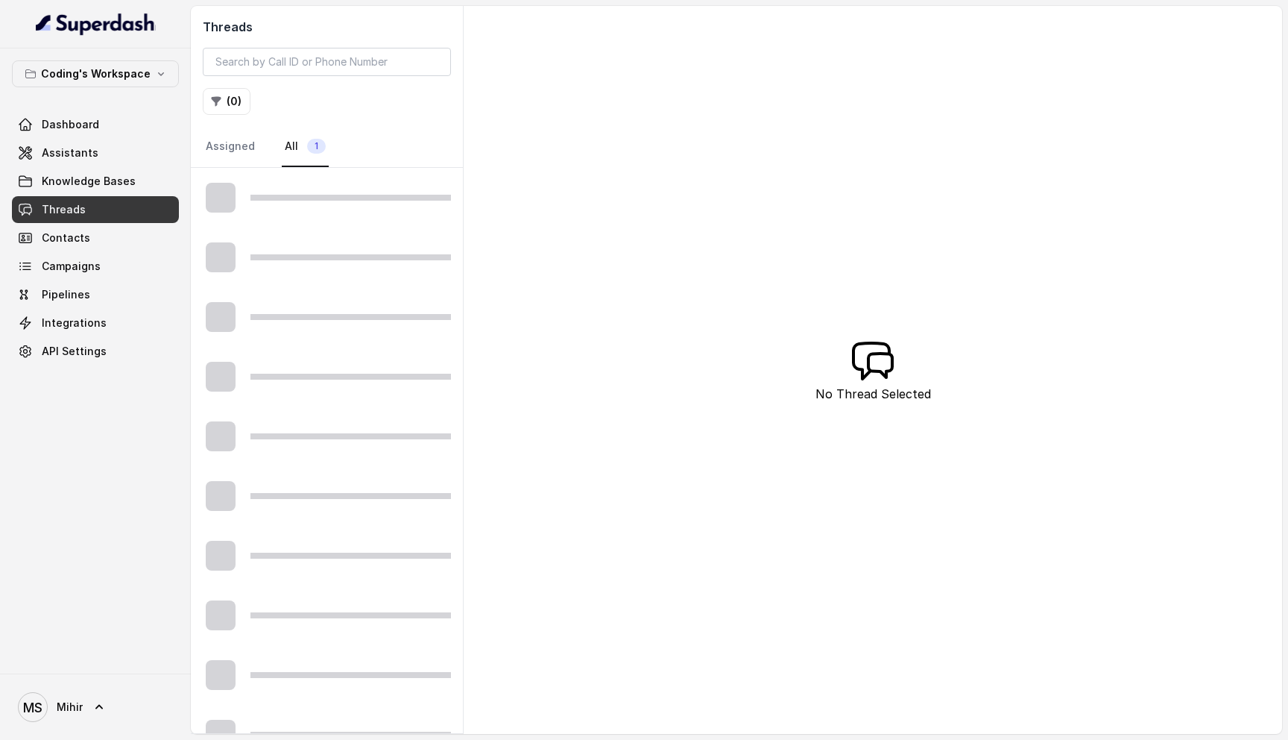
click at [535, 44] on div "Threads ( 0 ) Assigned All 1 No Thread Selected" at bounding box center [737, 370] width 1092 height 728
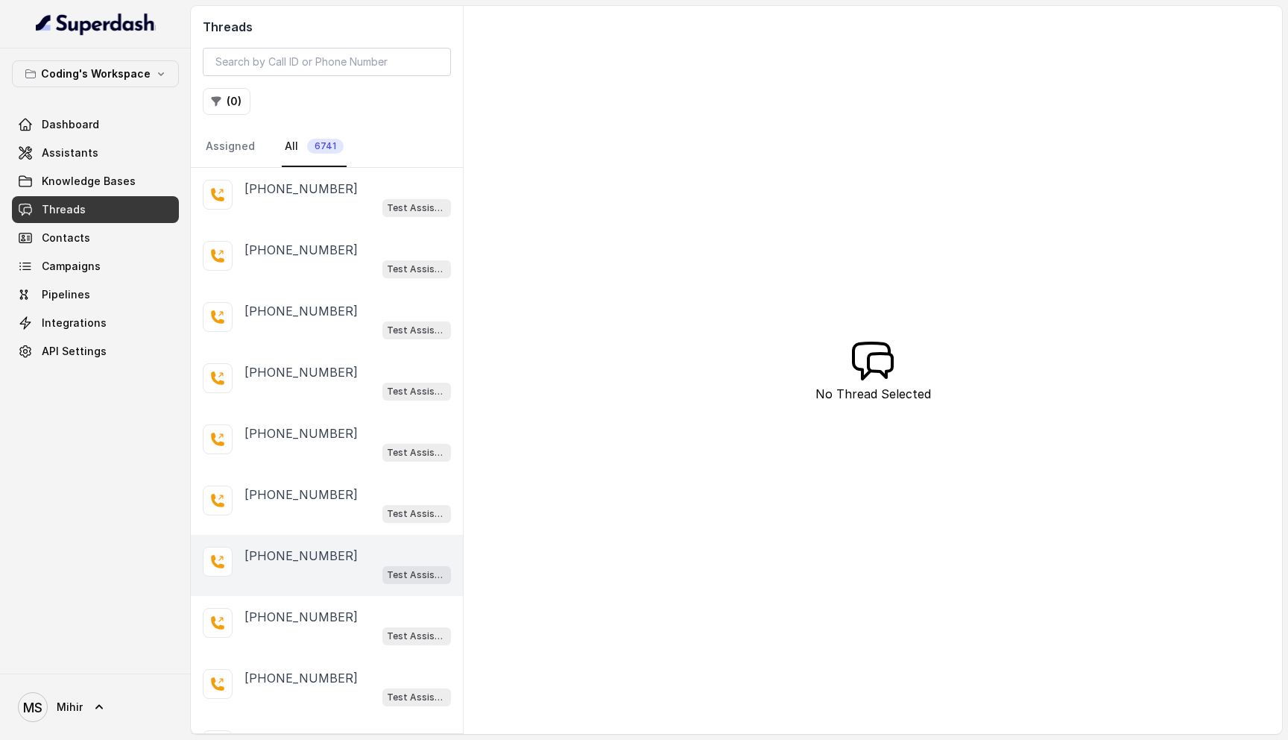
scroll to position [84, 0]
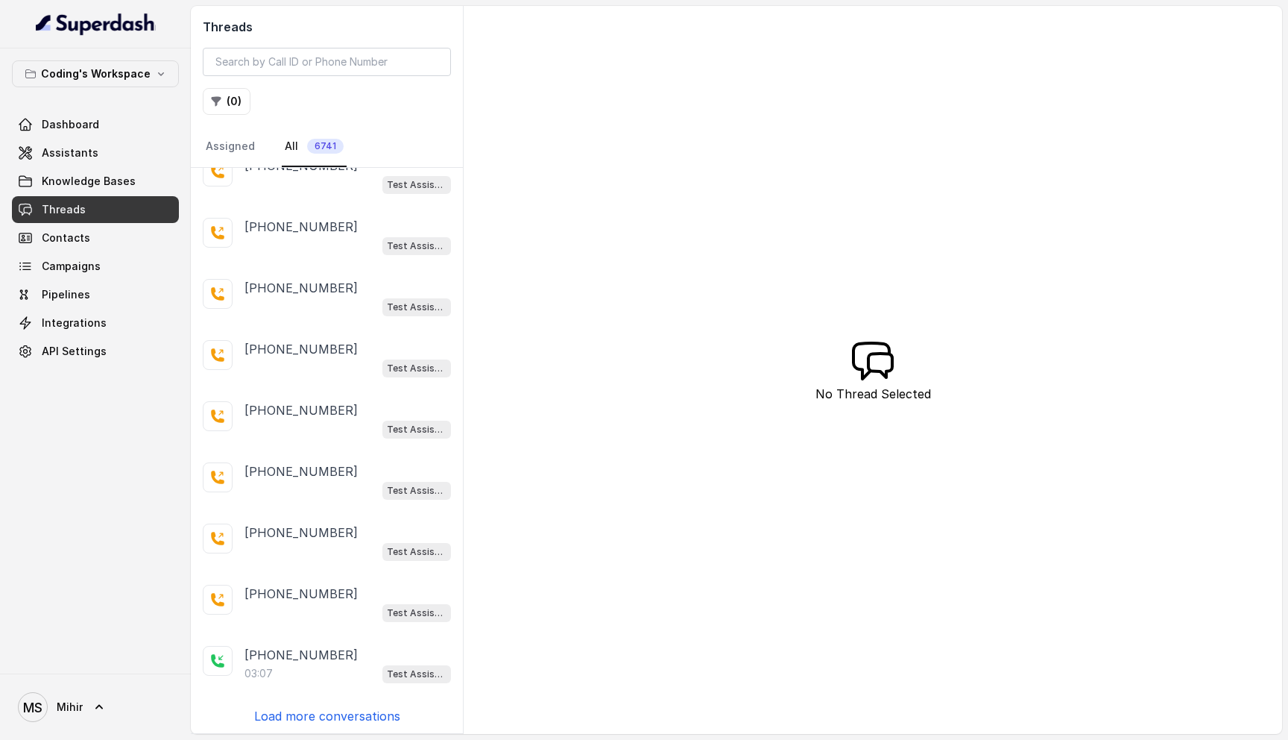
click at [353, 714] on p "Load more conversations" at bounding box center [327, 716] width 146 height 18
click at [343, 711] on p "Load more conversations" at bounding box center [327, 716] width 146 height 18
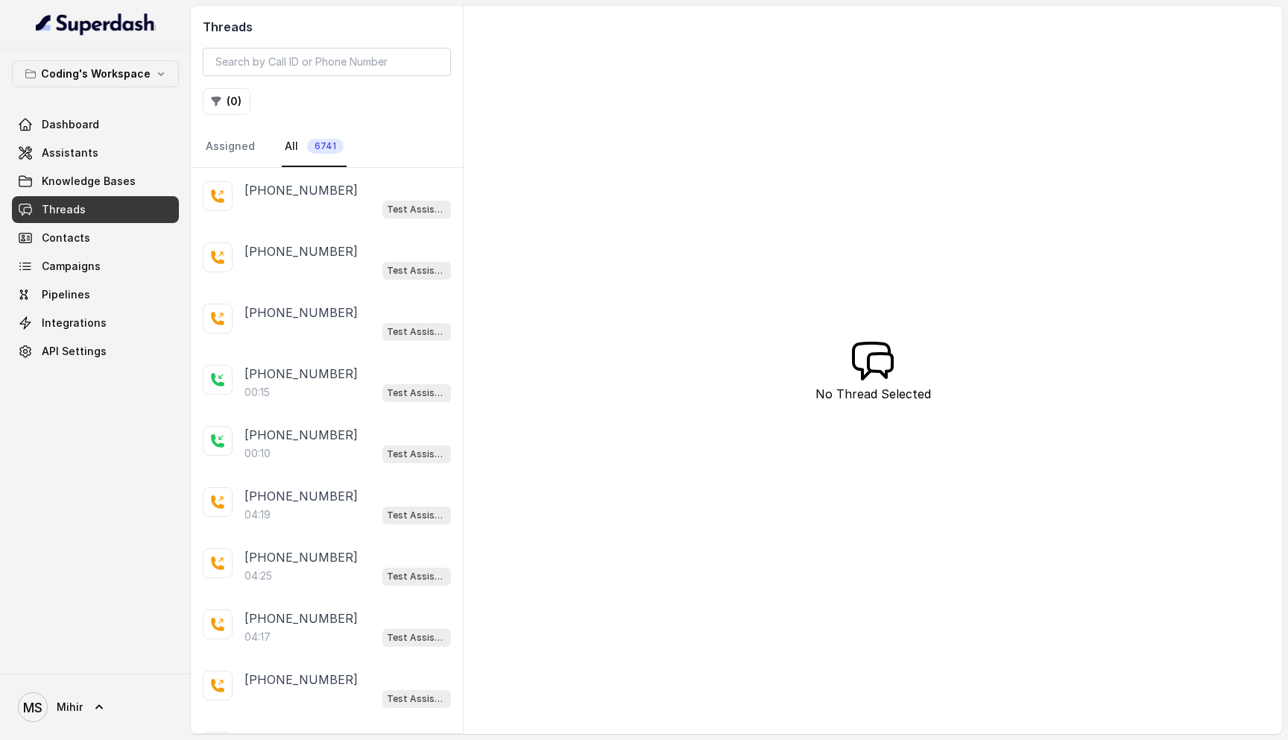
scroll to position [734, 0]
click at [295, 489] on p "[PHONE_NUMBER]" at bounding box center [301, 494] width 113 height 18
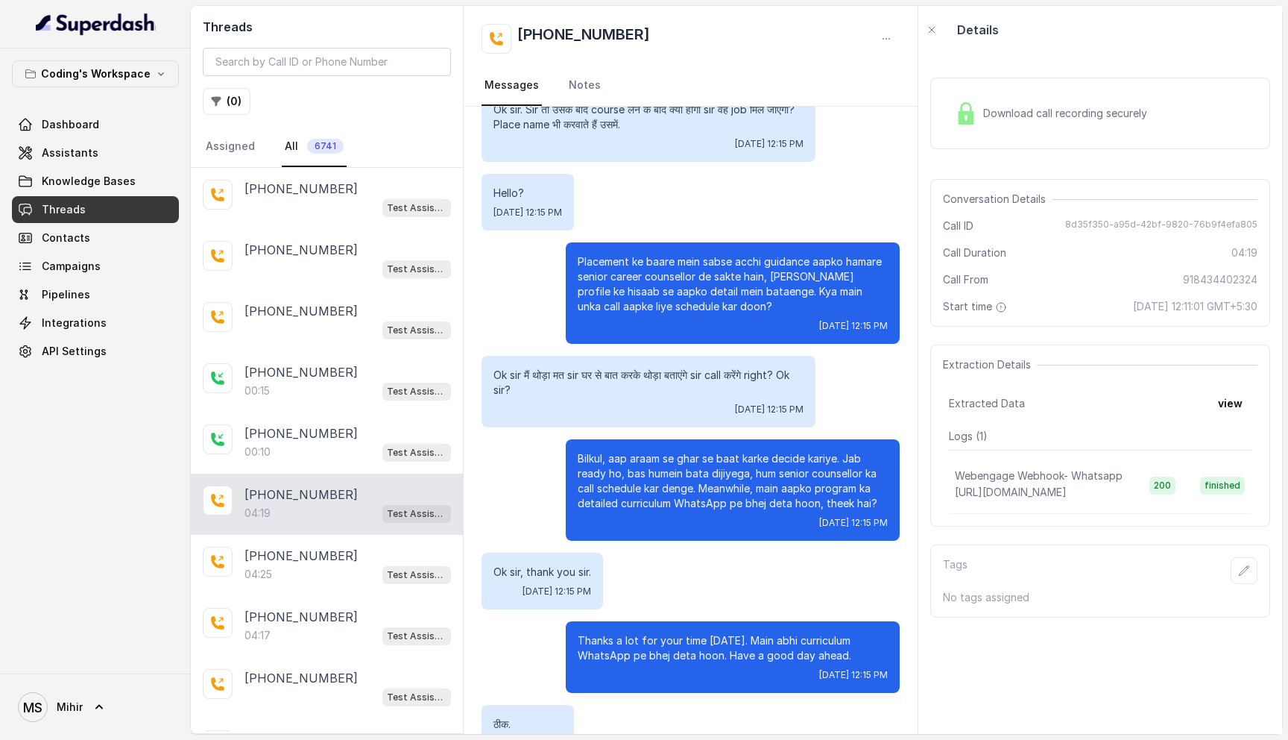
scroll to position [2850, 0]
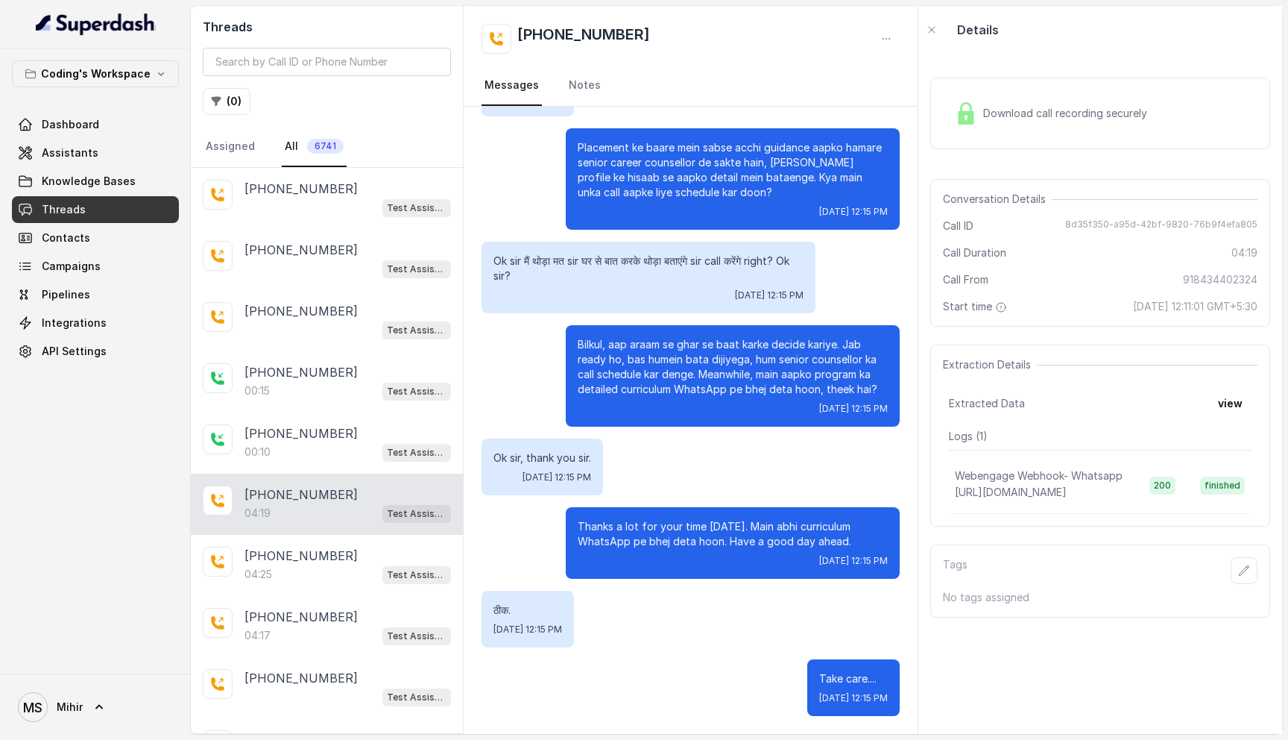
click at [643, 526] on p "Thanks a lot for your time [DATE]. Main abhi curriculum WhatsApp pe bhej deta h…" at bounding box center [733, 534] width 310 height 30
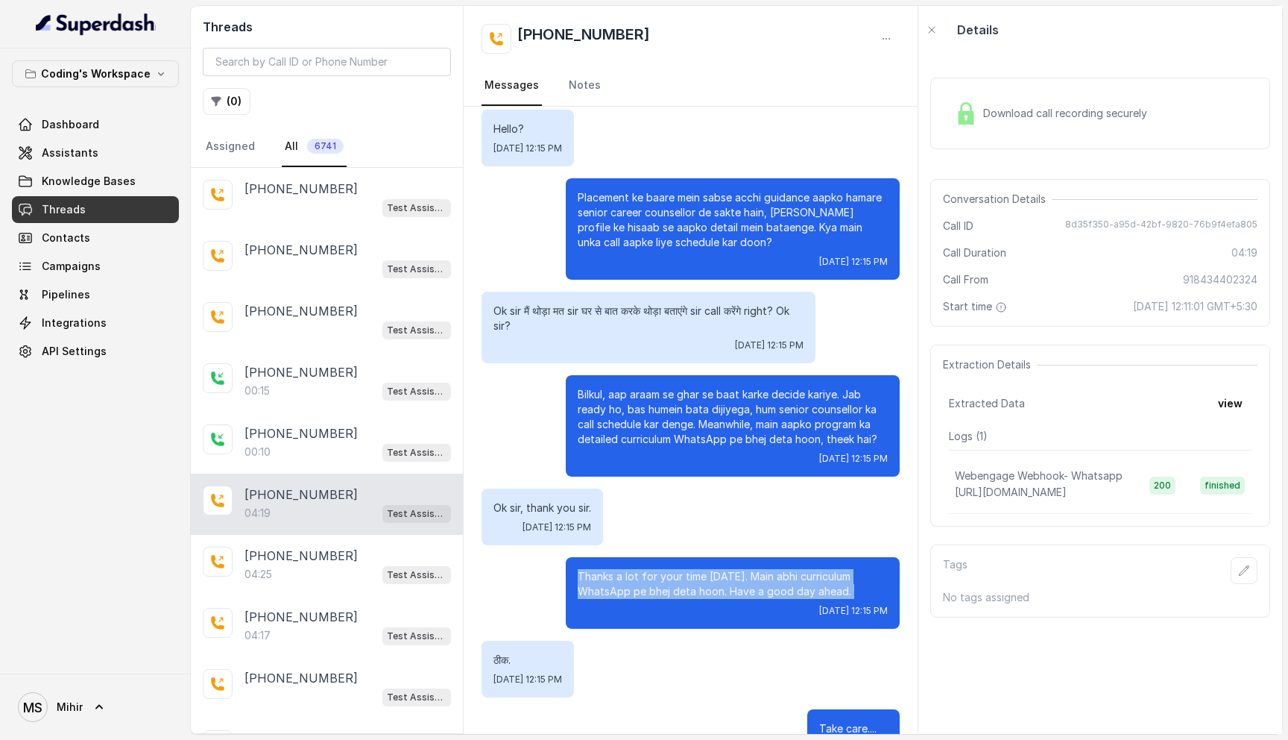
scroll to position [2794, 0]
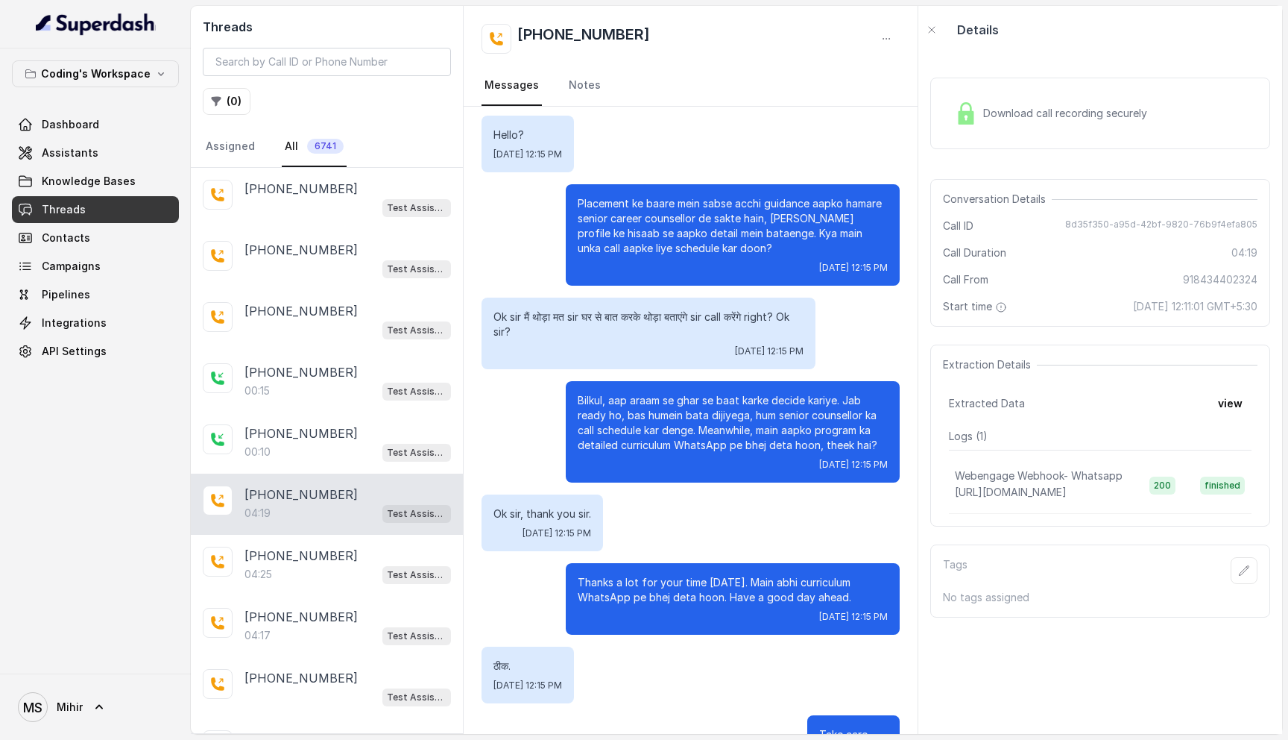
click at [609, 315] on p "Ok sir मैं थोड़ा मत sir घर से बात करके थोड़ा बताएंगे sir call करेंगे right? Ok …" at bounding box center [649, 324] width 310 height 30
click at [672, 428] on p "Bilkul, aap araam se ghar se baat karke decide kariye. Jab ready ho, bas humein…" at bounding box center [733, 423] width 310 height 60
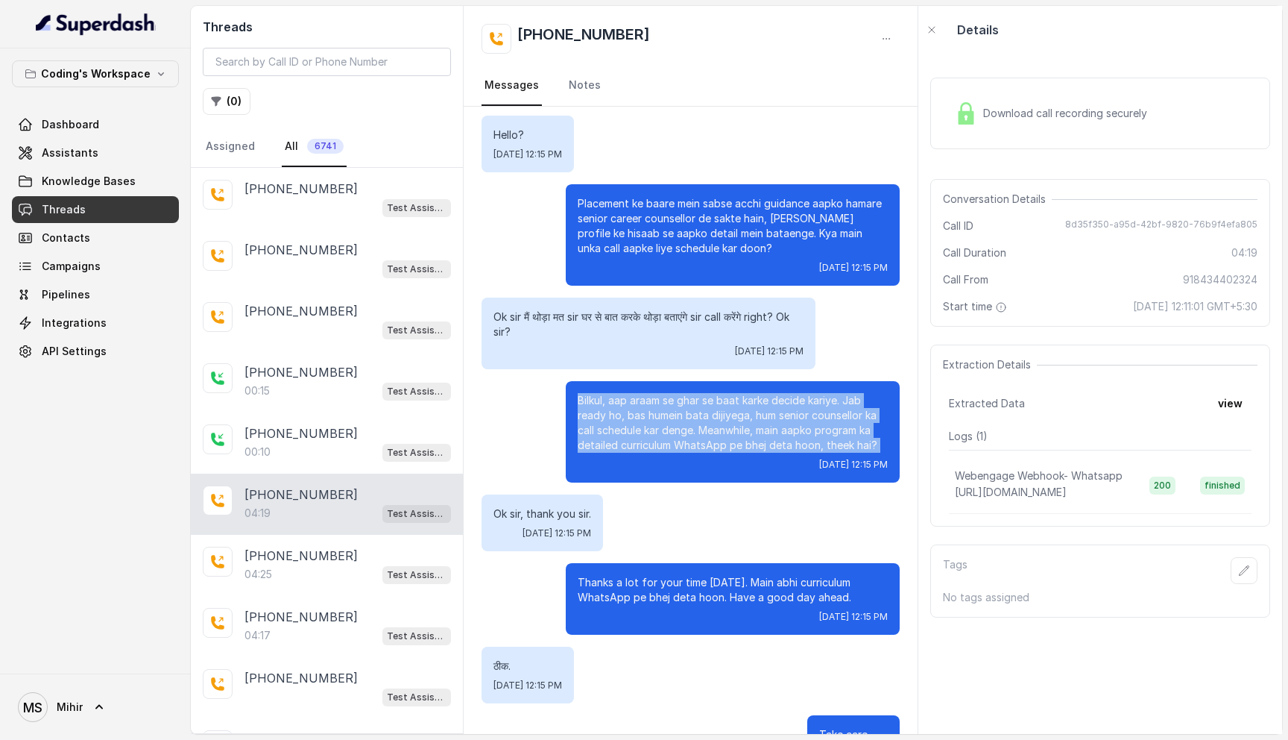
click at [672, 428] on p "Bilkul, aap araam se ghar se baat karke decide kariye. Jab ready ho, bas humein…" at bounding box center [733, 423] width 310 height 60
click at [780, 416] on p "Bilkul, aap araam se ghar se baat karke decide kariye. Jab ready ho, bas humein…" at bounding box center [733, 423] width 310 height 60
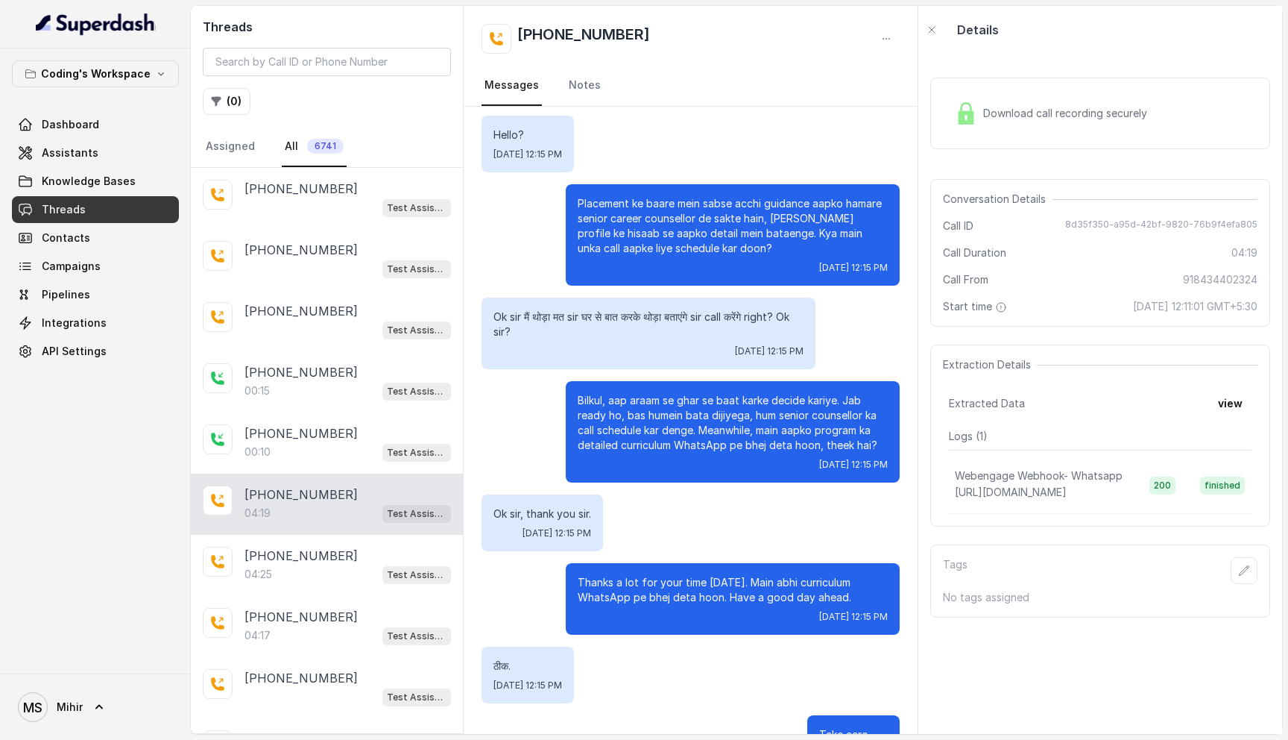
click at [636, 446] on p "Bilkul, aap araam se ghar se baat karke decide kariye. Jab ready ho, bas humein…" at bounding box center [733, 423] width 310 height 60
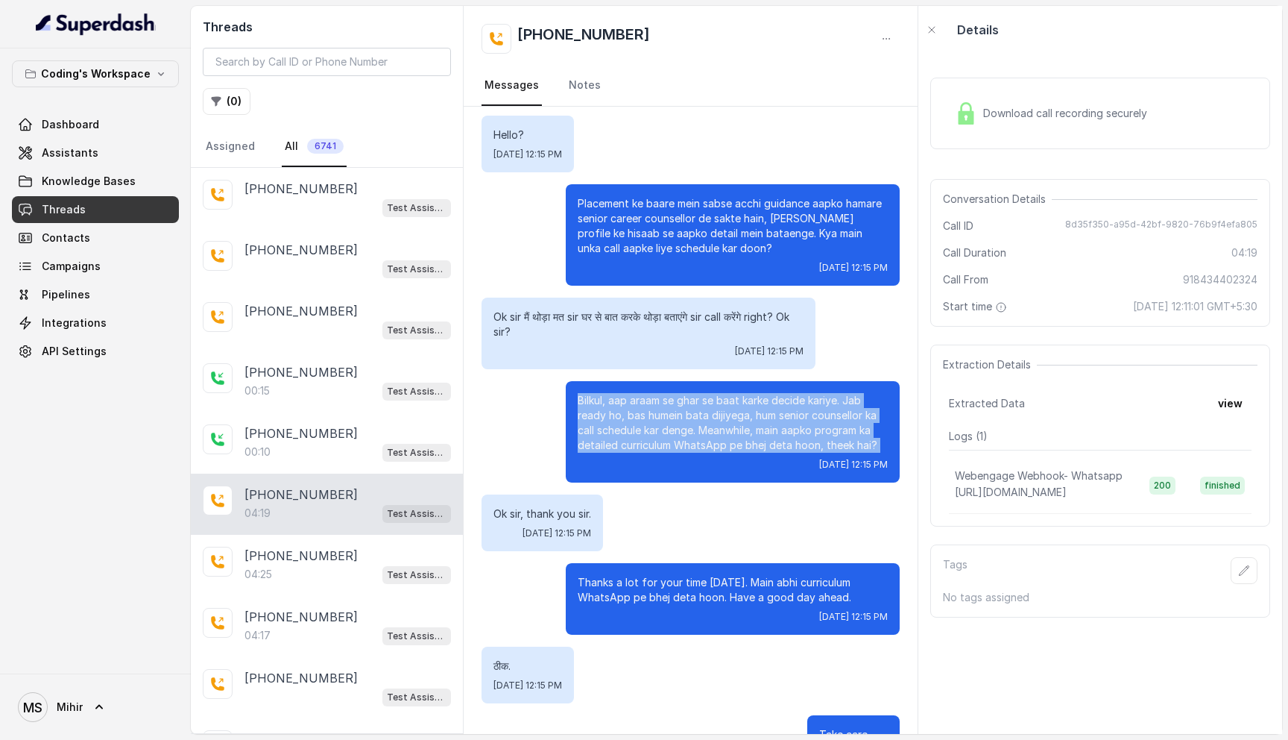
click at [636, 446] on p "Bilkul, aap araam se ghar se baat karke decide kariye. Jab ready ho, bas humein…" at bounding box center [733, 423] width 310 height 60
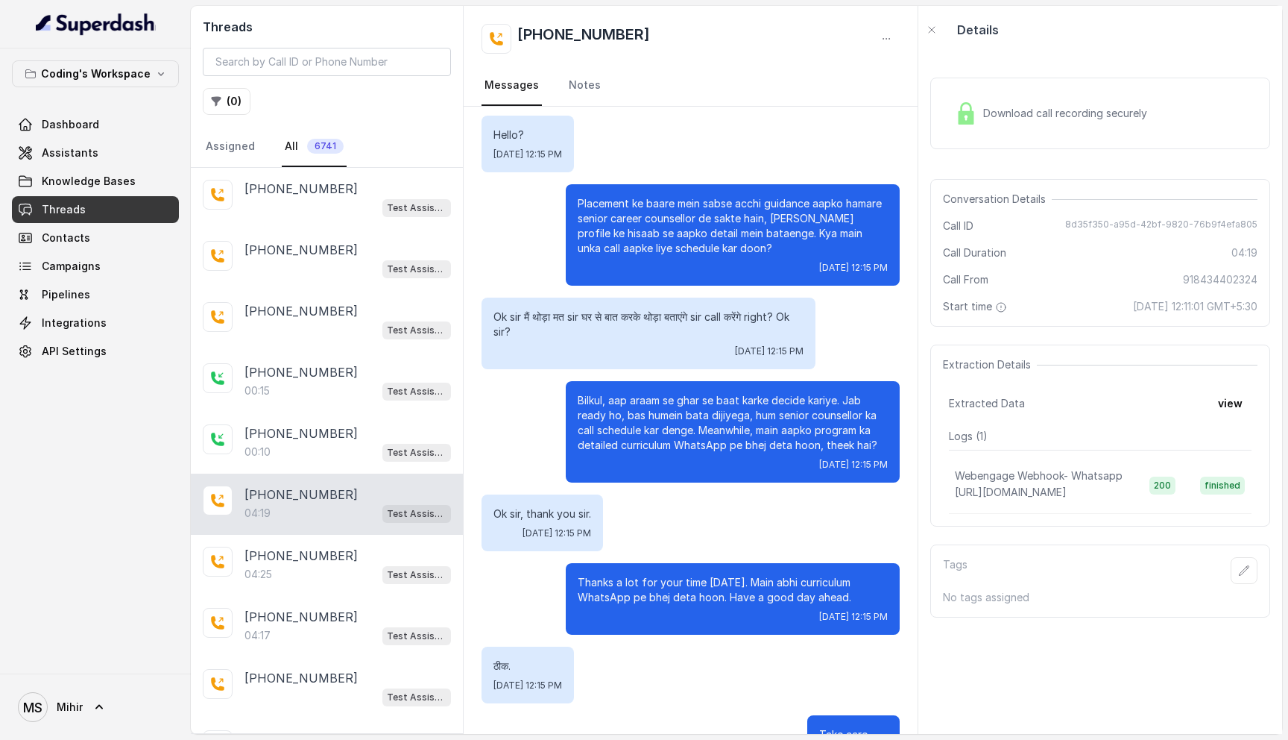
click at [636, 446] on p "Bilkul, aap araam se ghar se baat karke decide kariye. Jab ready ho, bas humein…" at bounding box center [733, 423] width 310 height 60
click at [632, 588] on p "Thanks a lot for your time [DATE]. Main abhi curriculum WhatsApp pe bhej deta h…" at bounding box center [733, 590] width 310 height 30
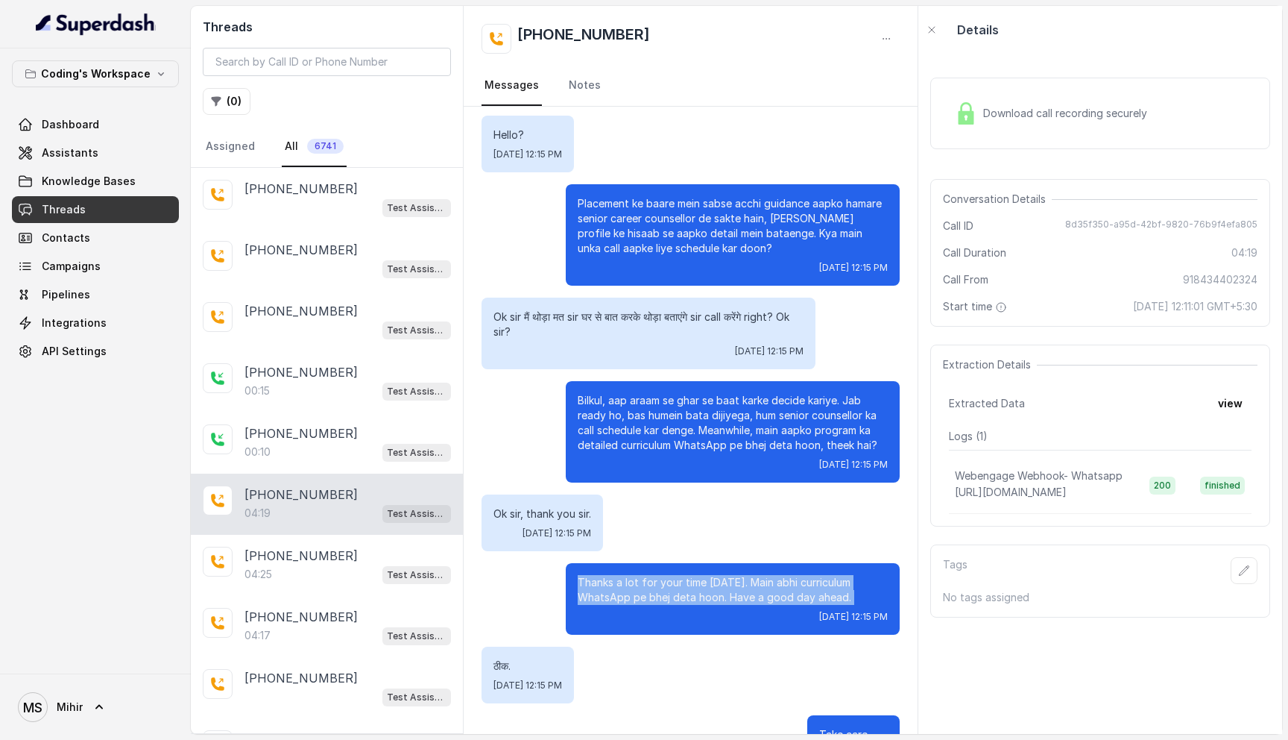
click at [632, 588] on p "Thanks a lot for your time [DATE]. Main abhi curriculum WhatsApp pe bhej deta h…" at bounding box center [733, 590] width 310 height 30
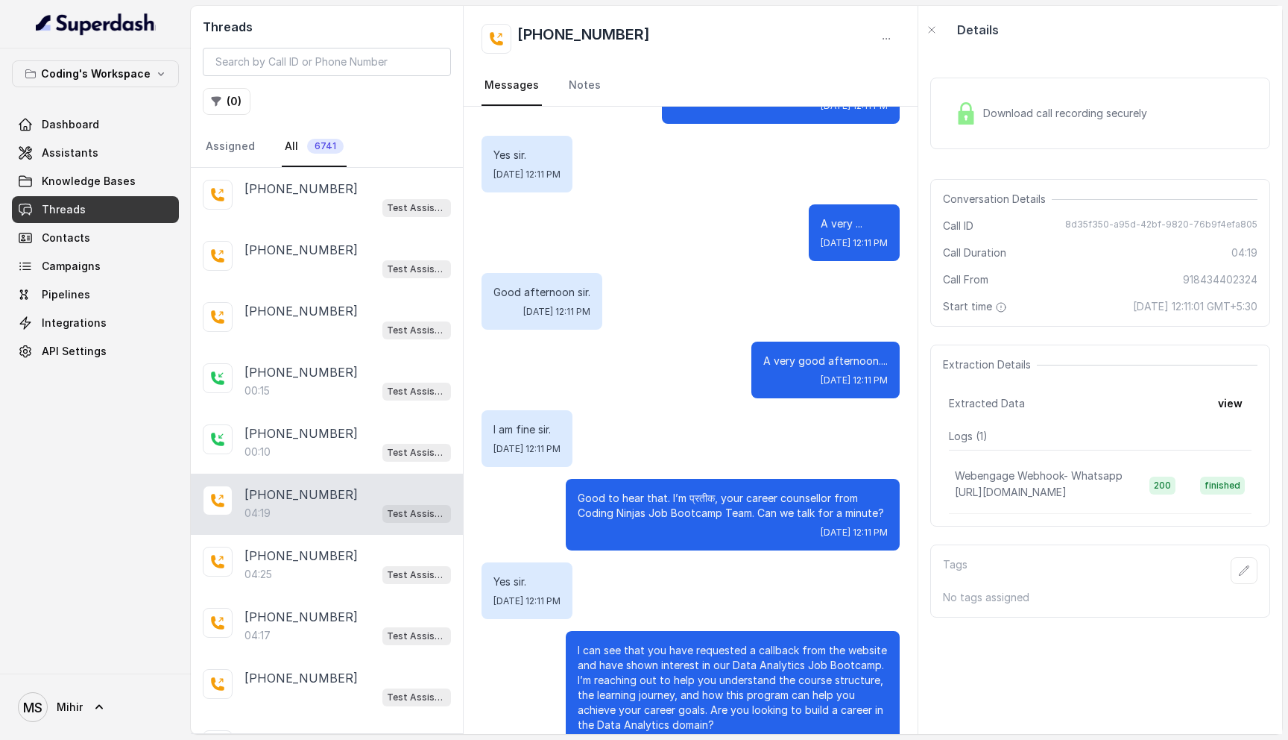
scroll to position [0, 0]
